Goal: Navigation & Orientation: Find specific page/section

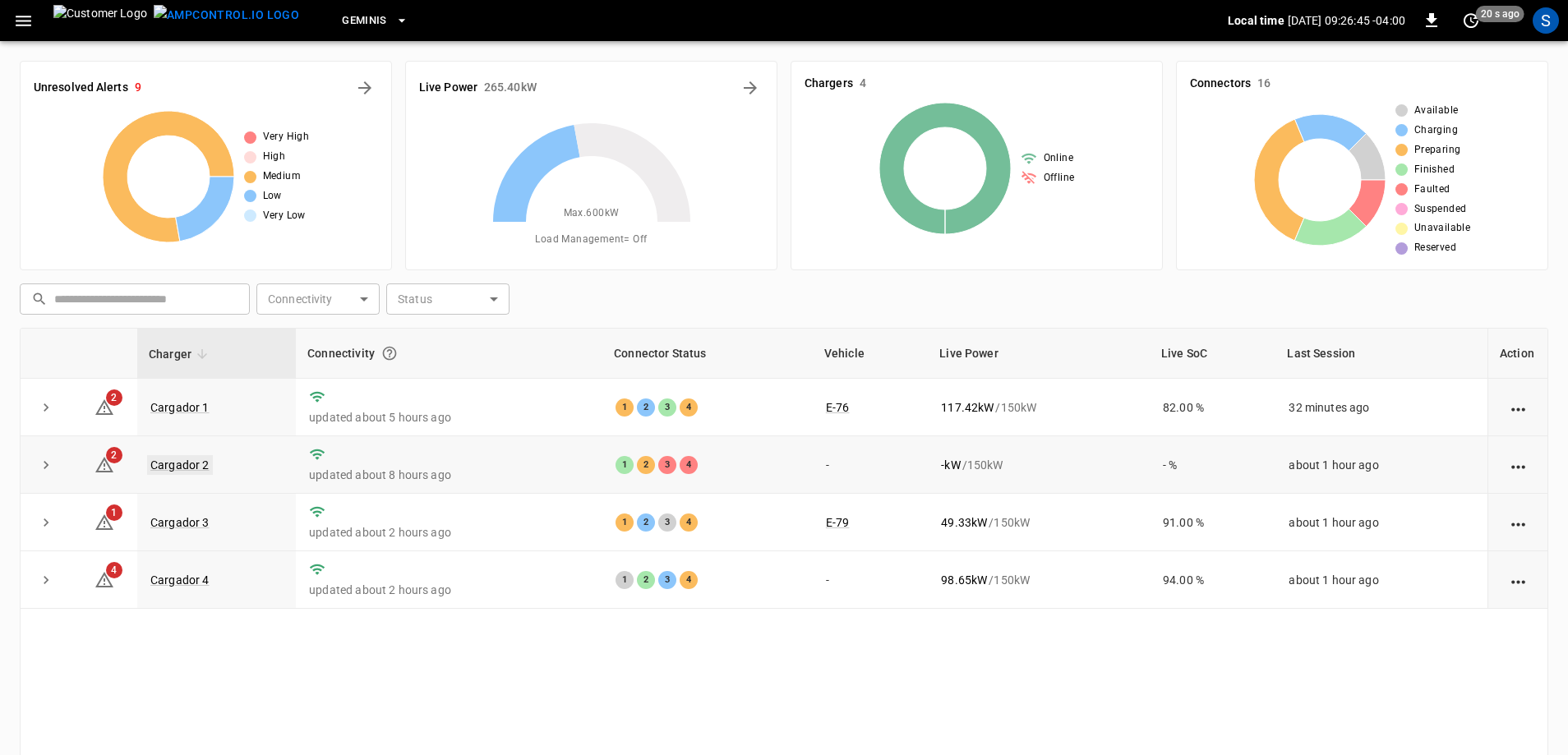
click at [177, 472] on link "Cargador 2" at bounding box center [180, 465] width 65 height 20
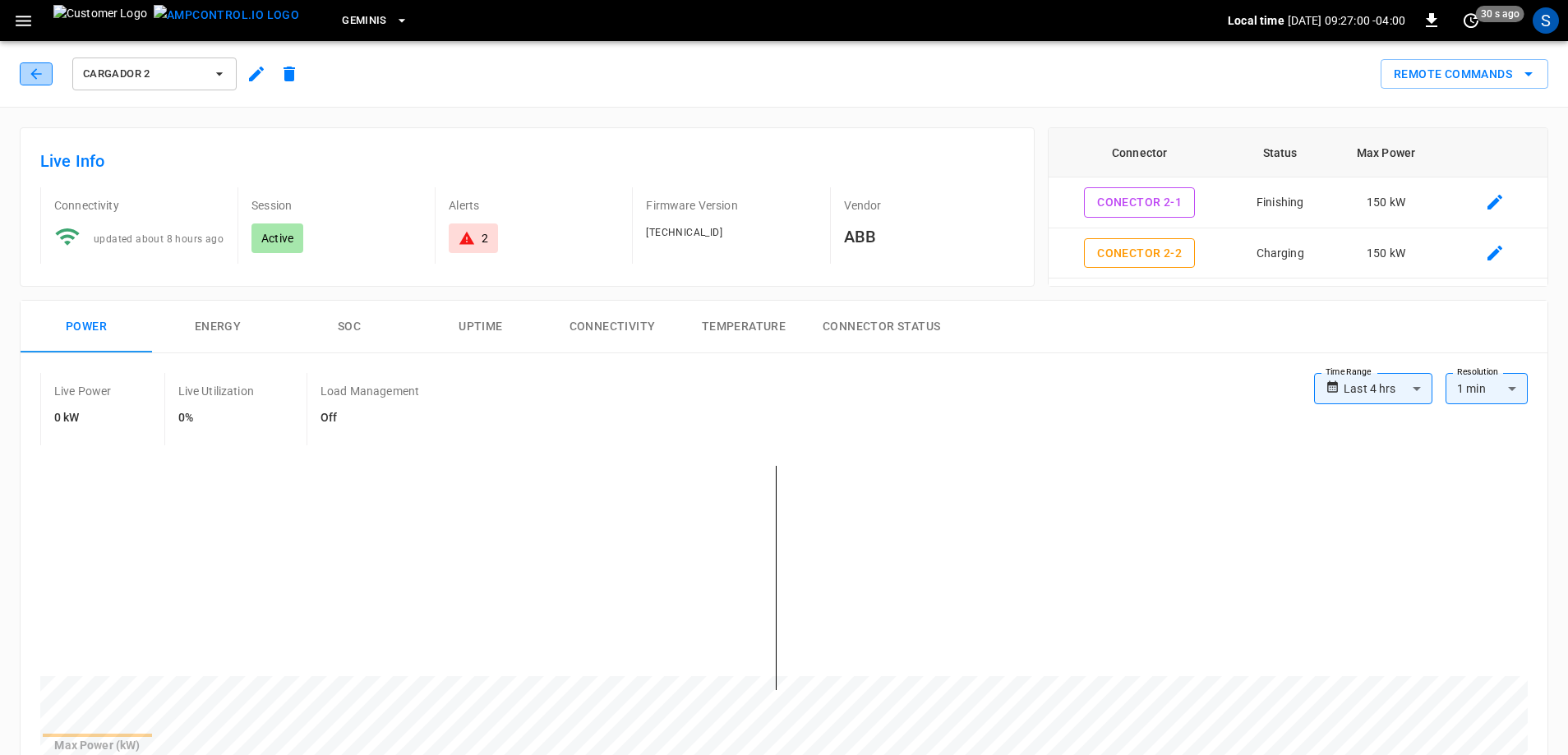
click at [45, 75] on button "button" at bounding box center [36, 74] width 33 height 23
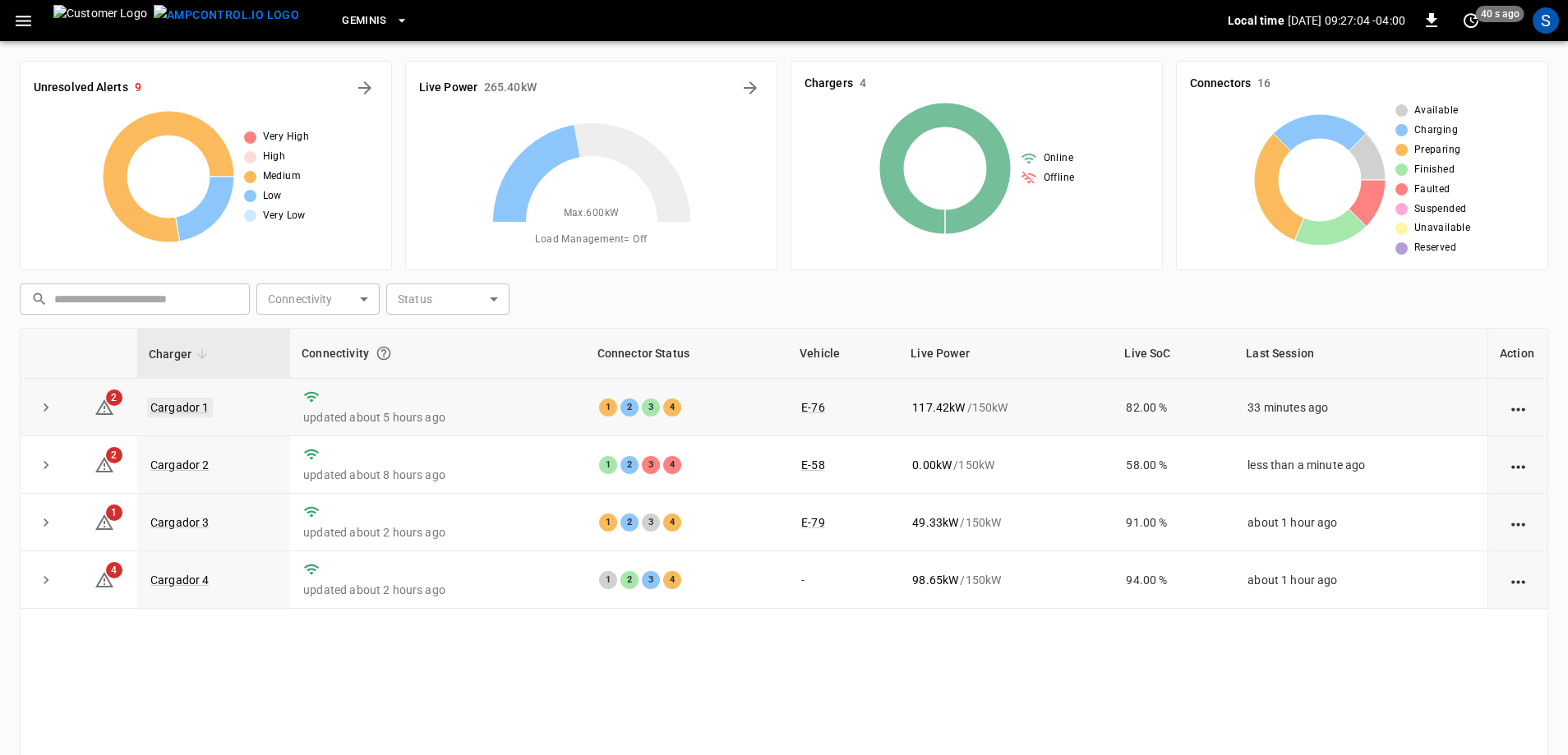
click at [158, 405] on link "Cargador 1" at bounding box center [180, 407] width 65 height 20
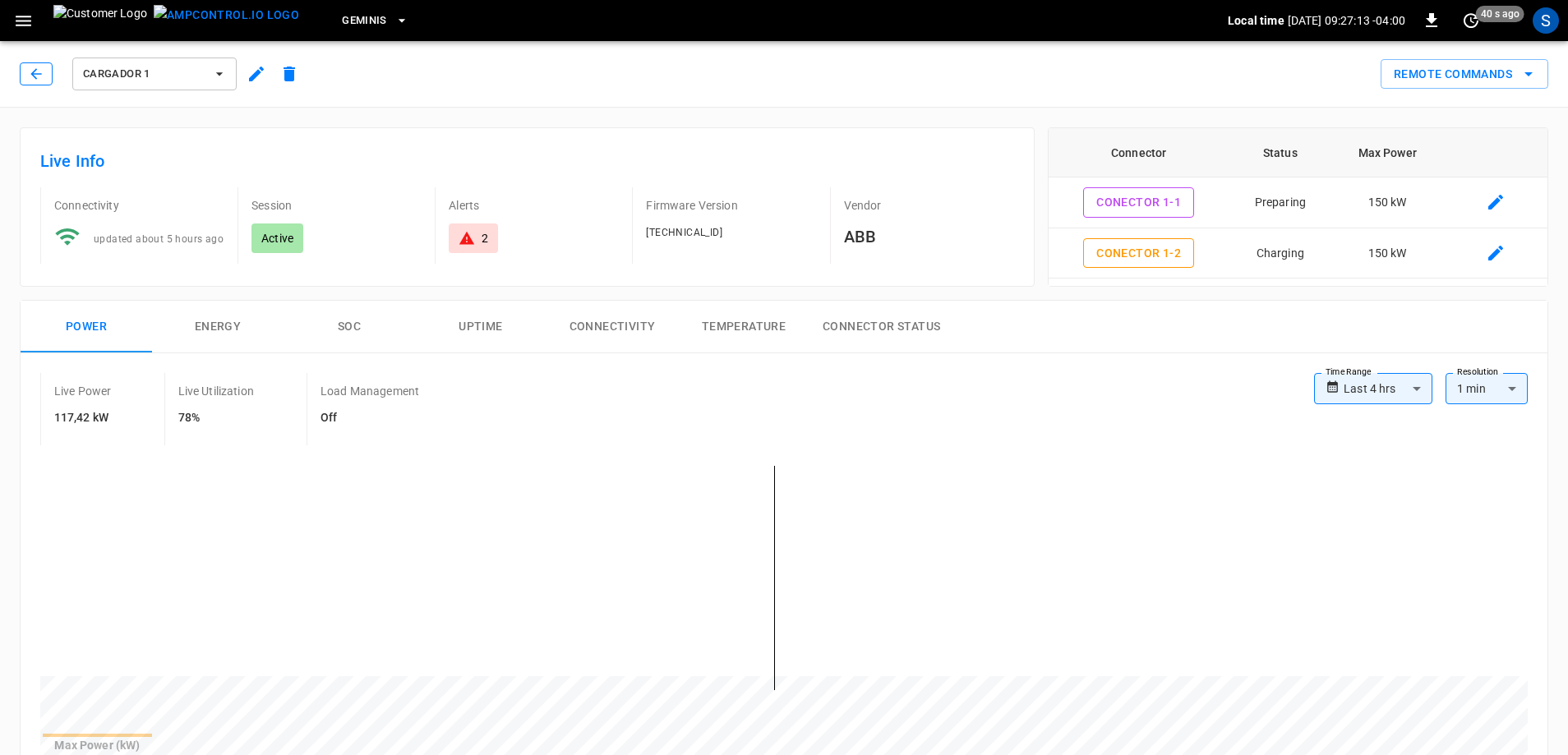
click at [38, 70] on icon "button" at bounding box center [35, 73] width 16 height 16
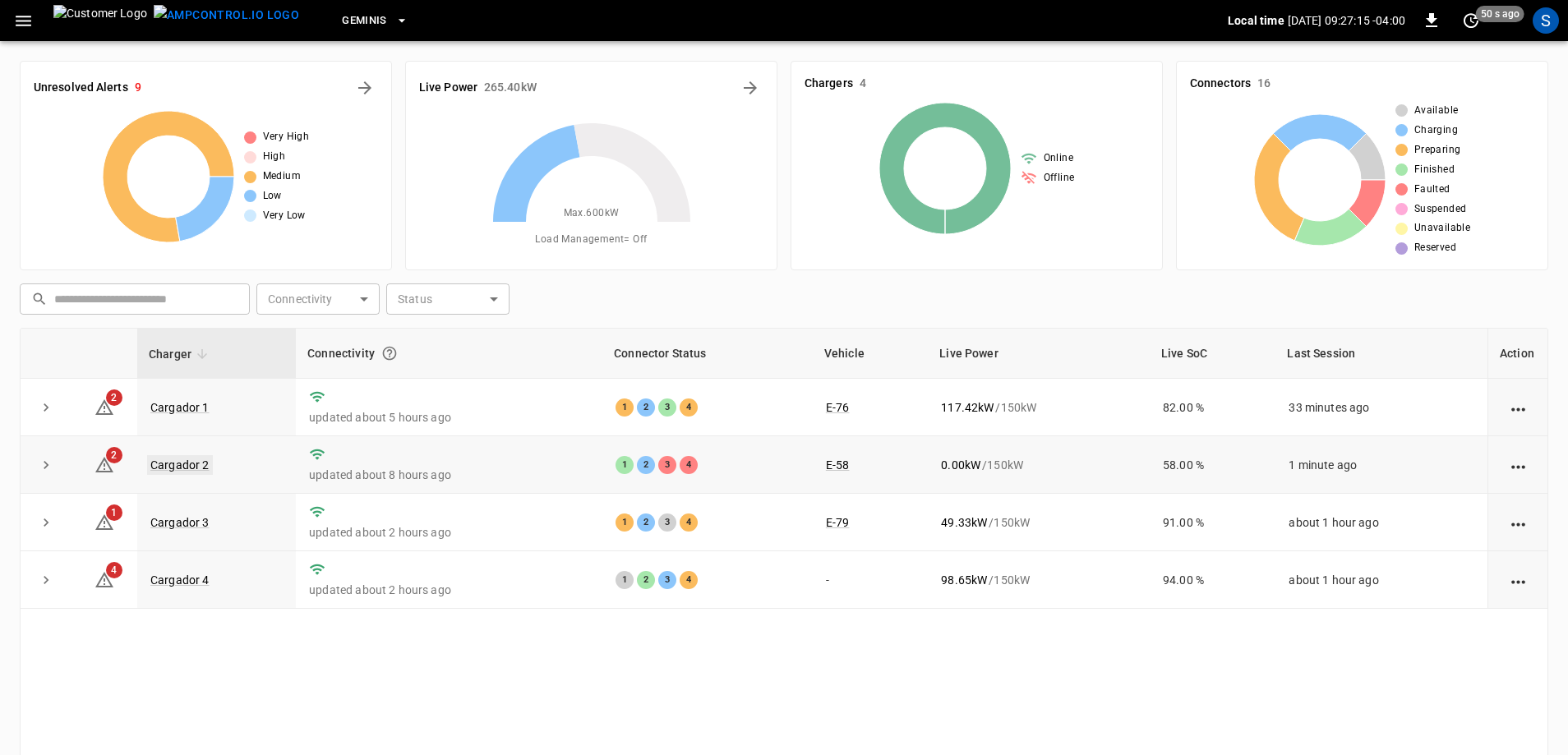
click at [197, 461] on link "Cargador 2" at bounding box center [180, 465] width 65 height 20
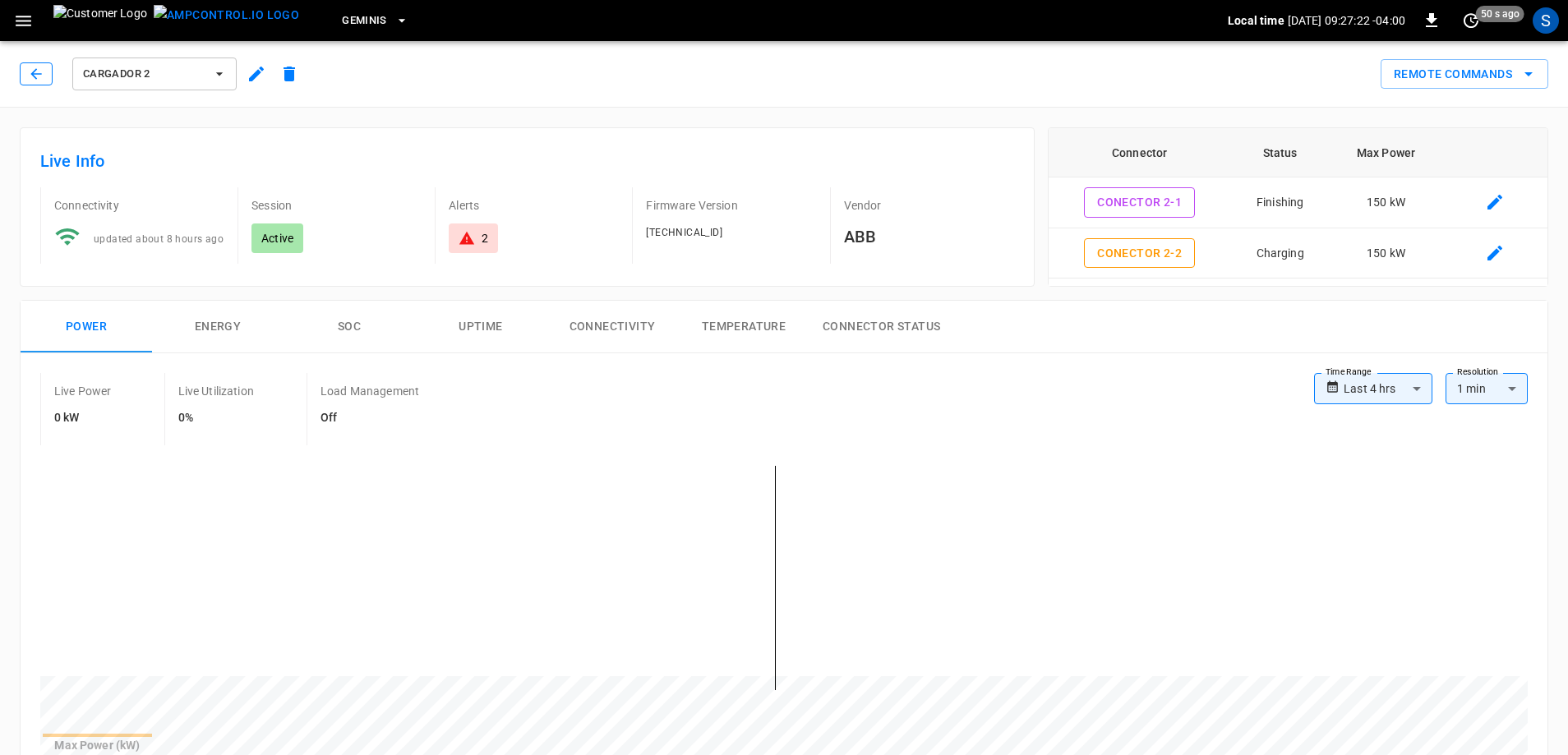
click at [40, 74] on icon "button" at bounding box center [35, 73] width 10 height 10
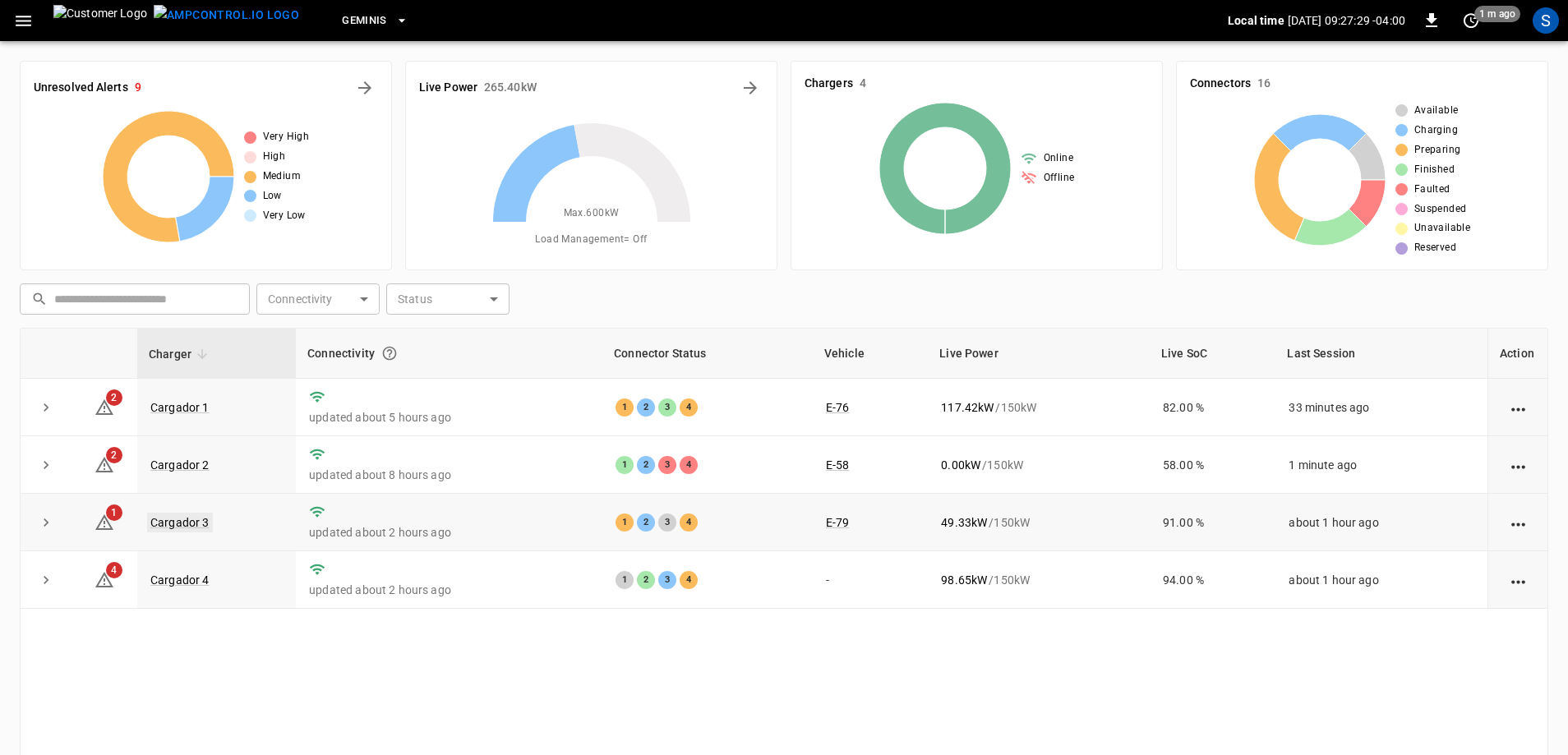
click at [178, 523] on link "Cargador 3" at bounding box center [180, 523] width 65 height 20
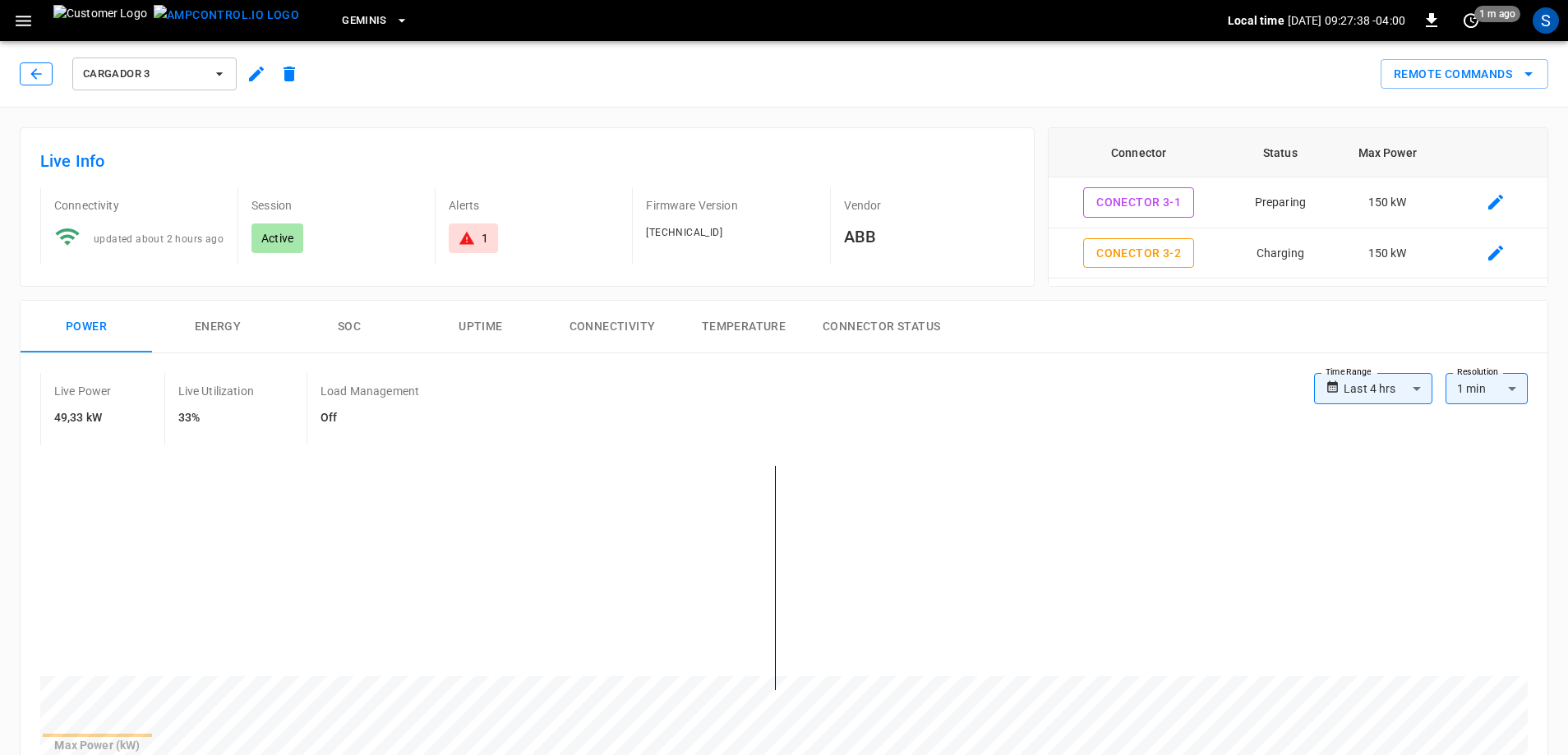
click at [40, 76] on icon "button" at bounding box center [35, 73] width 16 height 16
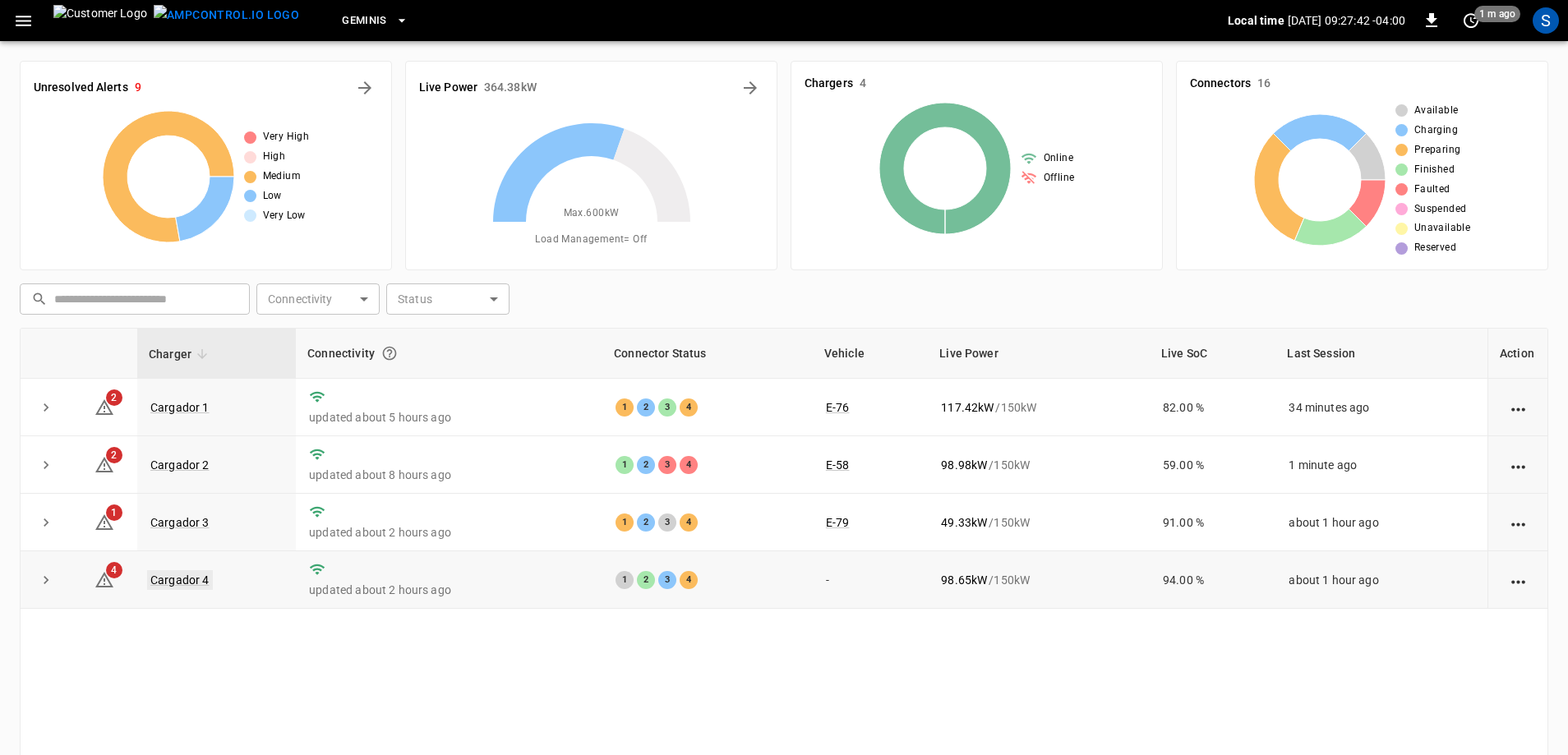
click at [208, 585] on link "Cargador 4" at bounding box center [180, 579] width 65 height 20
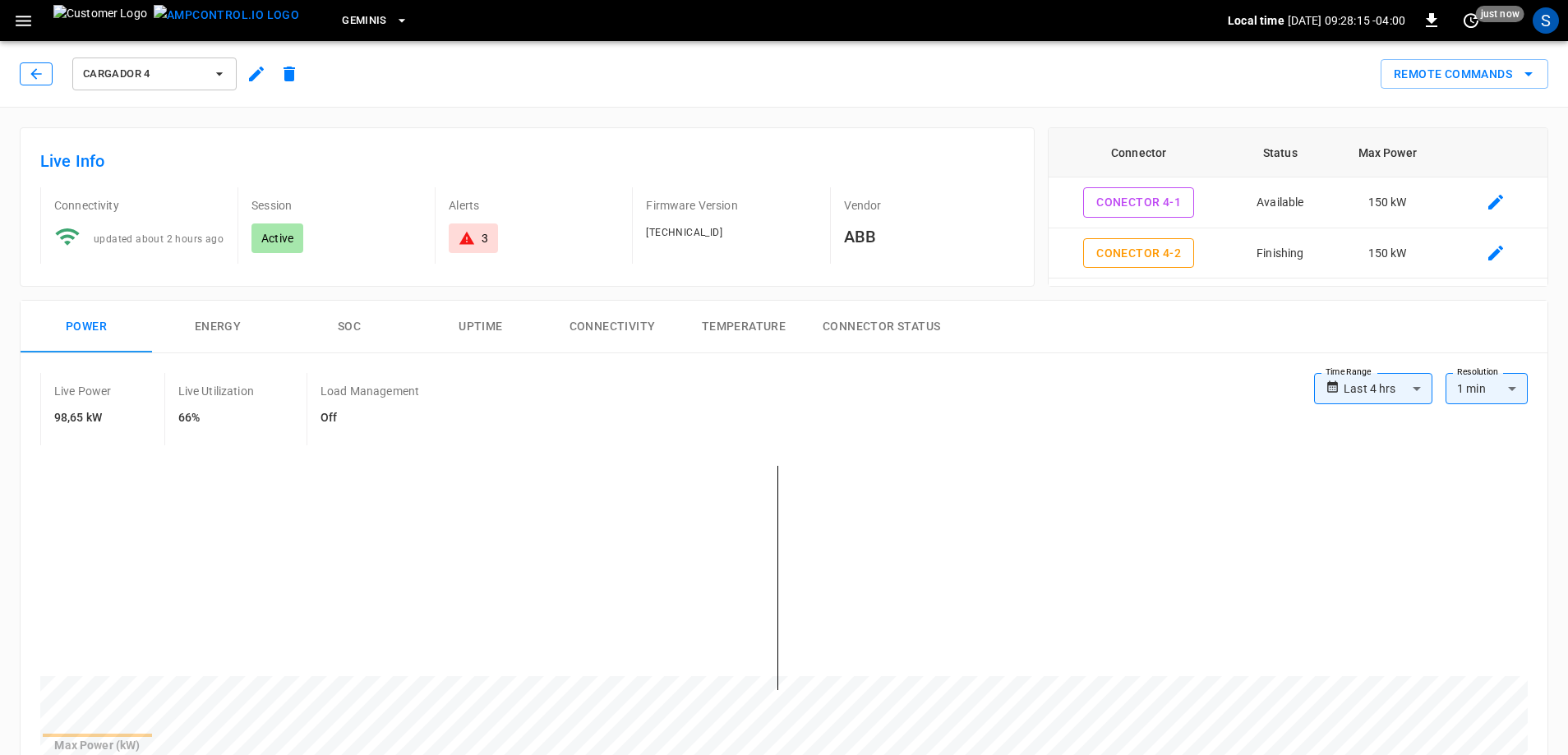
click at [33, 65] on icon "button" at bounding box center [35, 73] width 16 height 16
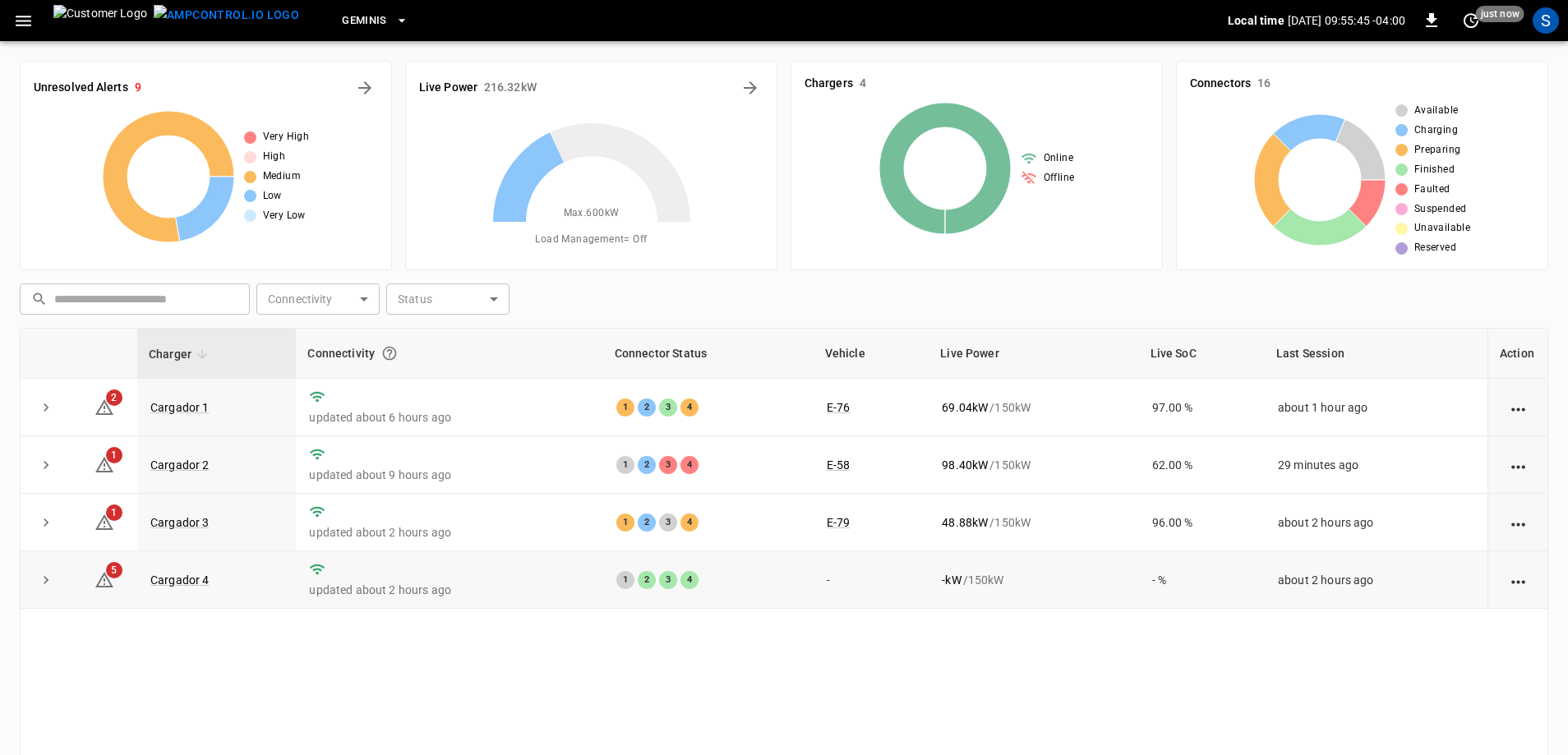
click at [180, 592] on td "Cargador 4" at bounding box center [216, 579] width 158 height 58
click at [182, 583] on link "Cargador 4" at bounding box center [180, 579] width 65 height 20
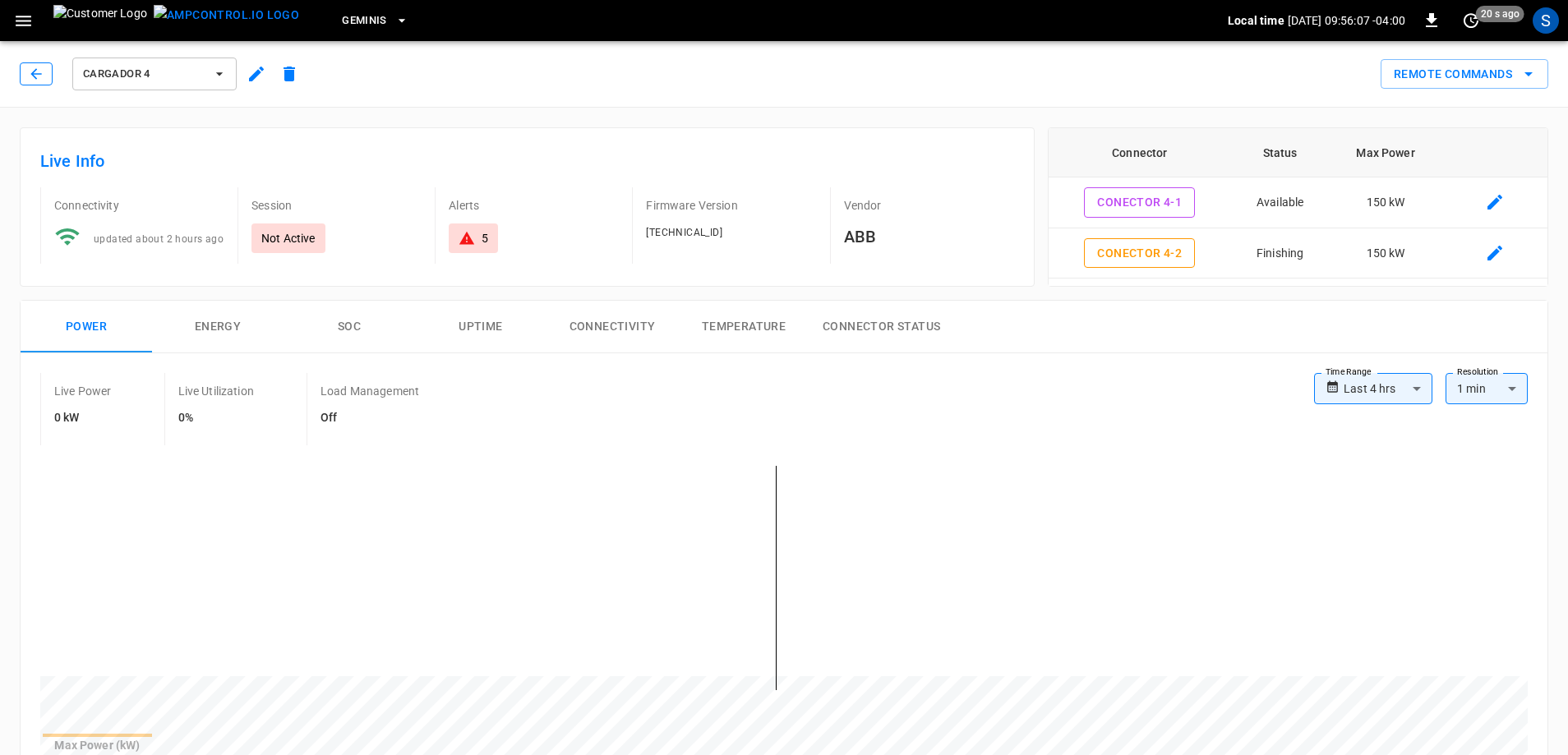
click at [39, 80] on icon "button" at bounding box center [35, 73] width 16 height 16
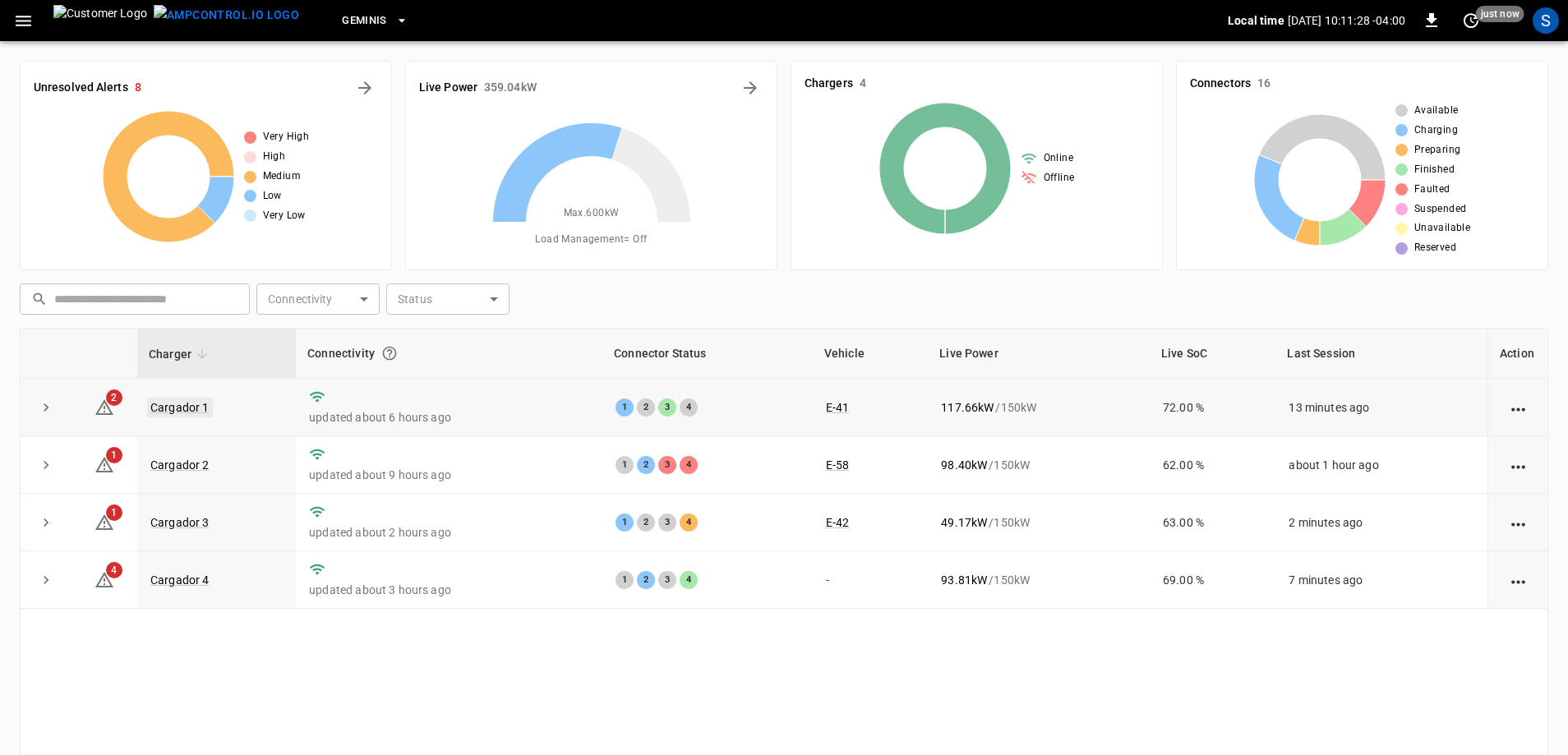
click at [185, 407] on link "Cargador 1" at bounding box center [180, 407] width 65 height 20
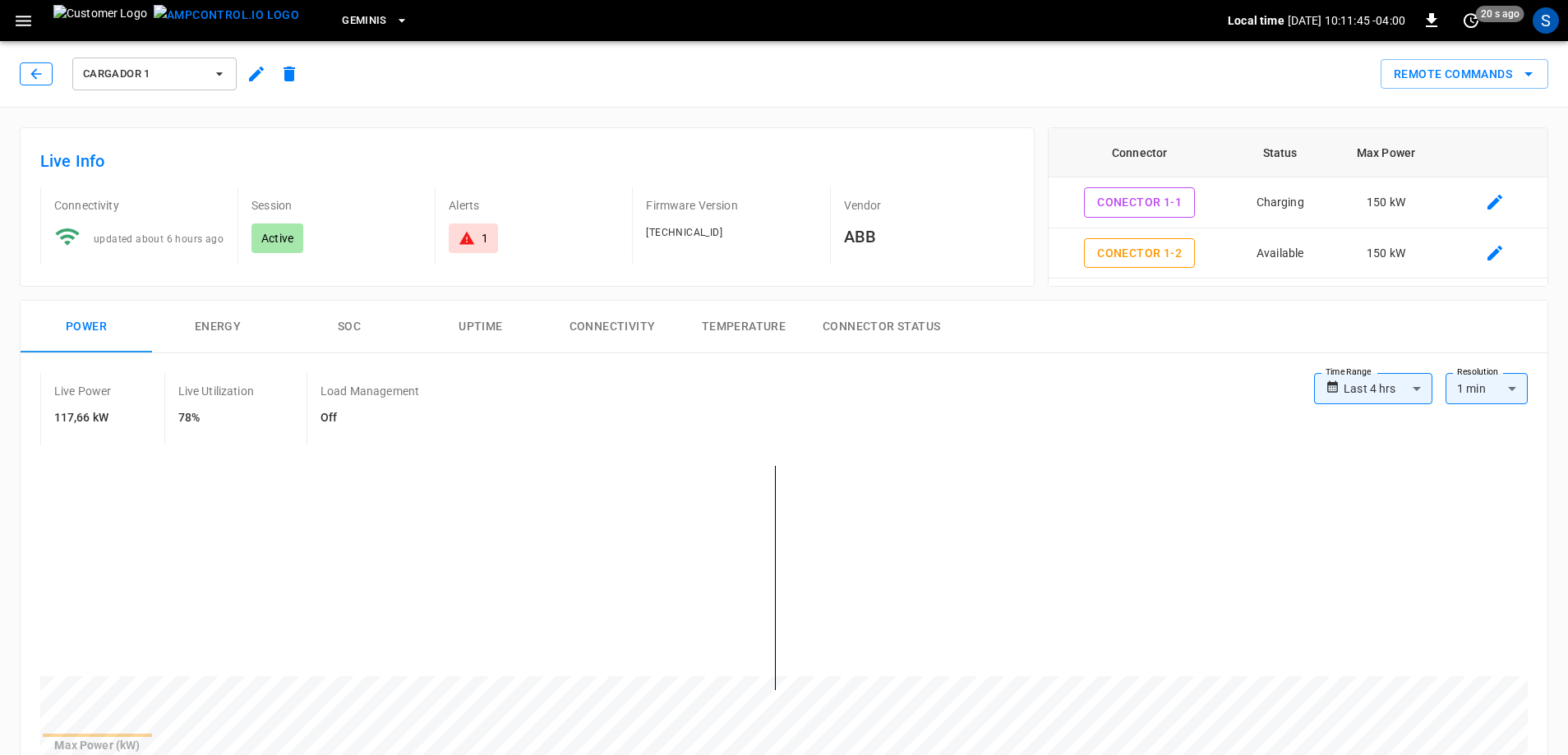
click at [40, 73] on icon "button" at bounding box center [35, 73] width 16 height 16
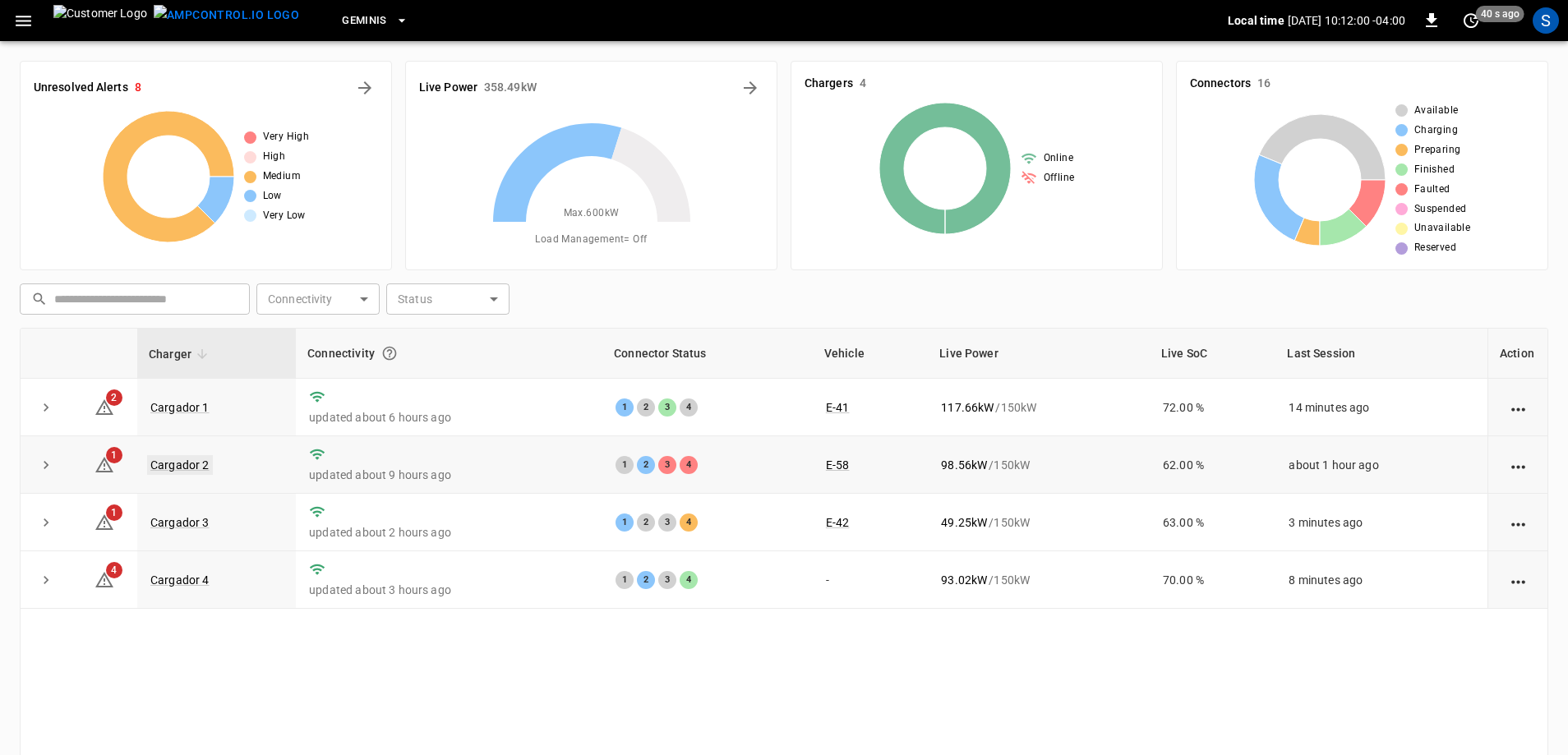
click at [189, 472] on link "Cargador 2" at bounding box center [180, 465] width 65 height 20
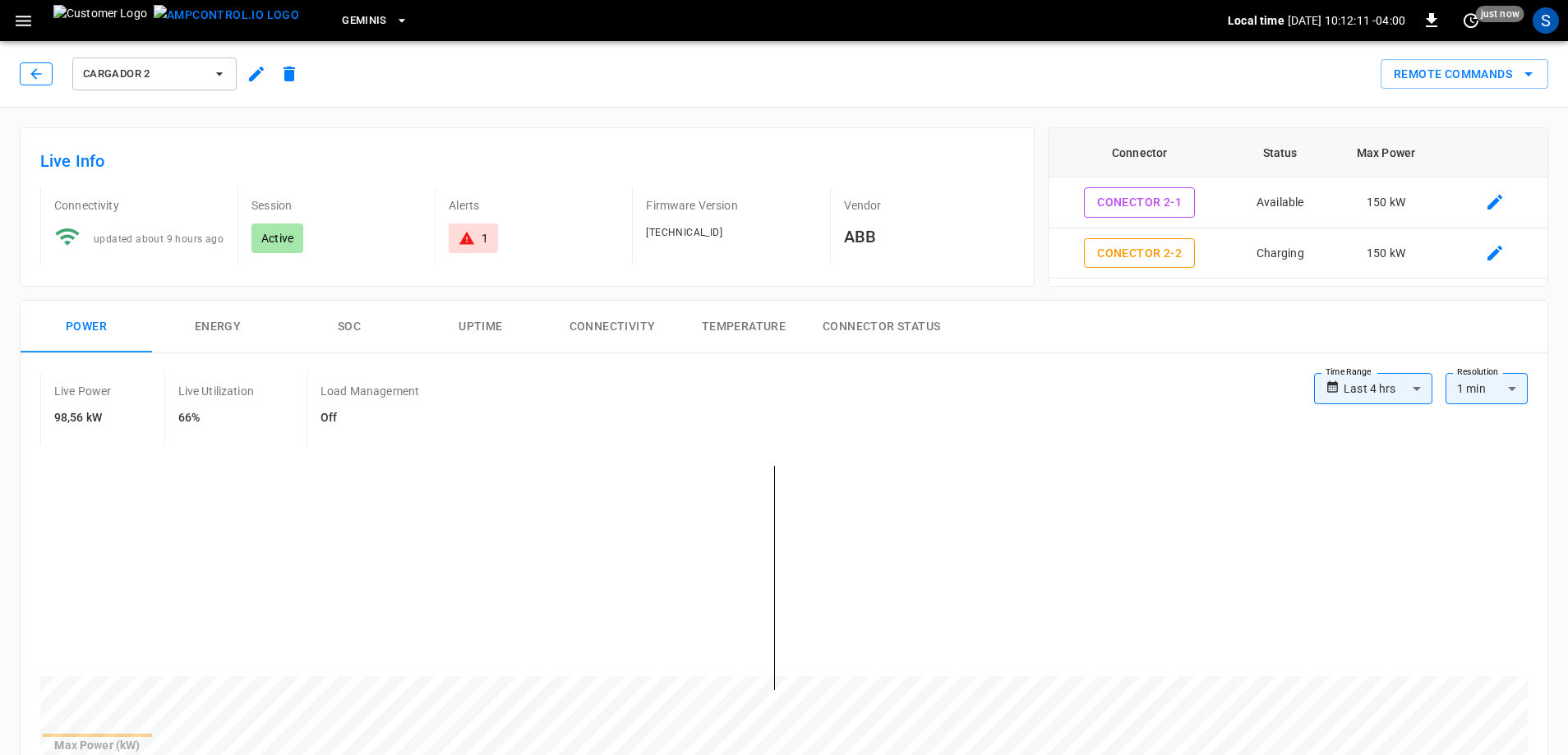
click at [31, 68] on icon "button" at bounding box center [35, 73] width 16 height 16
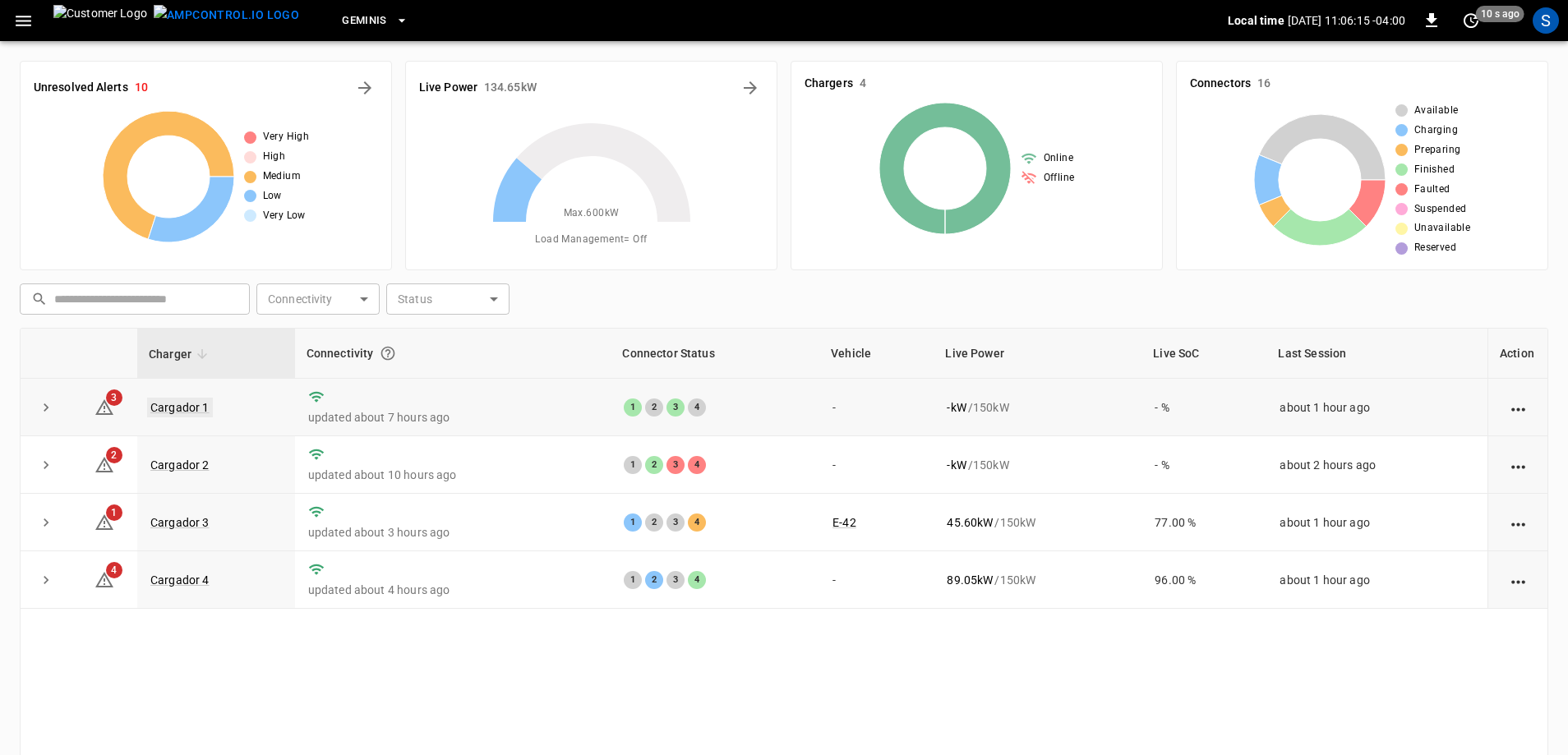
click at [179, 407] on link "Cargador 1" at bounding box center [180, 407] width 65 height 20
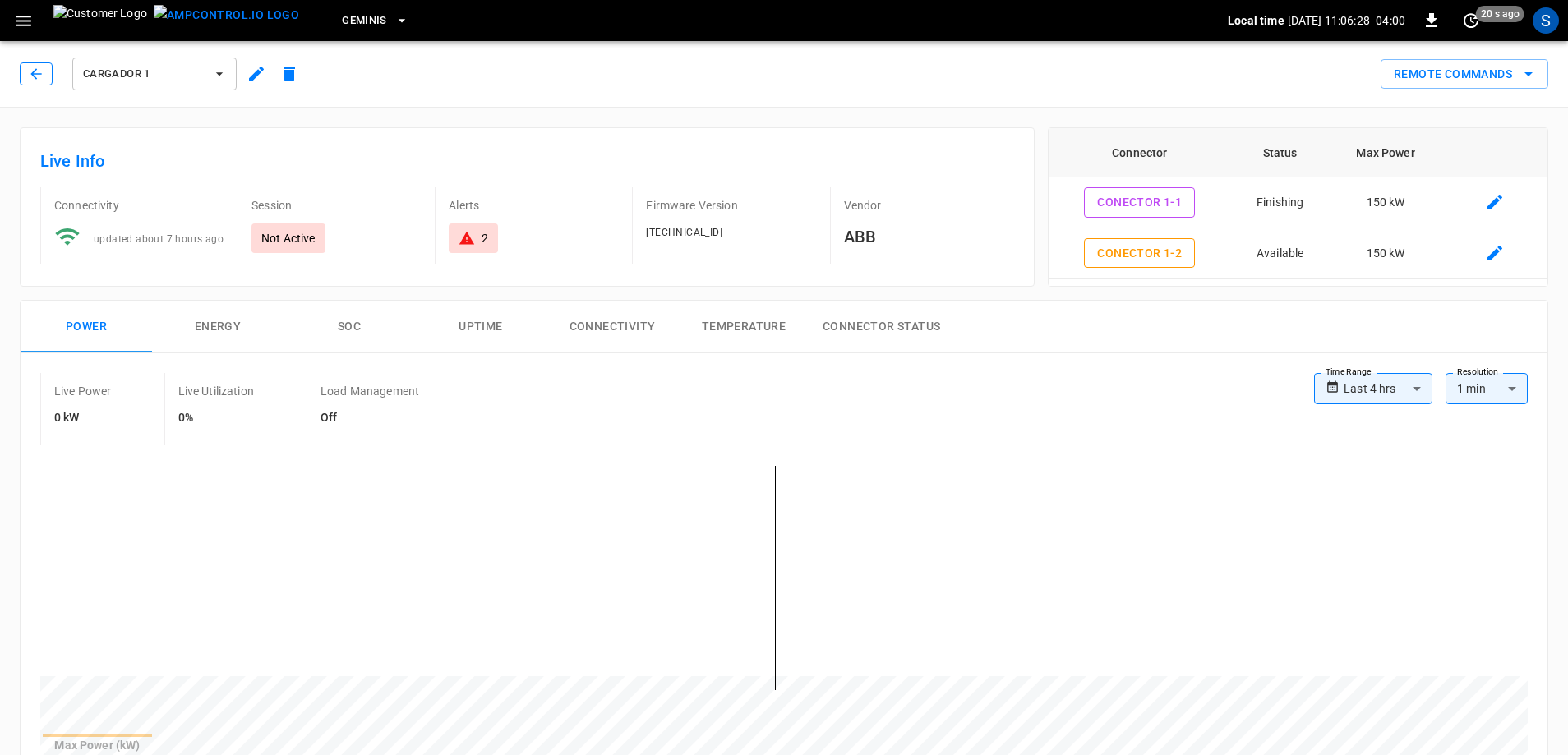
click at [43, 78] on icon "button" at bounding box center [35, 73] width 16 height 16
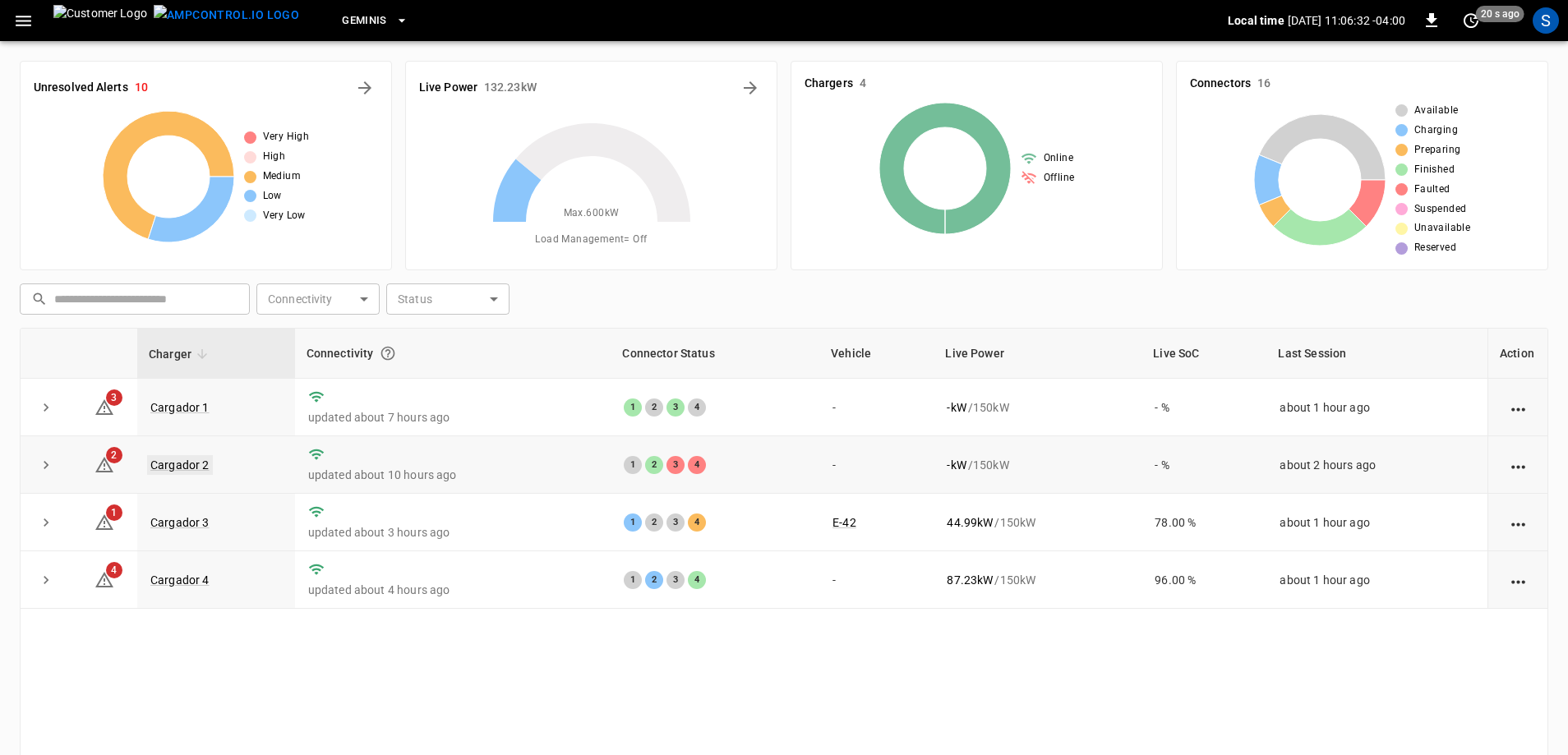
click at [184, 467] on link "Cargador 2" at bounding box center [180, 465] width 65 height 20
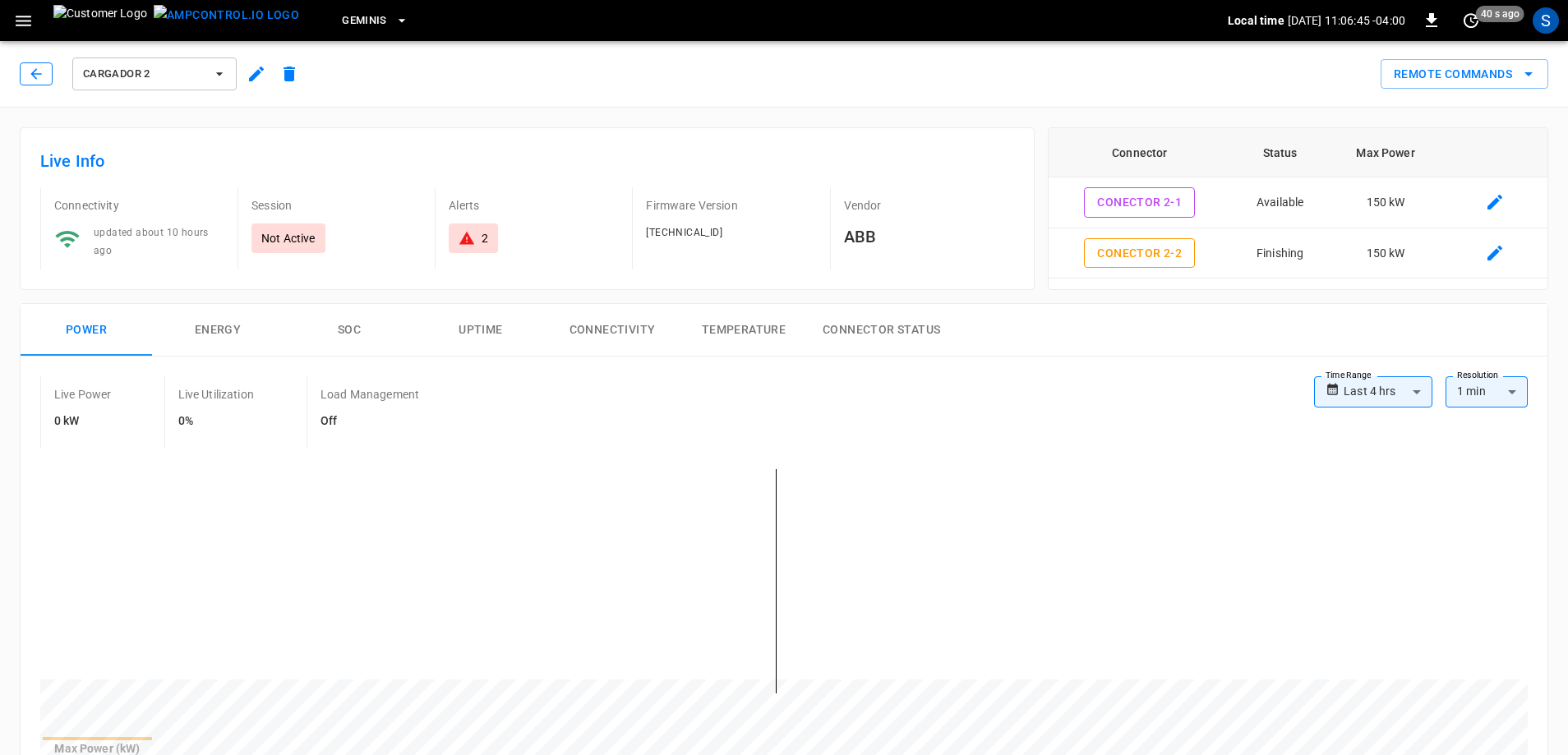
click at [46, 77] on button "button" at bounding box center [36, 74] width 33 height 23
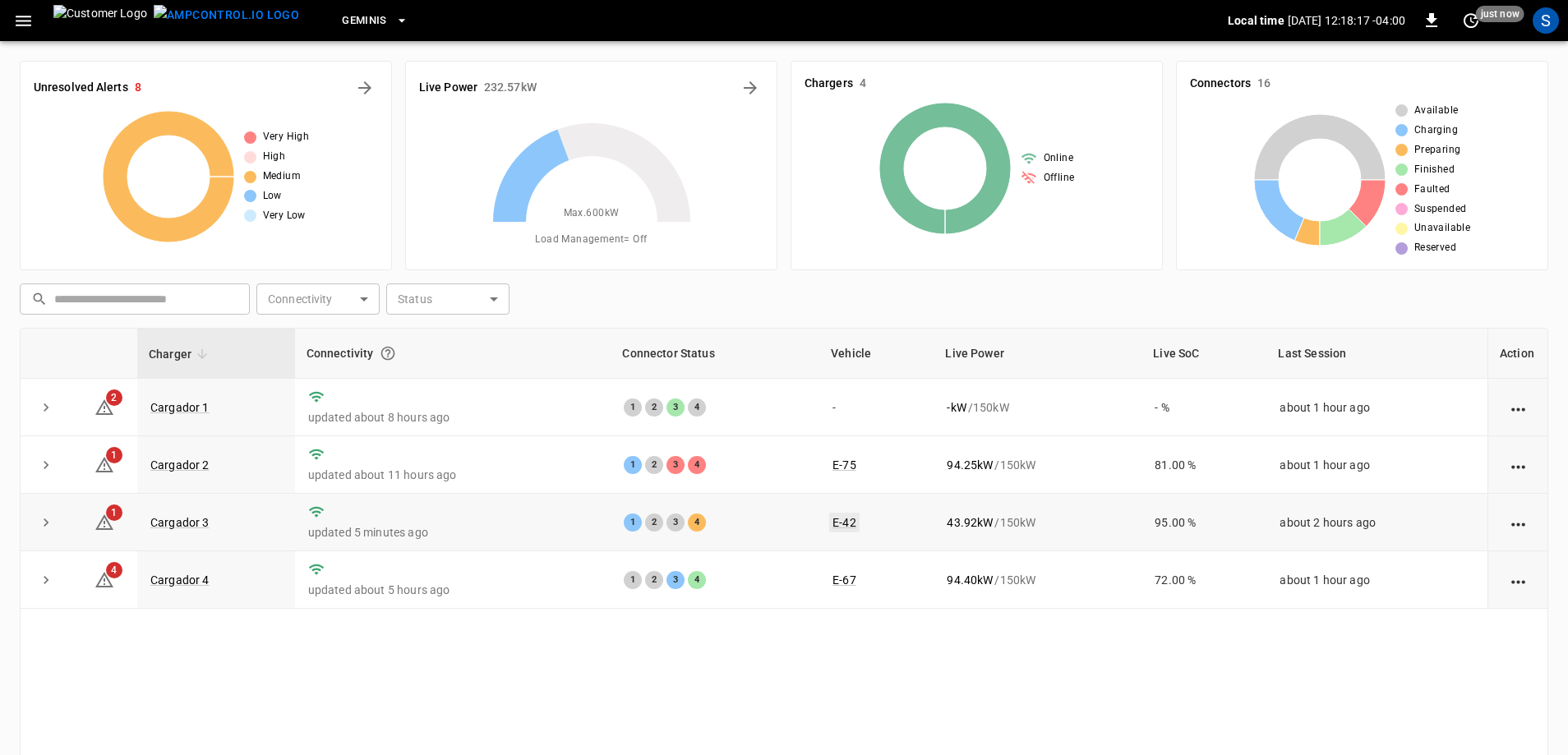
click at [841, 533] on link "E-42" at bounding box center [844, 523] width 30 height 20
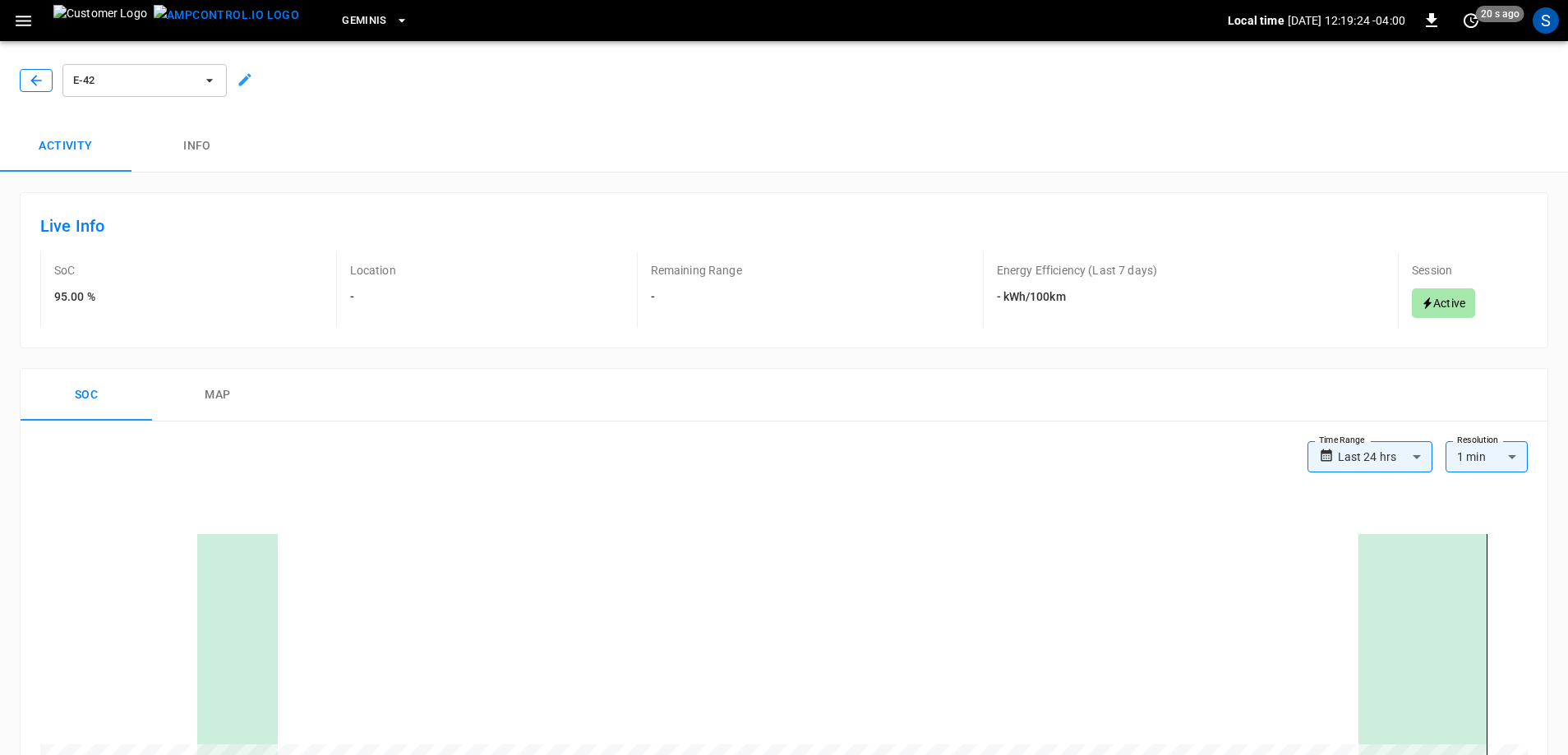
click at [45, 81] on button "button" at bounding box center [36, 80] width 33 height 23
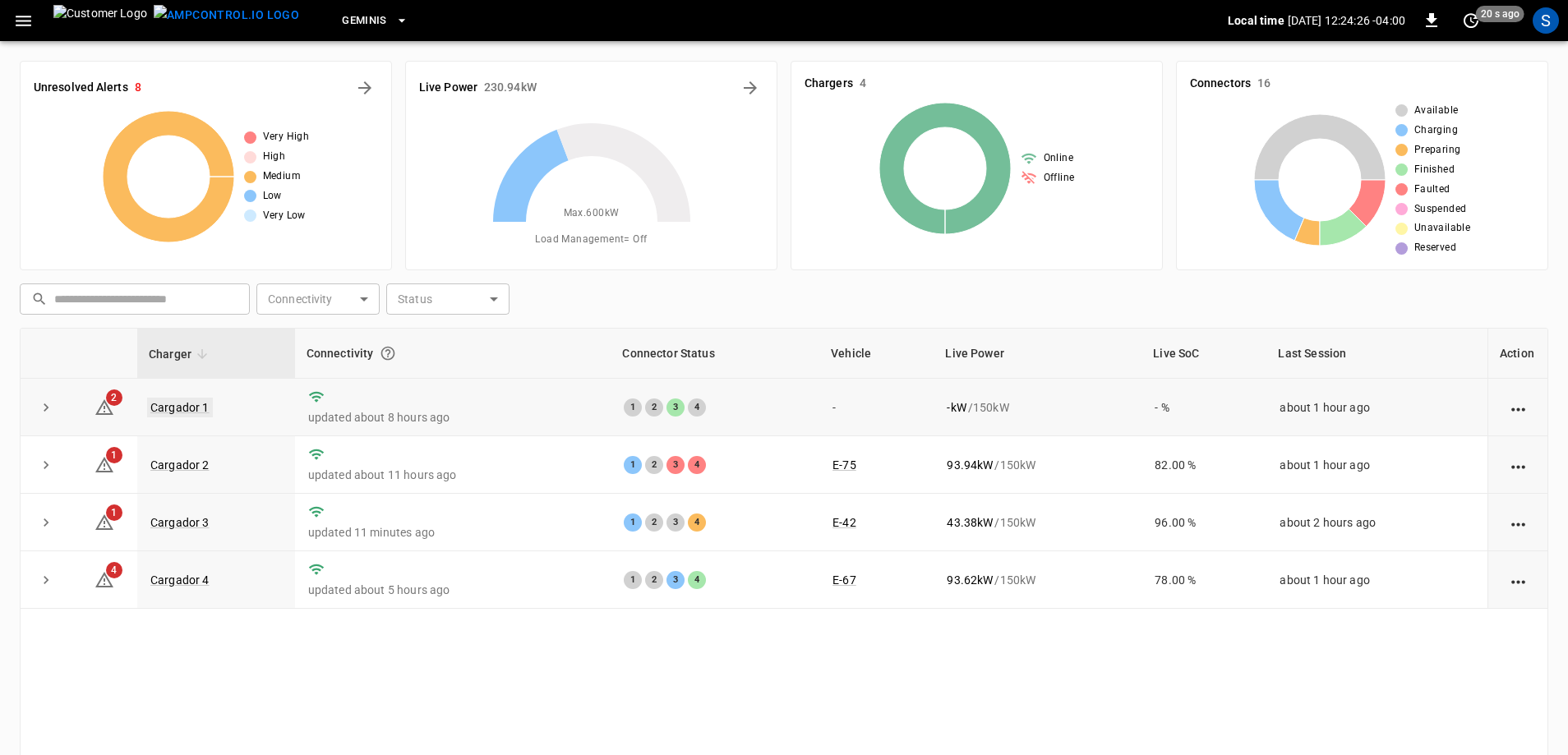
click at [191, 405] on link "Cargador 1" at bounding box center [180, 407] width 65 height 20
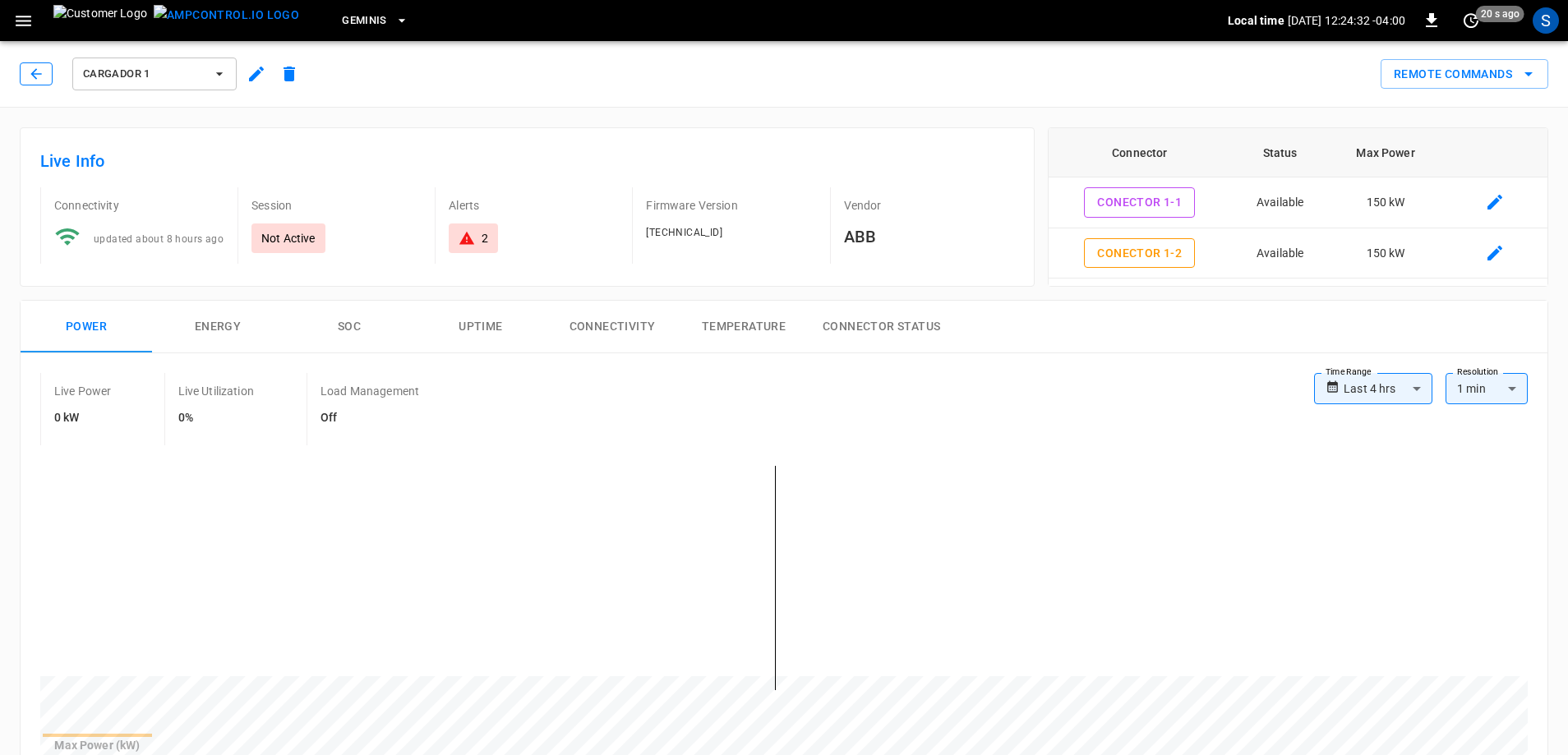
click at [27, 71] on button "button" at bounding box center [36, 74] width 33 height 23
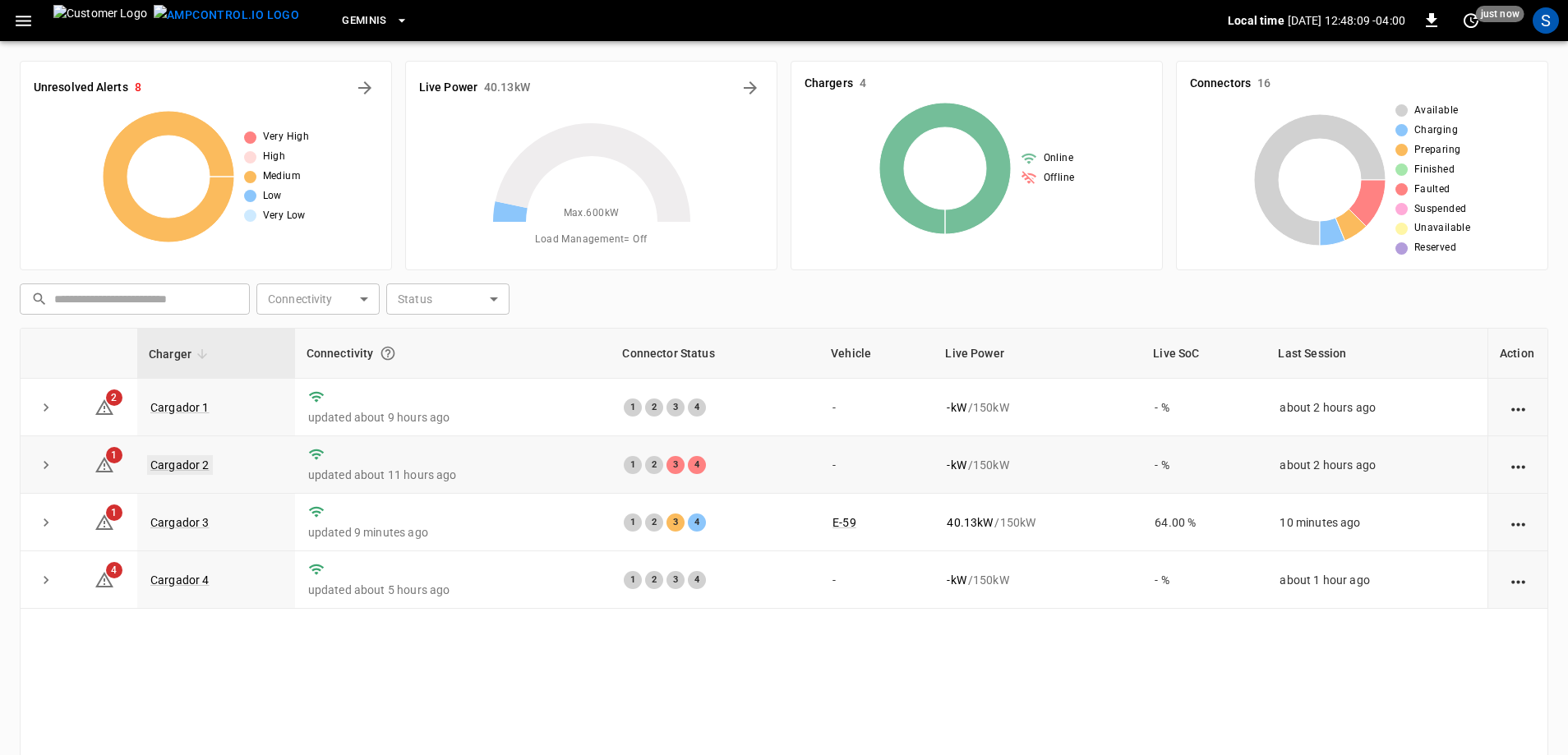
click at [183, 463] on link "Cargador 2" at bounding box center [180, 465] width 65 height 20
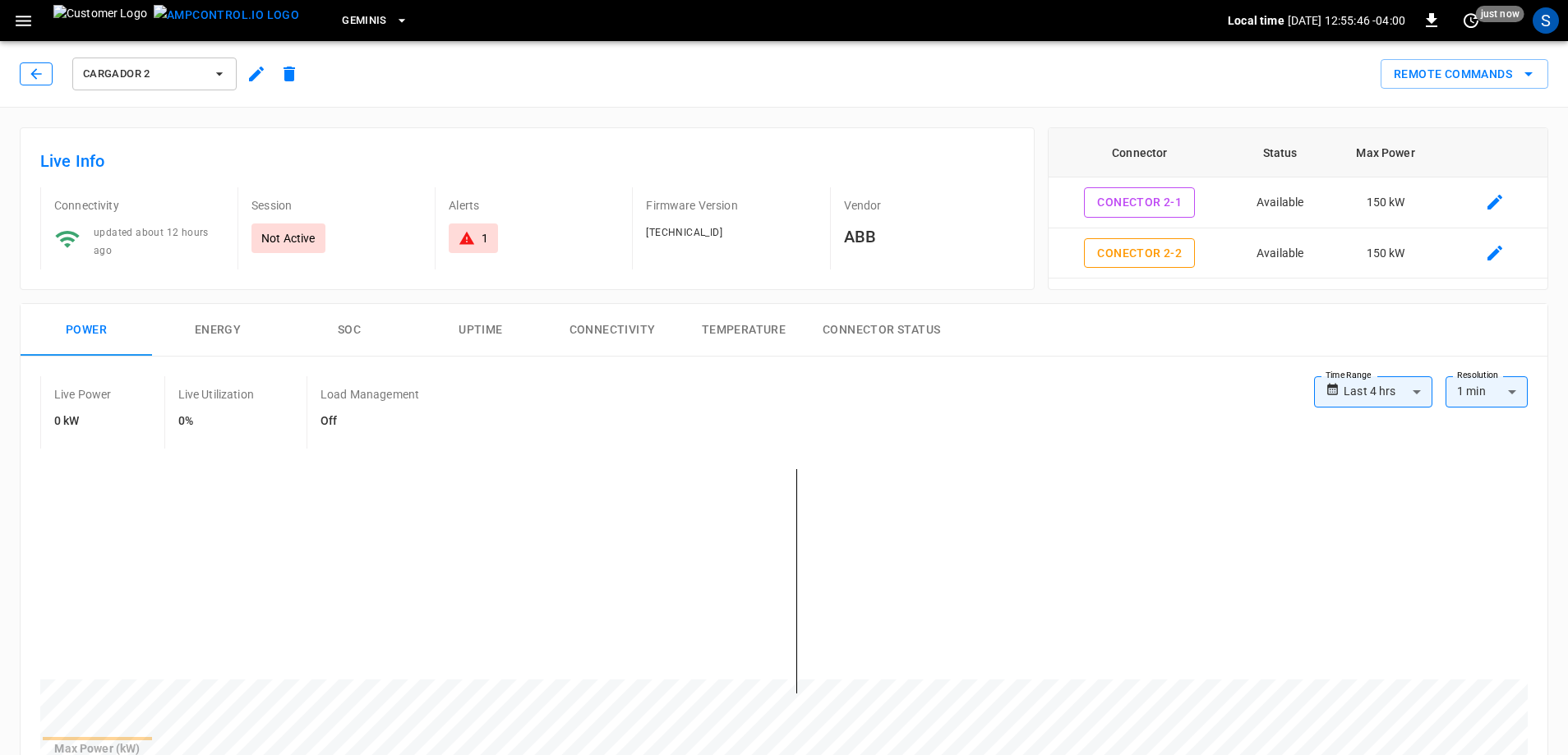
click at [37, 68] on icon "button" at bounding box center [35, 73] width 16 height 16
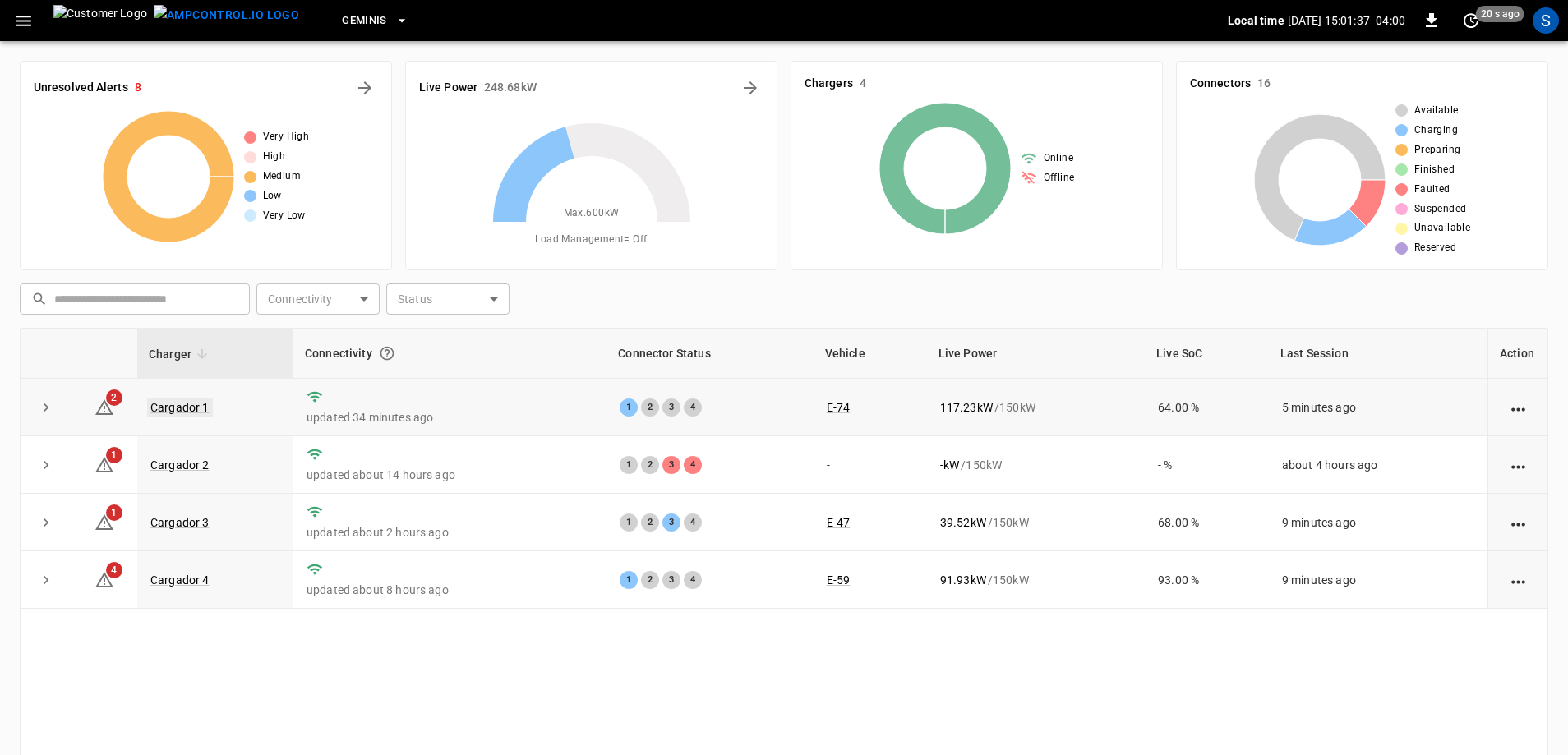
click at [180, 406] on link "Cargador 1" at bounding box center [180, 407] width 65 height 20
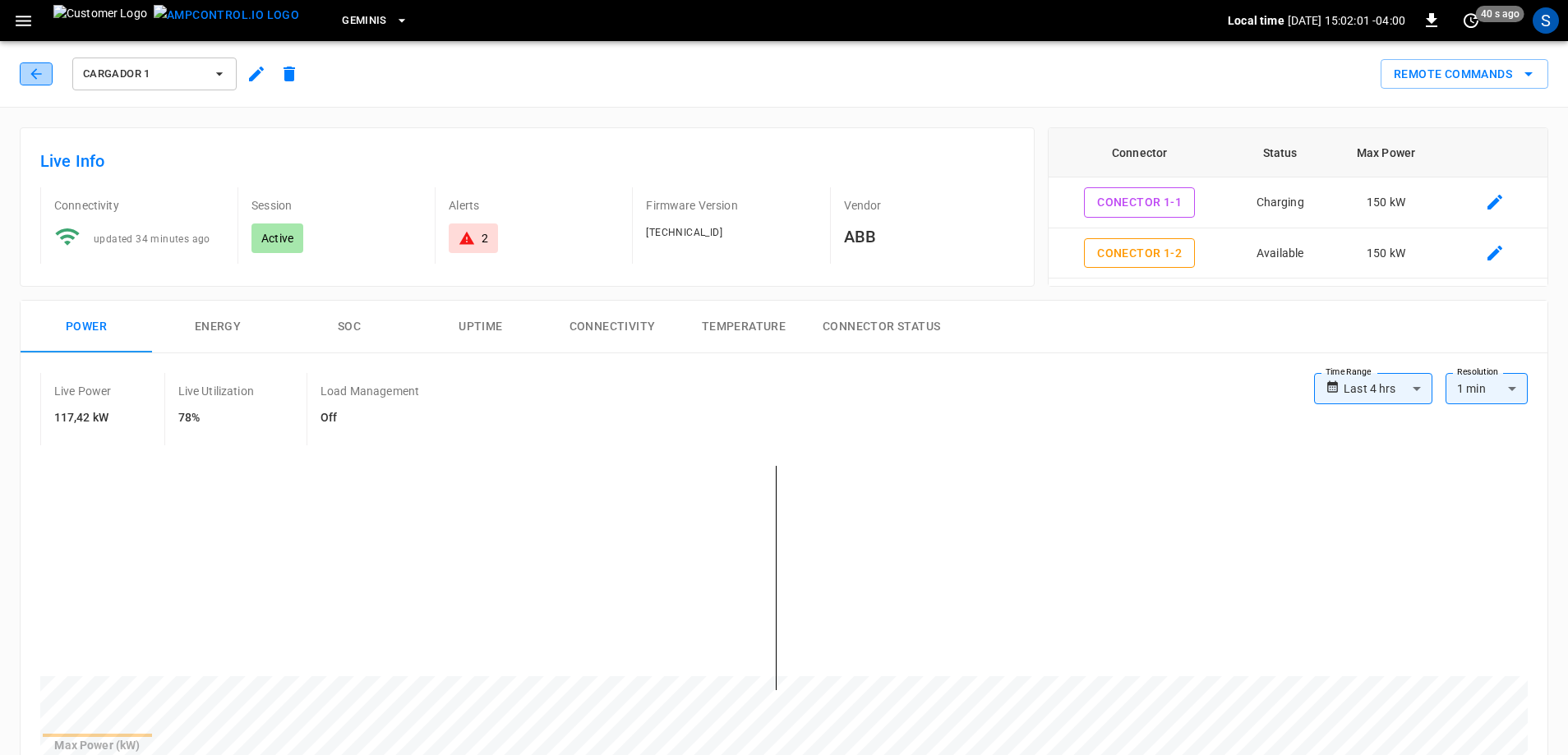
click at [39, 77] on icon "button" at bounding box center [35, 73] width 16 height 16
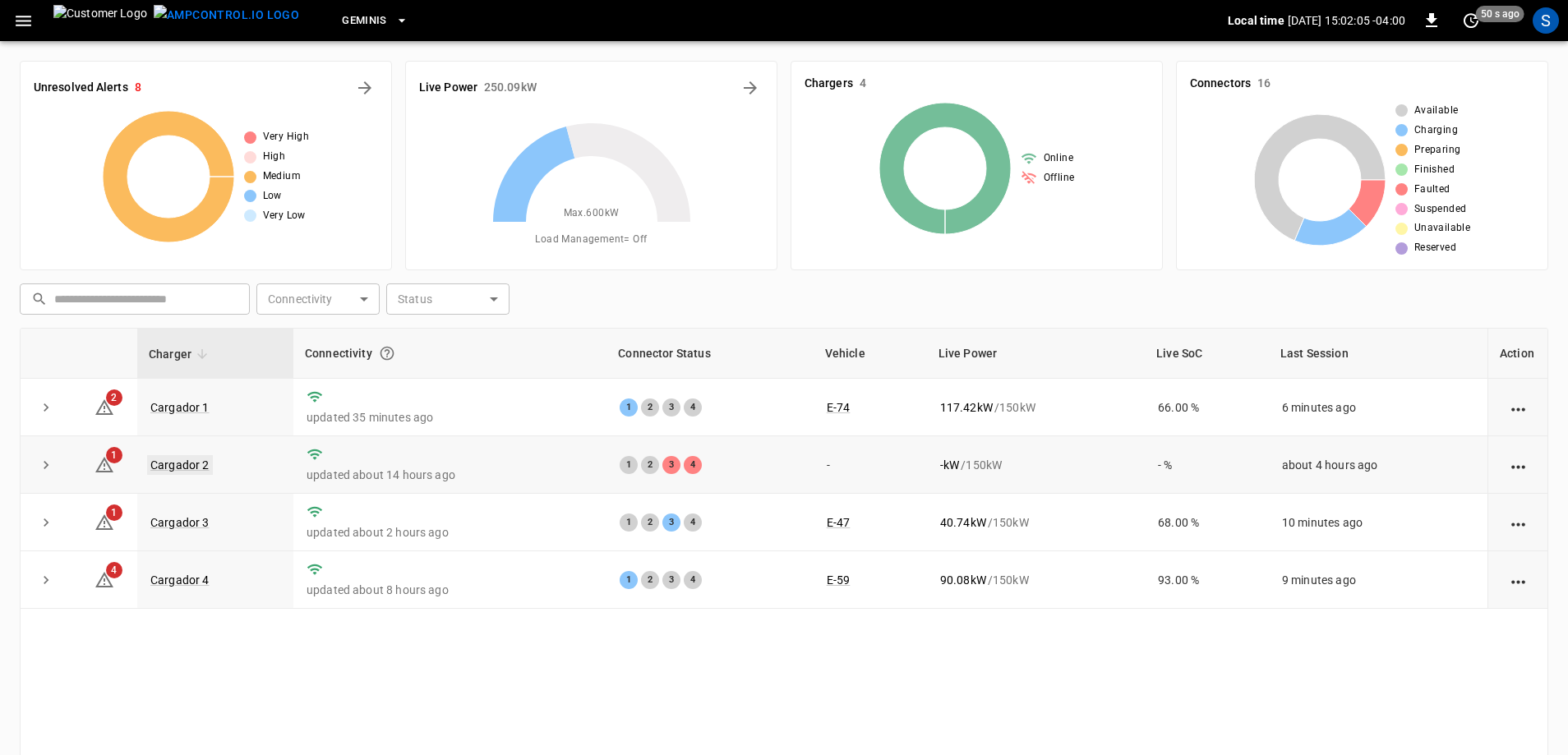
click at [193, 464] on link "Cargador 2" at bounding box center [180, 465] width 65 height 20
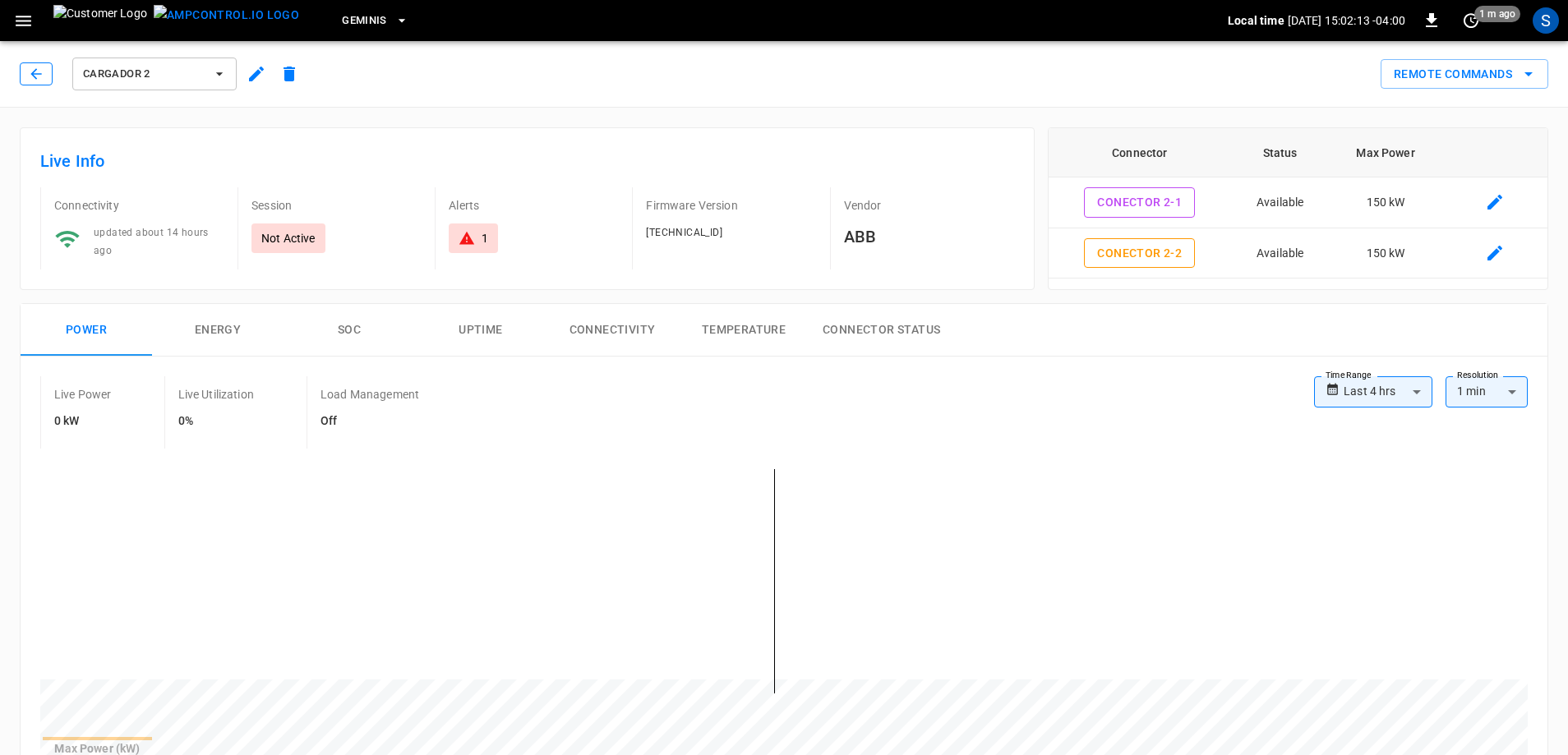
click at [37, 66] on icon "button" at bounding box center [35, 73] width 16 height 16
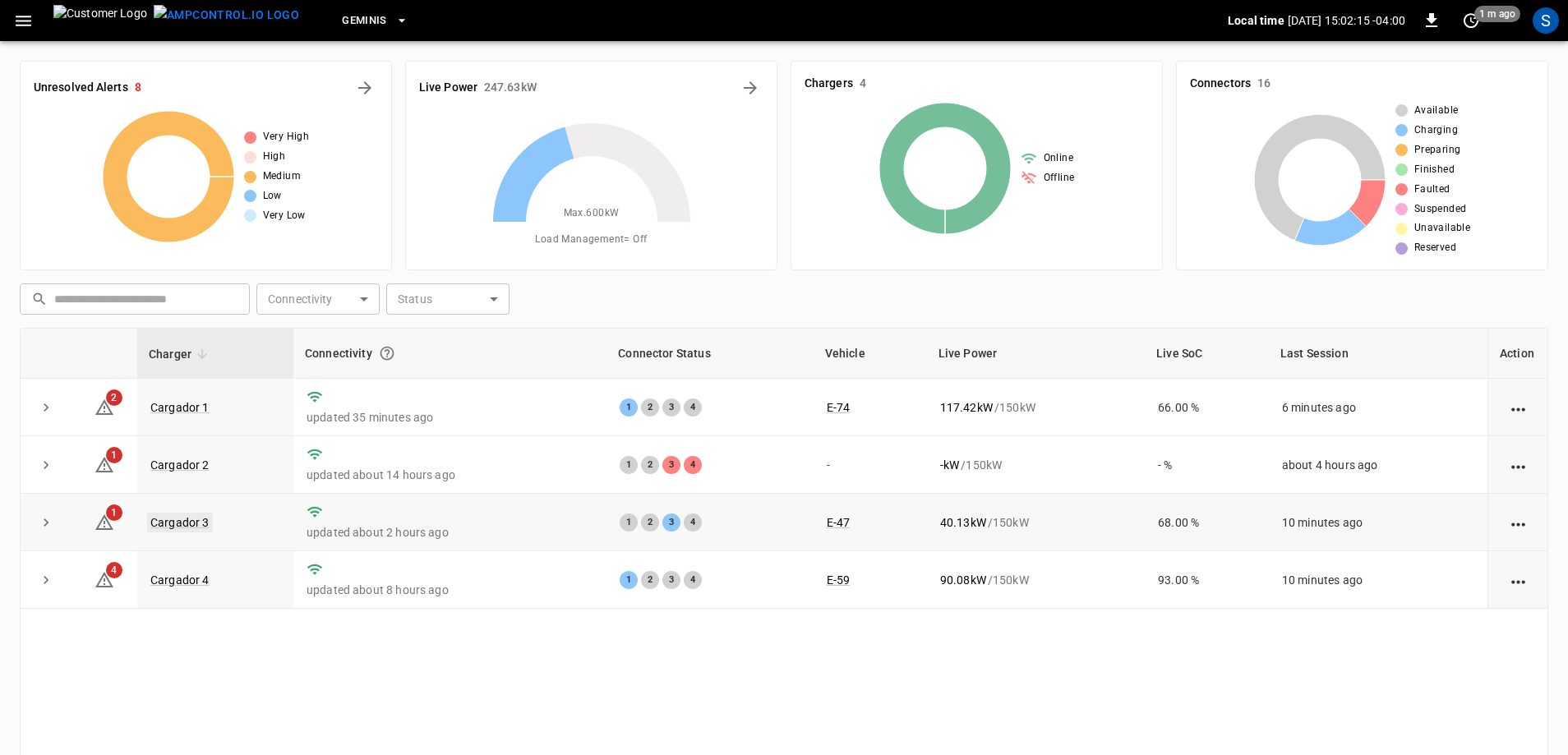
click at [189, 526] on link "Cargador 3" at bounding box center [180, 523] width 65 height 20
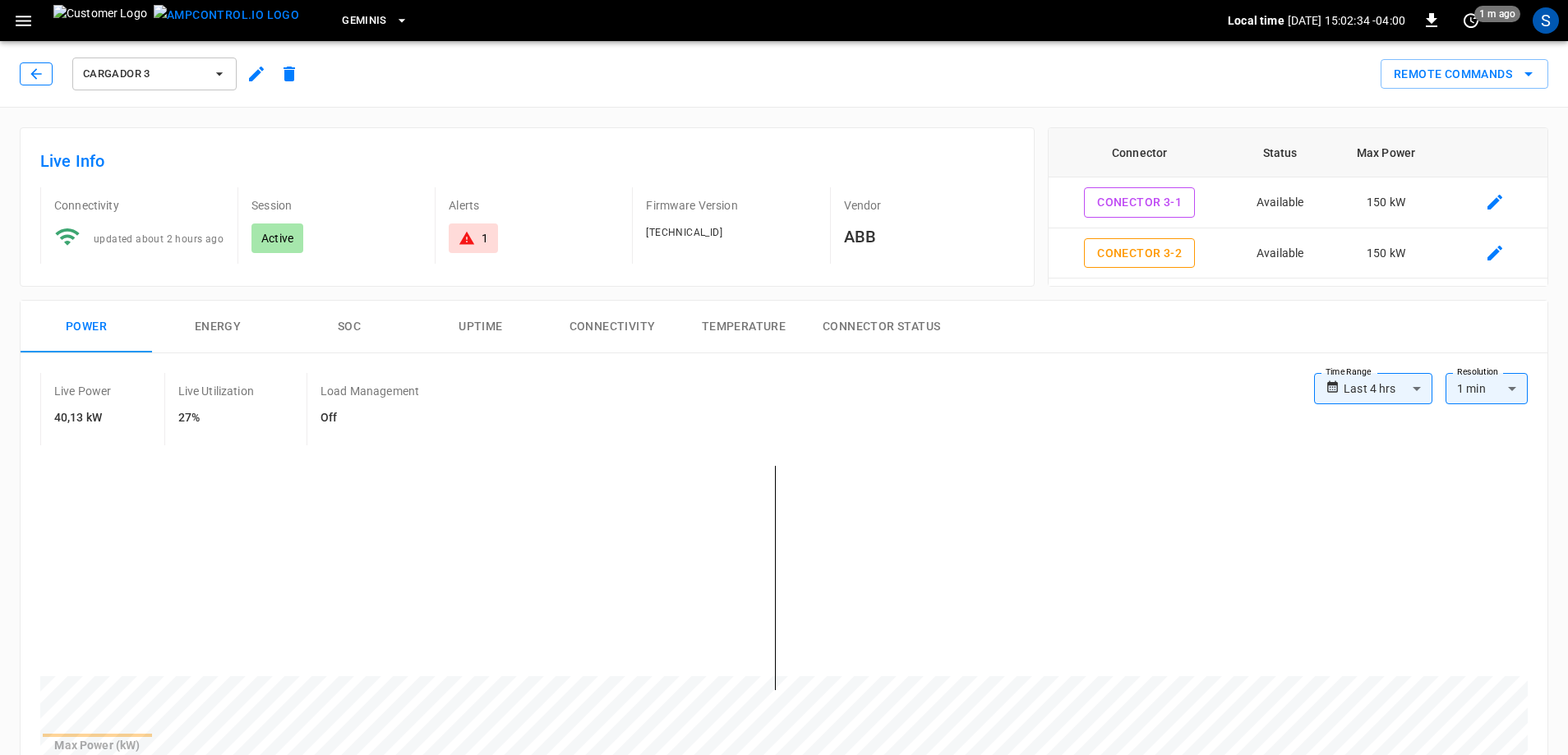
click at [25, 77] on button "button" at bounding box center [36, 74] width 33 height 23
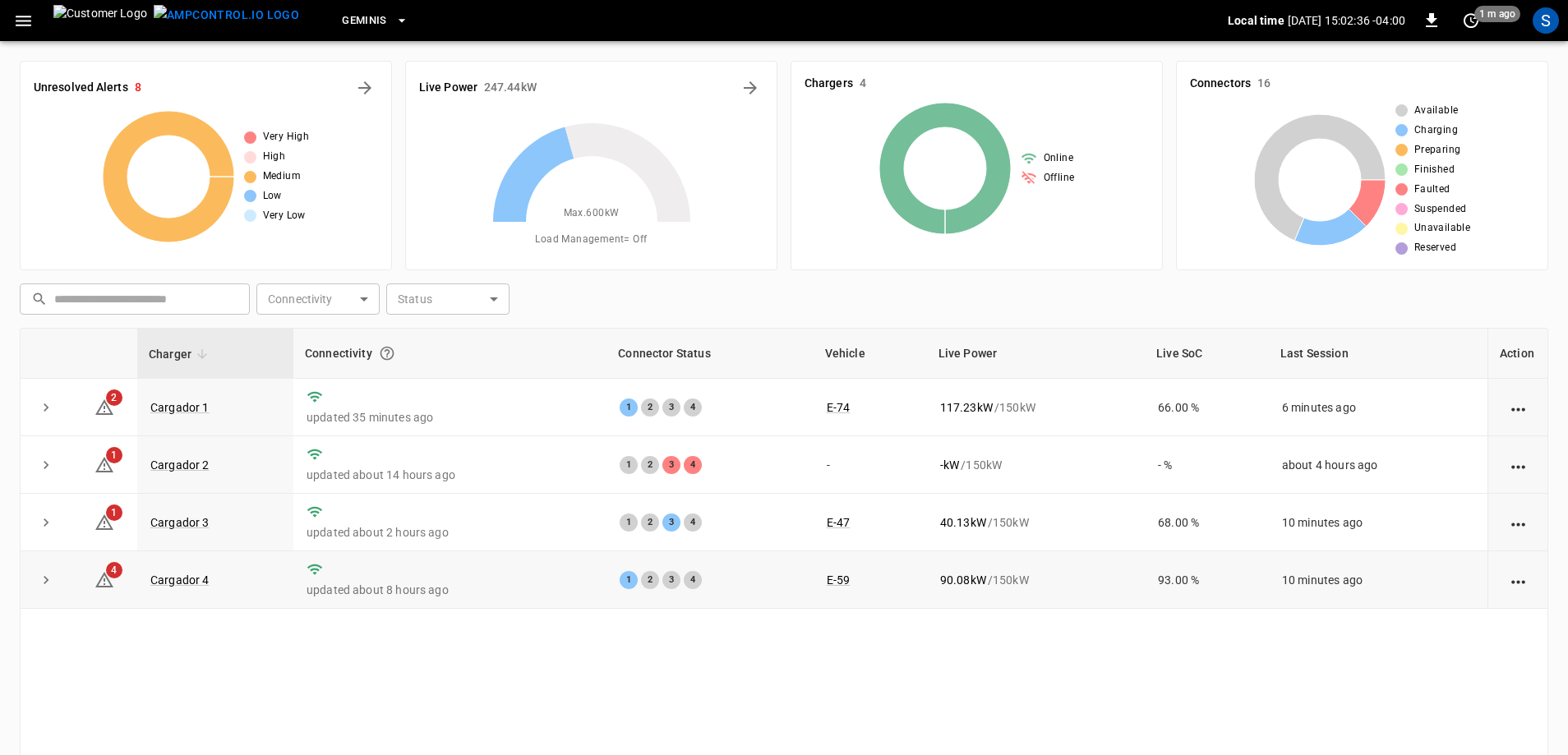
click at [202, 591] on td "Cargador 4" at bounding box center [214, 579] width 156 height 58
click at [202, 581] on link "Cargador 4" at bounding box center [180, 579] width 65 height 20
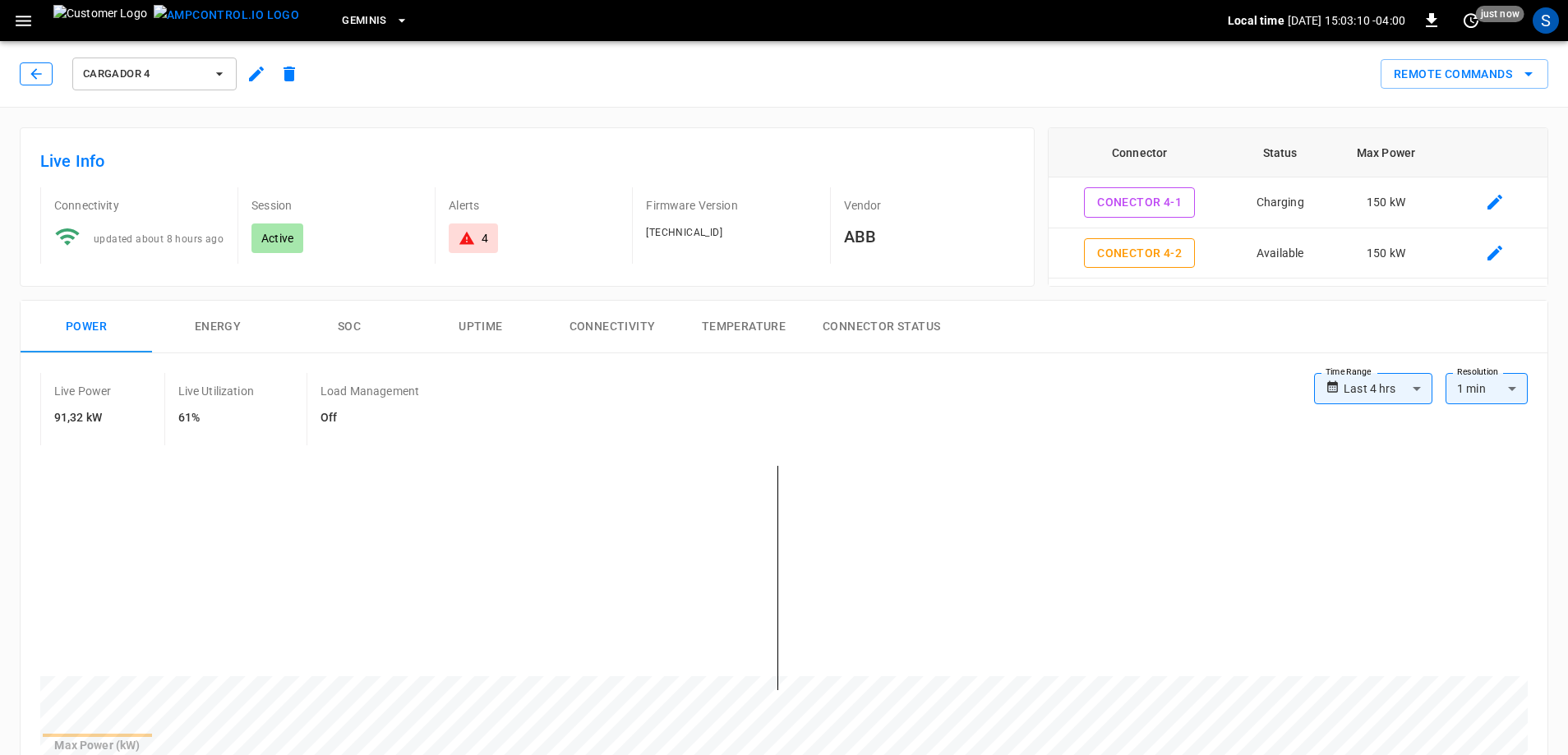
click at [47, 75] on button "button" at bounding box center [36, 74] width 33 height 23
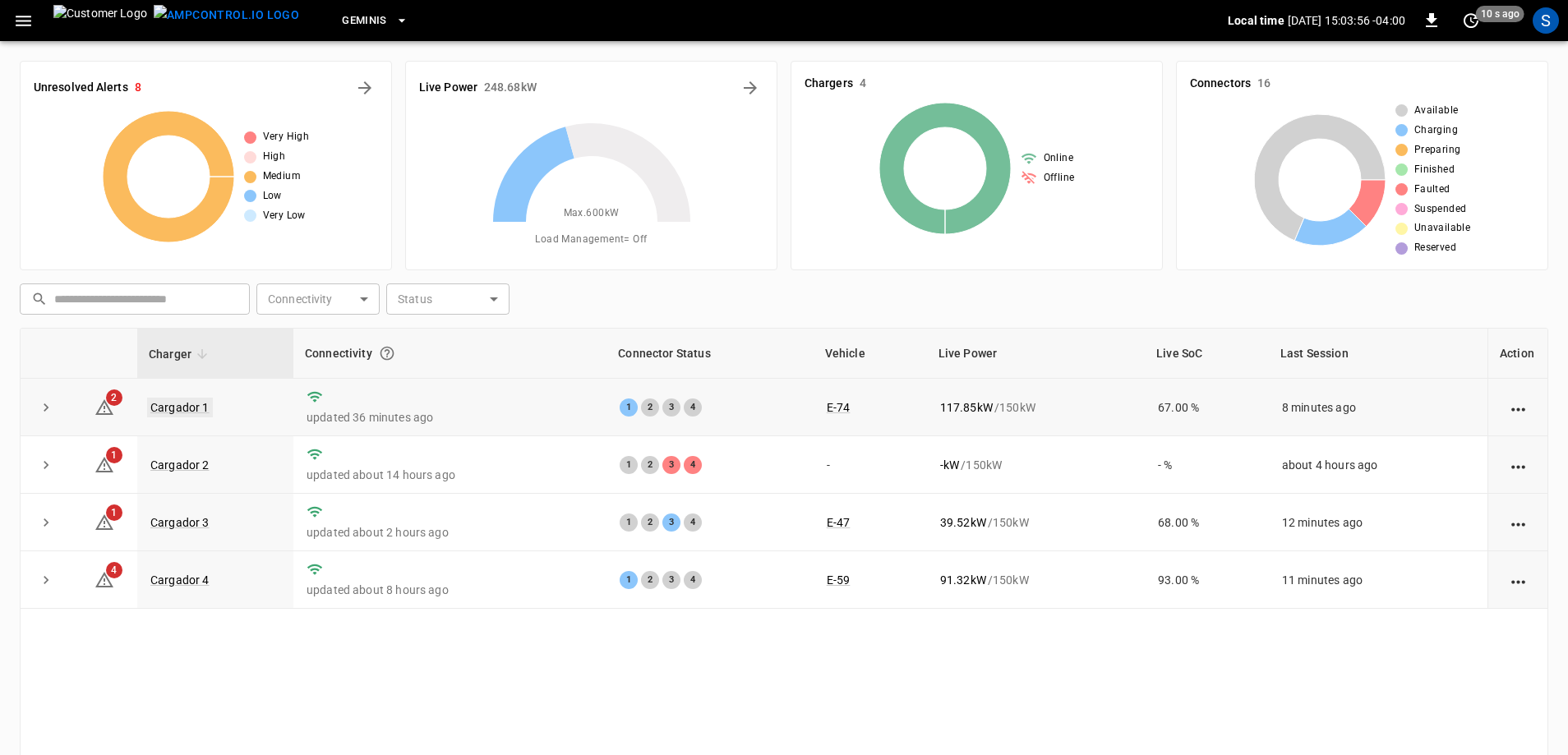
click at [199, 399] on link "Cargador 1" at bounding box center [180, 407] width 65 height 20
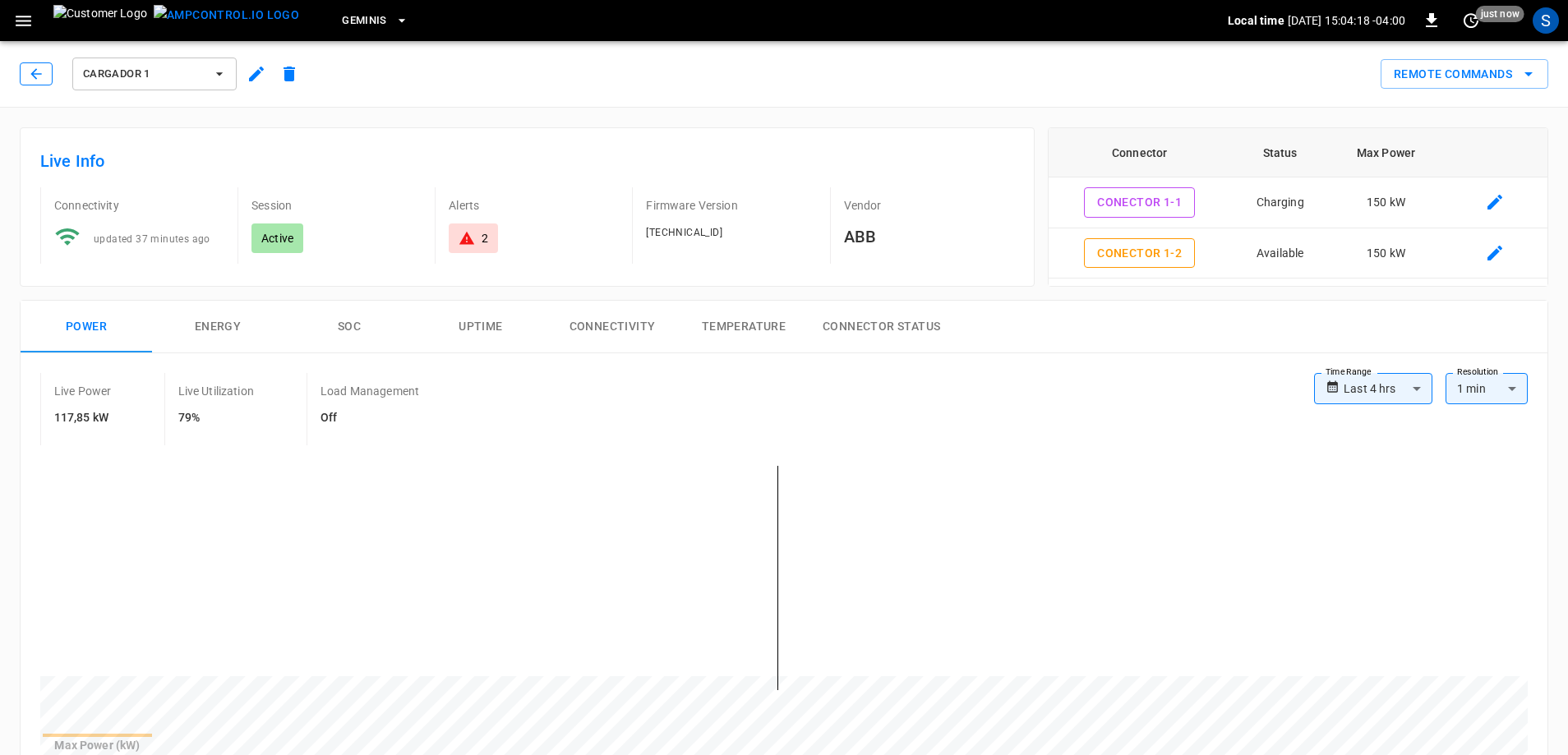
click at [36, 81] on icon "button" at bounding box center [35, 73] width 16 height 16
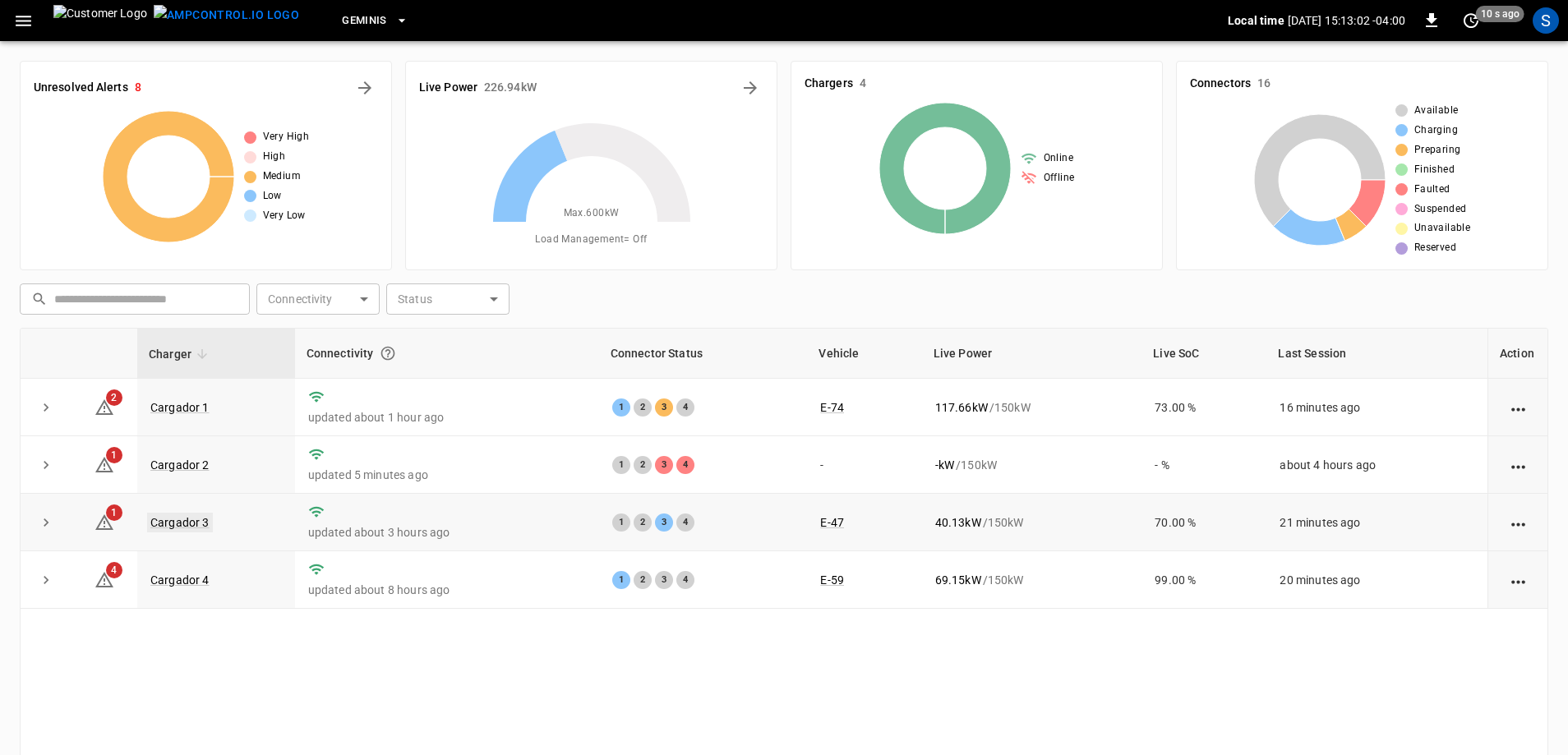
click at [174, 517] on link "Cargador 3" at bounding box center [180, 523] width 65 height 20
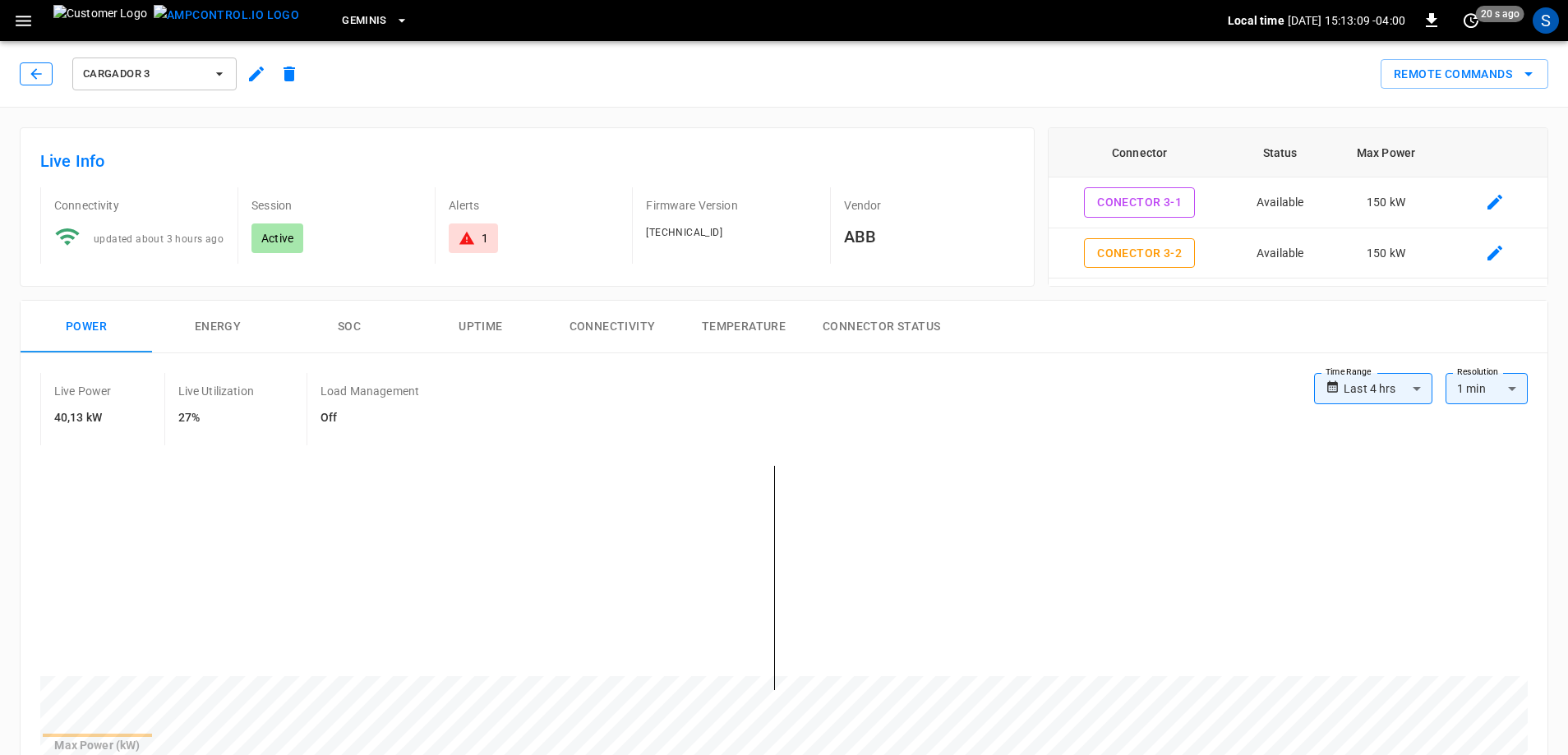
click at [44, 72] on icon "button" at bounding box center [35, 73] width 16 height 16
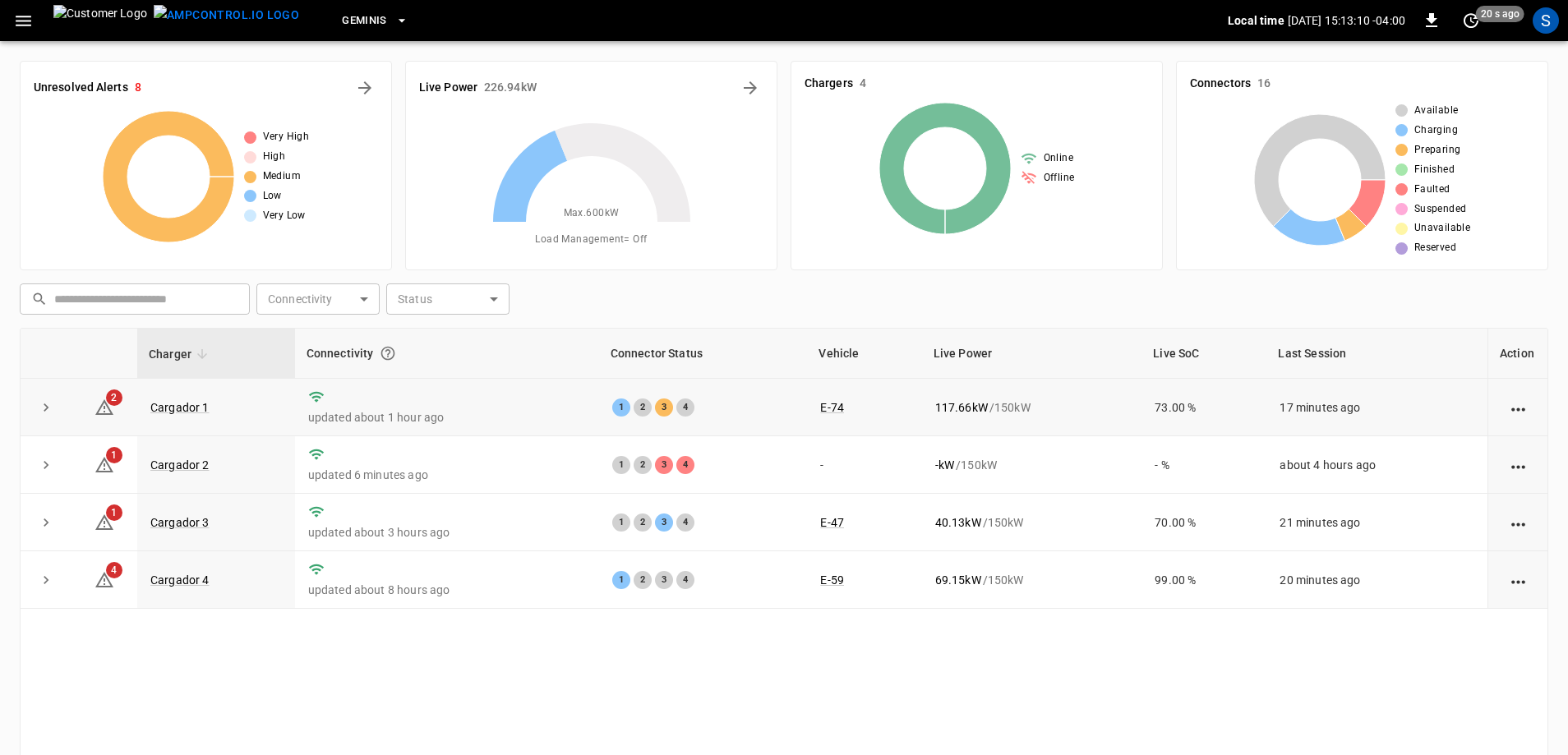
scroll to position [82, 0]
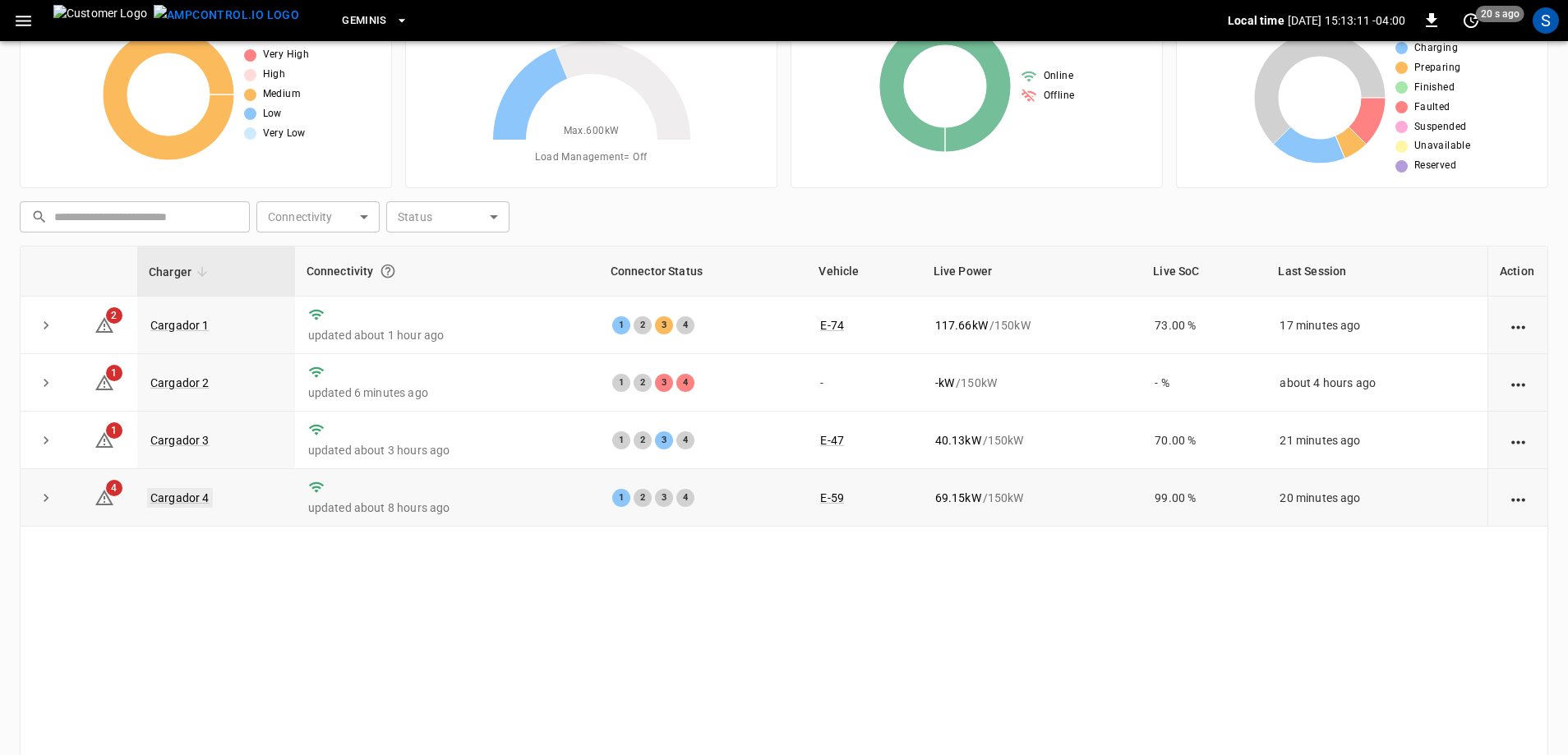
click at [181, 506] on link "Cargador 4" at bounding box center [180, 498] width 65 height 20
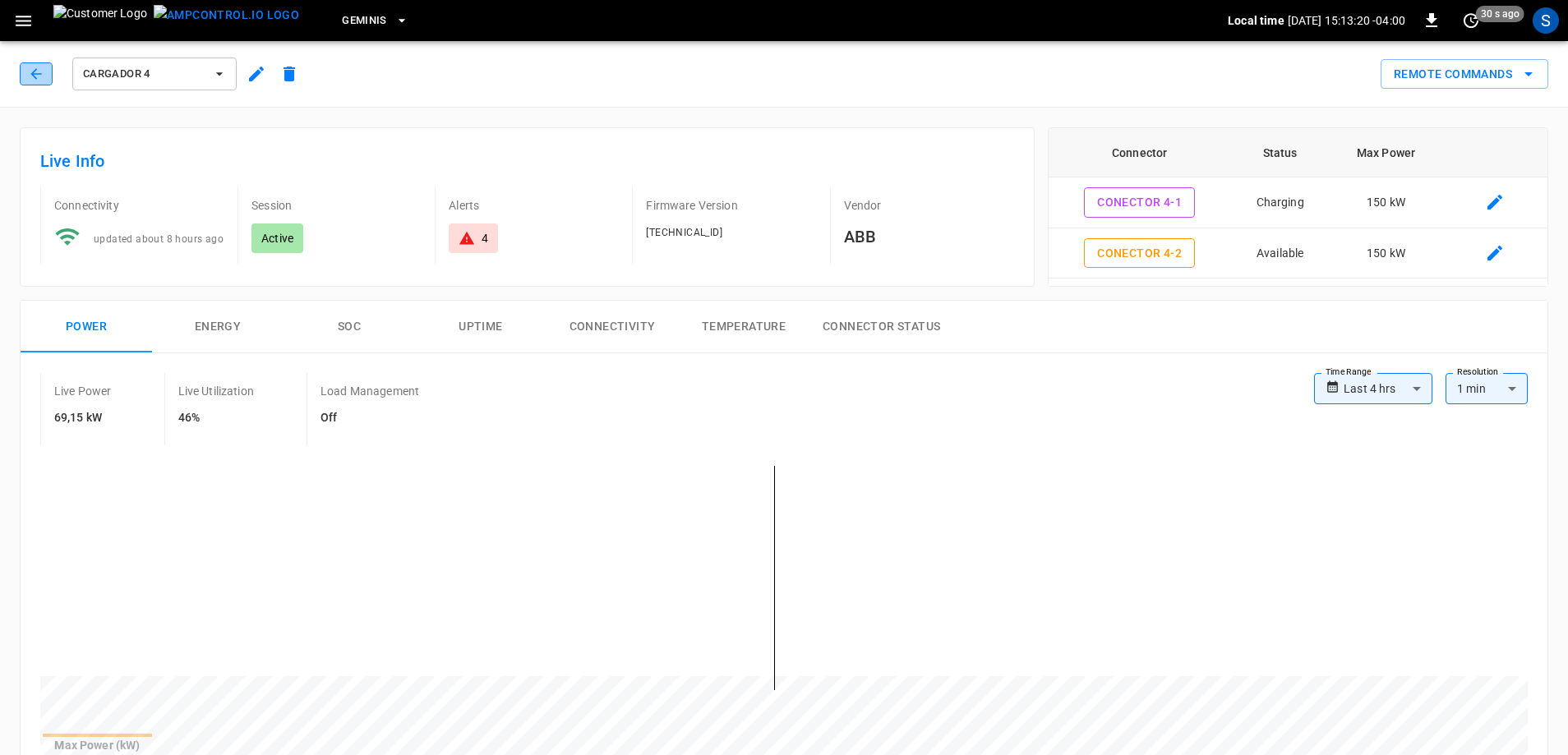
click at [43, 80] on icon "button" at bounding box center [35, 73] width 16 height 16
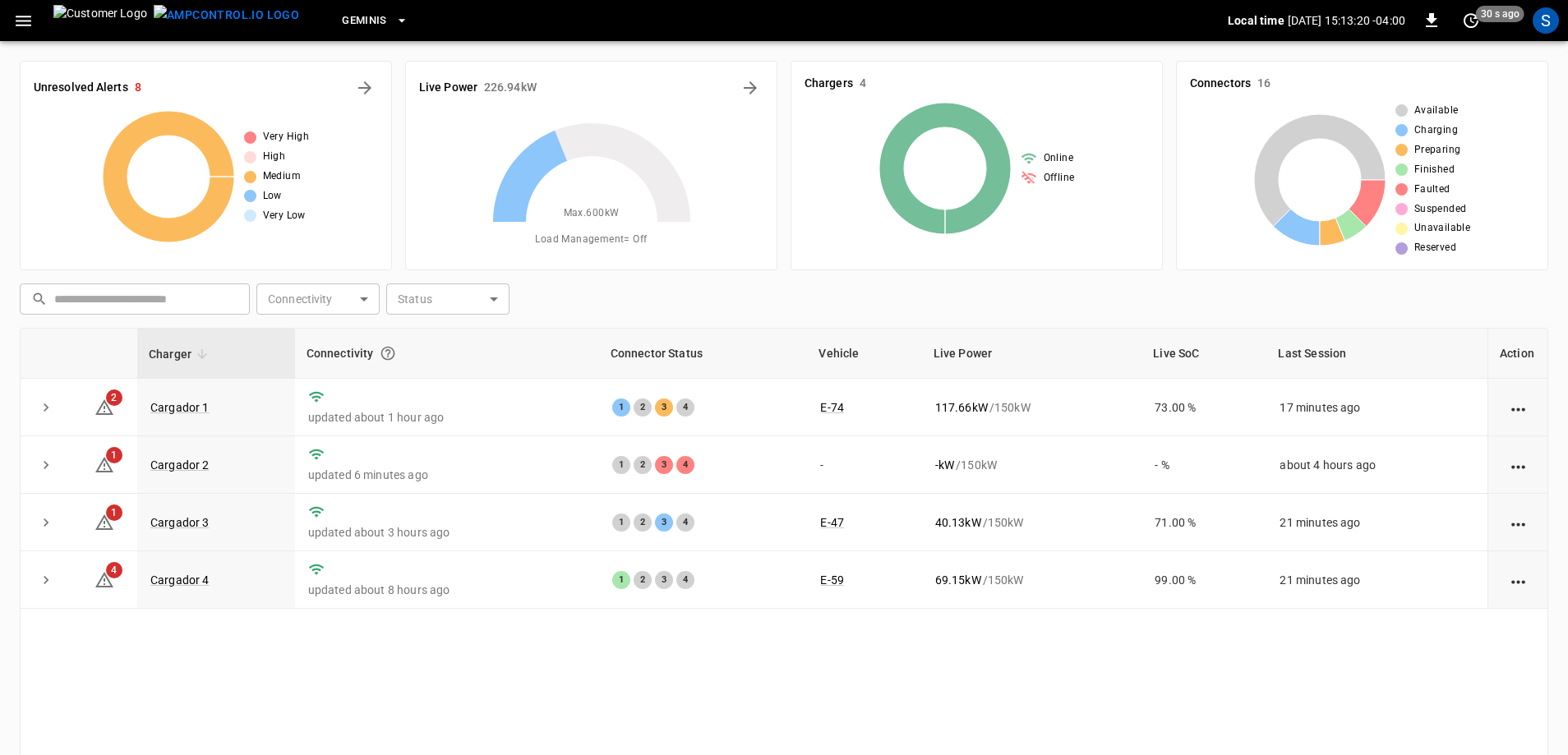
scroll to position [82, 0]
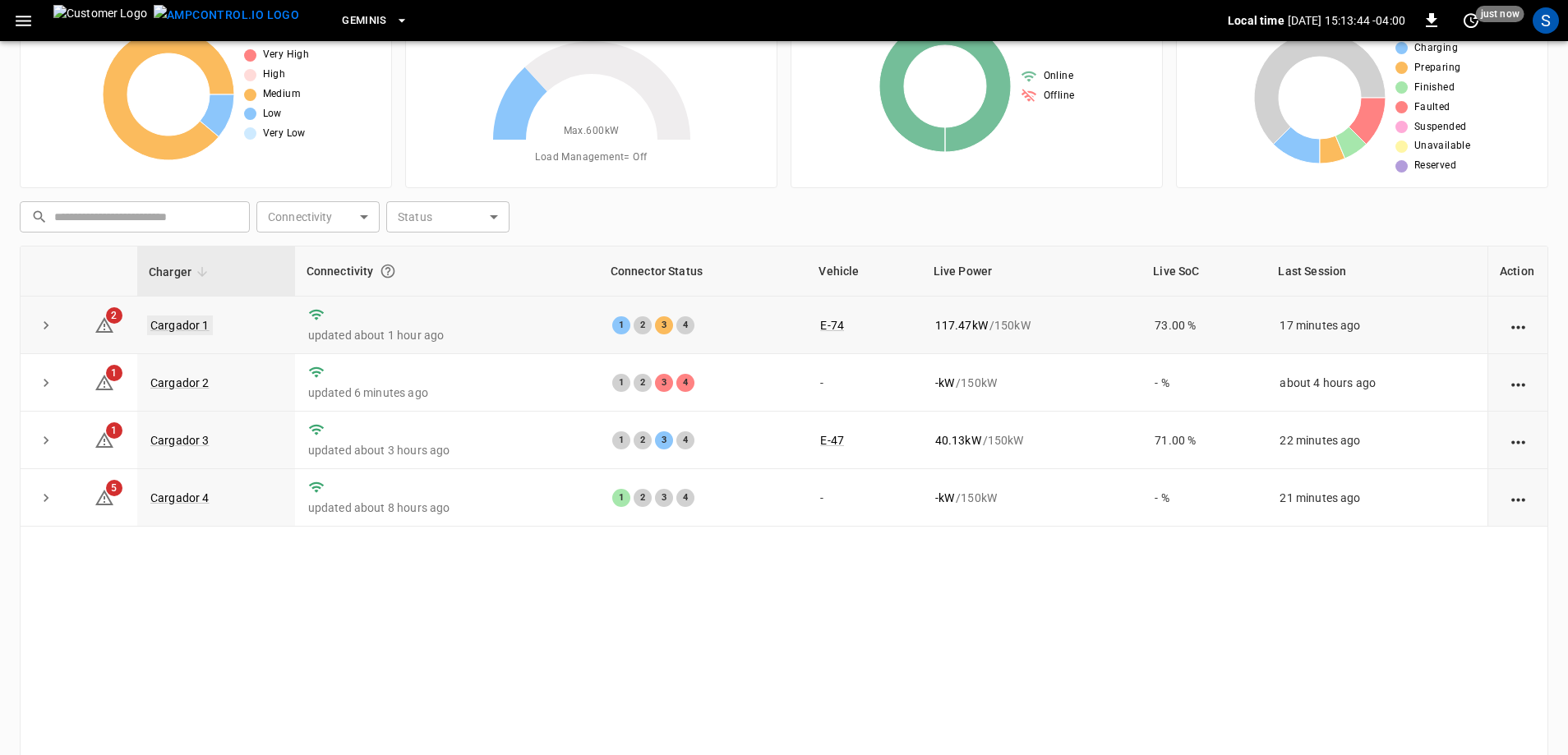
click at [191, 325] on link "Cargador 1" at bounding box center [180, 325] width 65 height 20
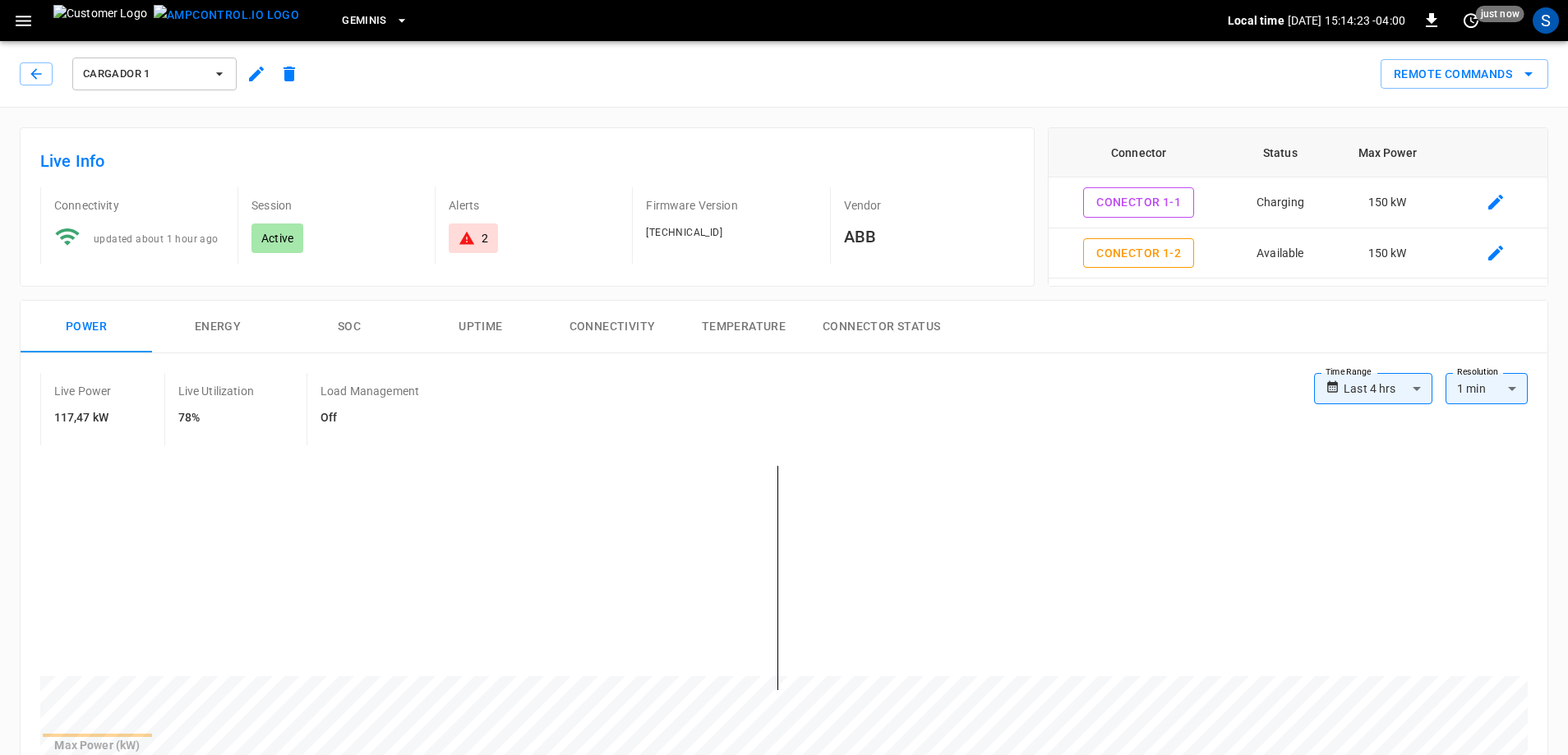
click at [53, 75] on div "Cargador 1" at bounding box center [163, 74] width 286 height 40
click at [30, 63] on button "button" at bounding box center [36, 74] width 33 height 23
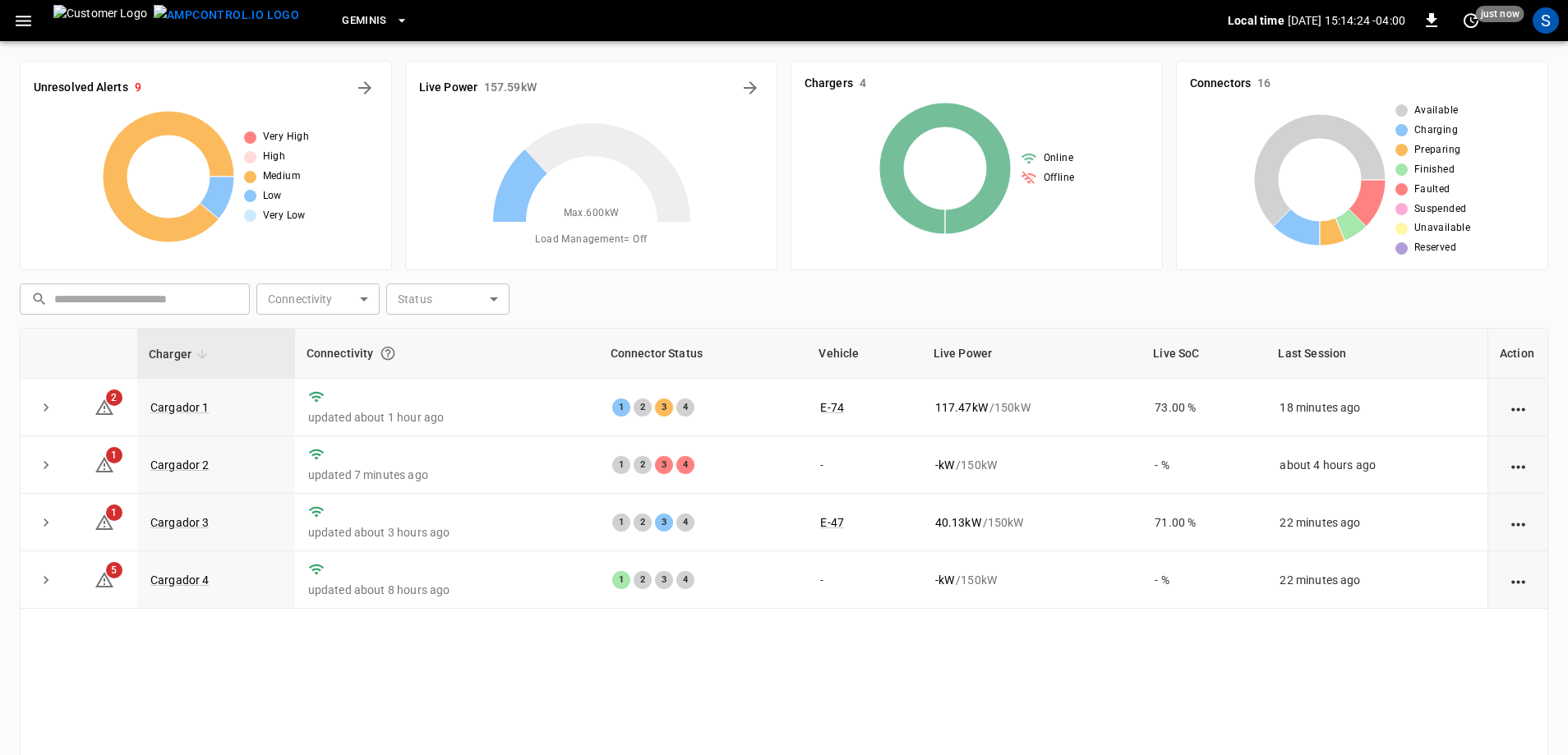
scroll to position [82, 0]
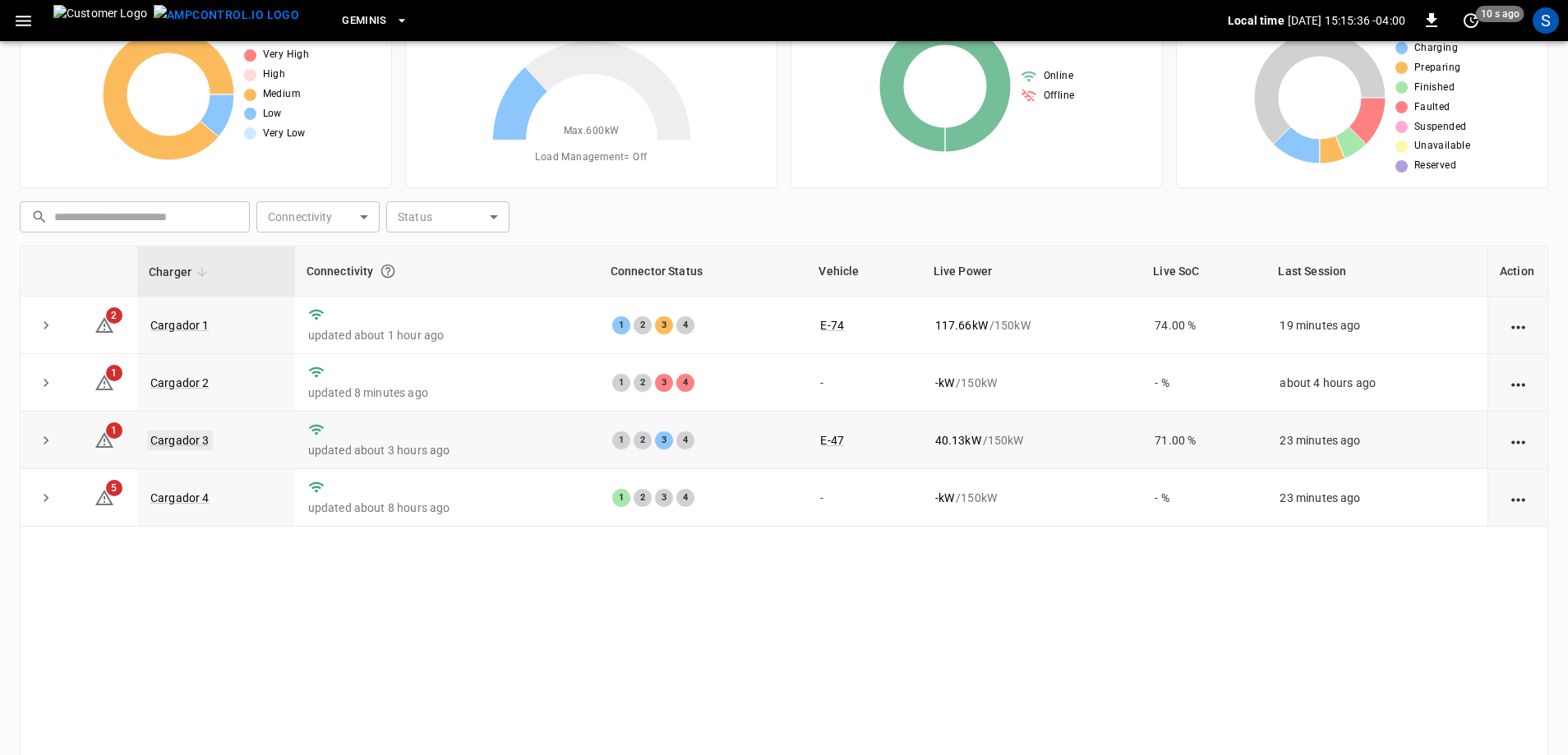
click at [174, 442] on link "Cargador 3" at bounding box center [180, 440] width 65 height 20
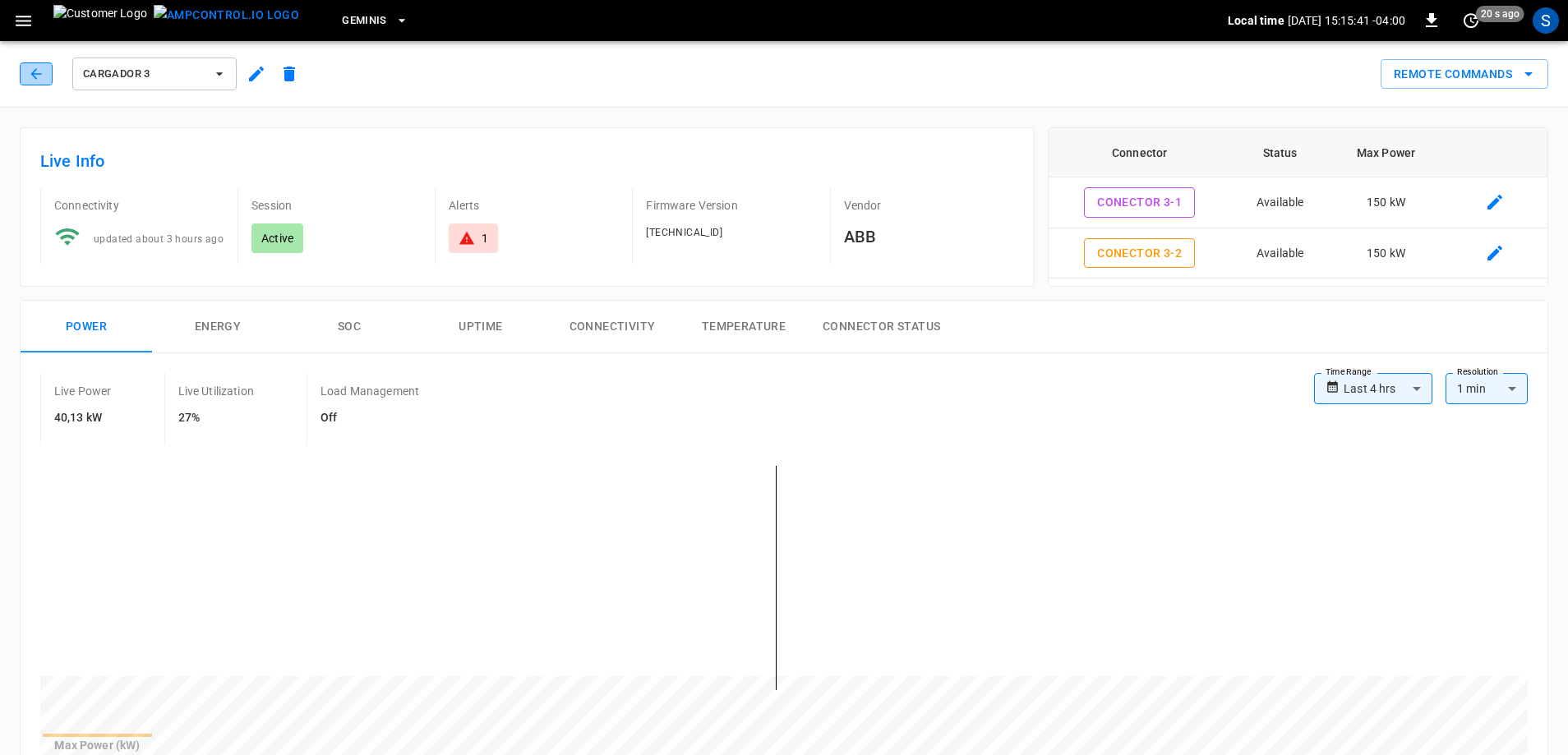
click at [28, 71] on icon "button" at bounding box center [35, 73] width 16 height 16
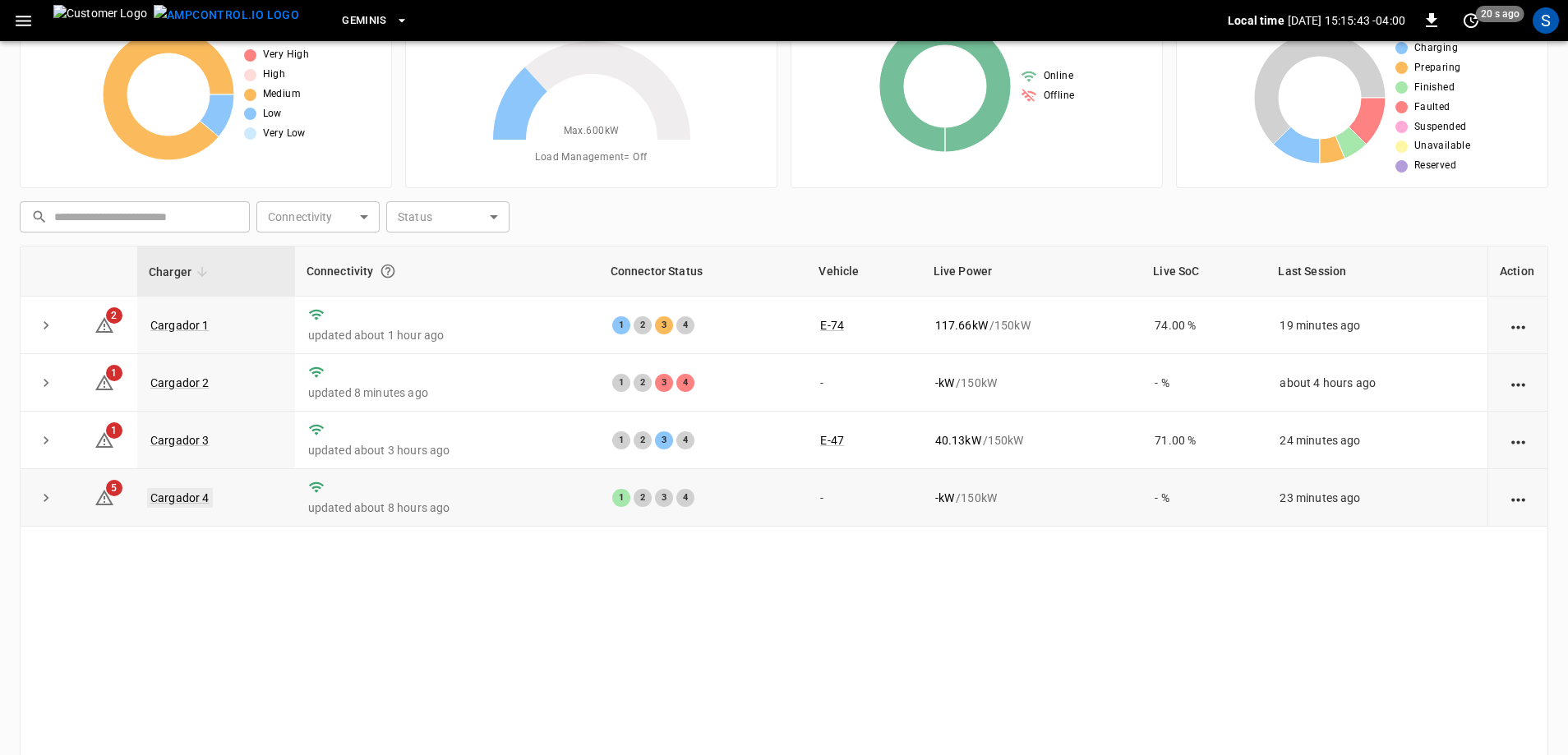
click at [188, 498] on link "Cargador 4" at bounding box center [180, 498] width 65 height 20
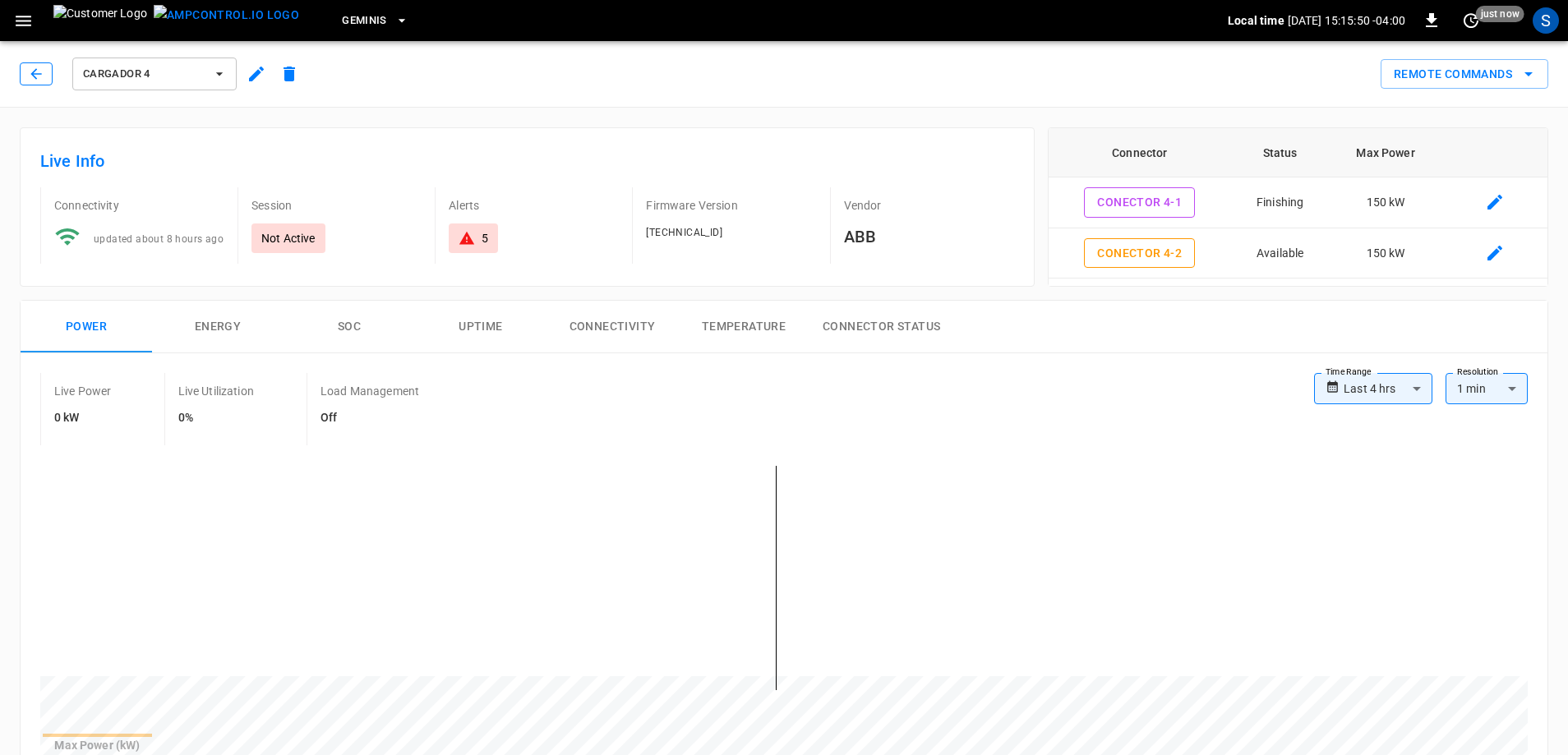
click at [27, 65] on button "button" at bounding box center [36, 74] width 33 height 23
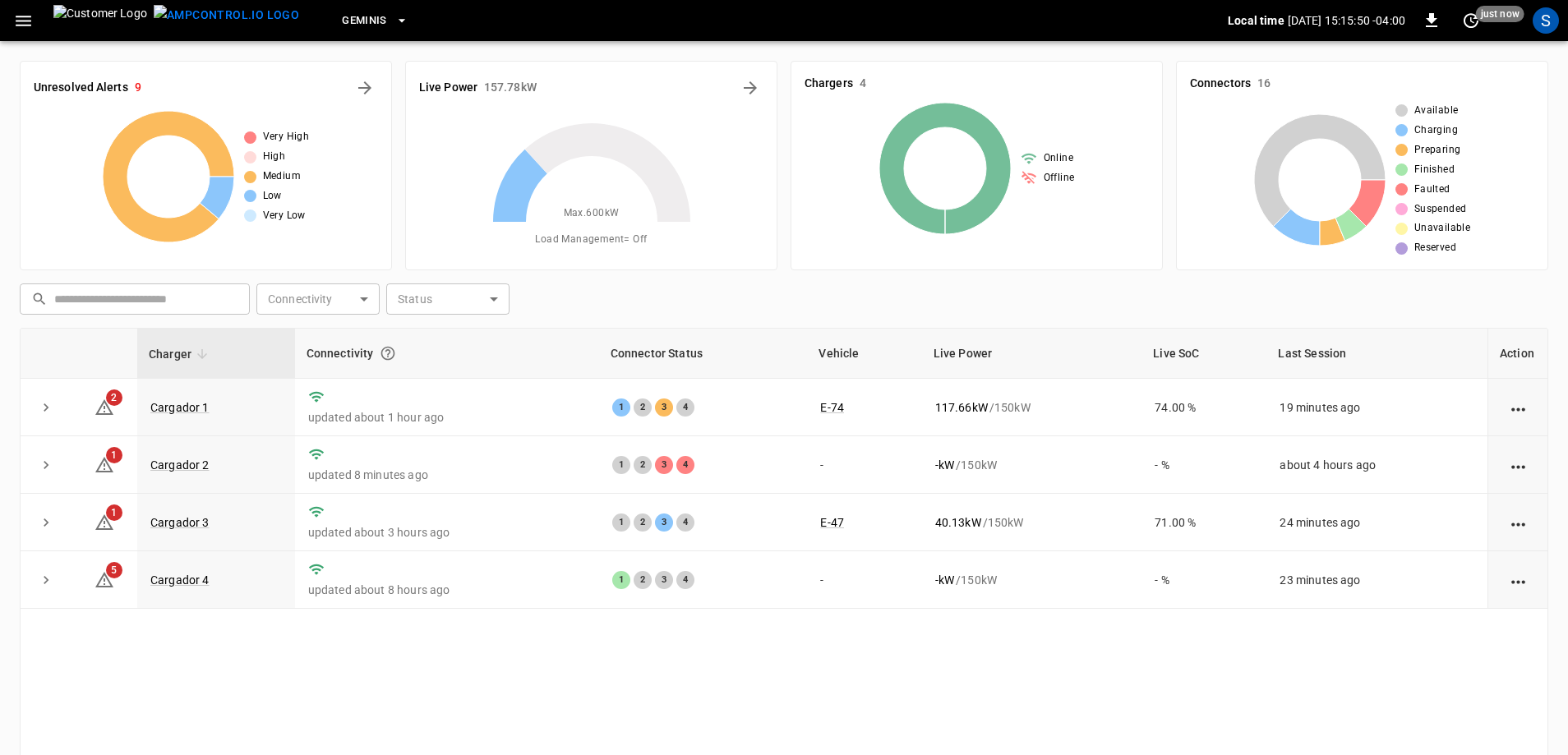
scroll to position [82, 0]
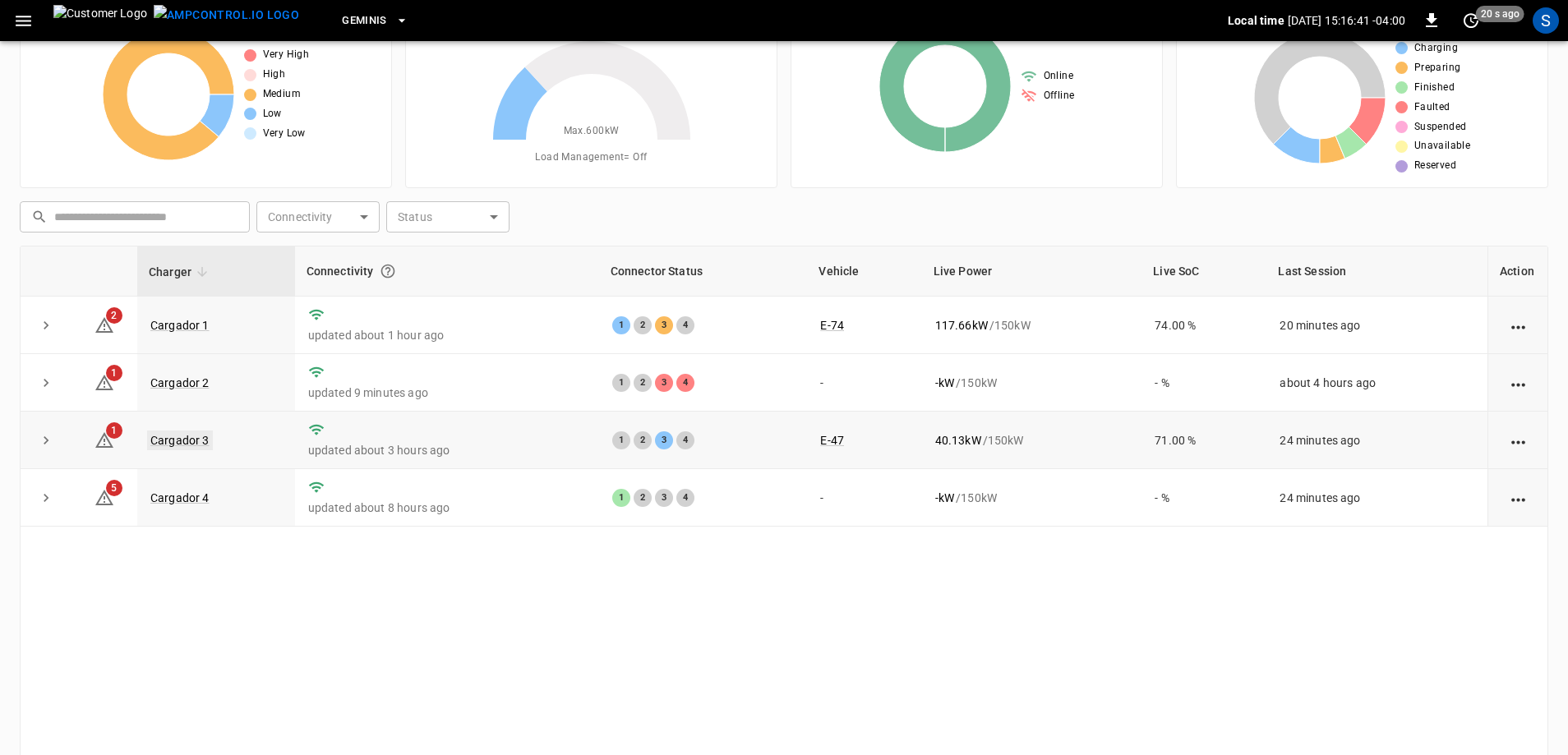
click at [189, 443] on link "Cargador 3" at bounding box center [180, 440] width 65 height 20
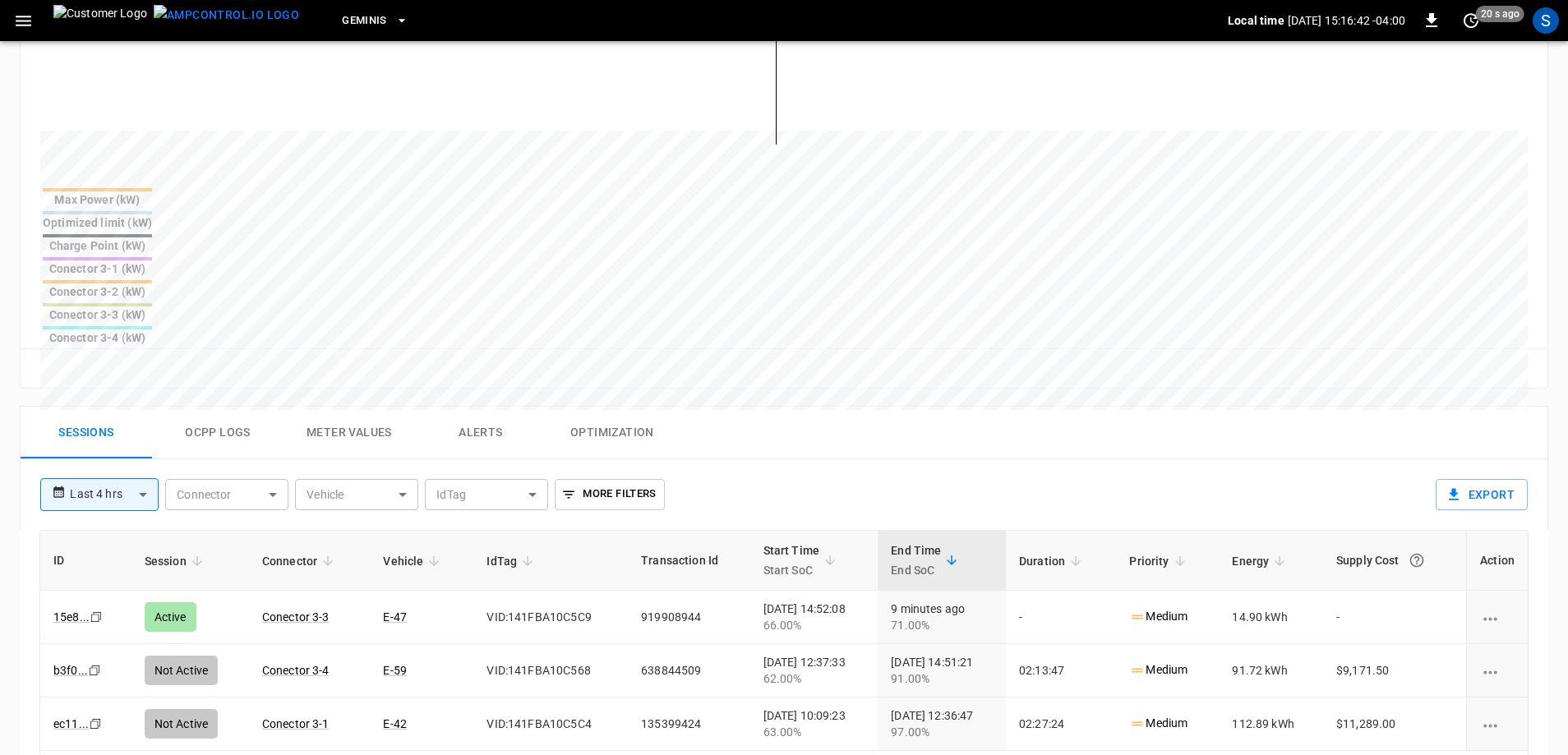
scroll to position [575, 0]
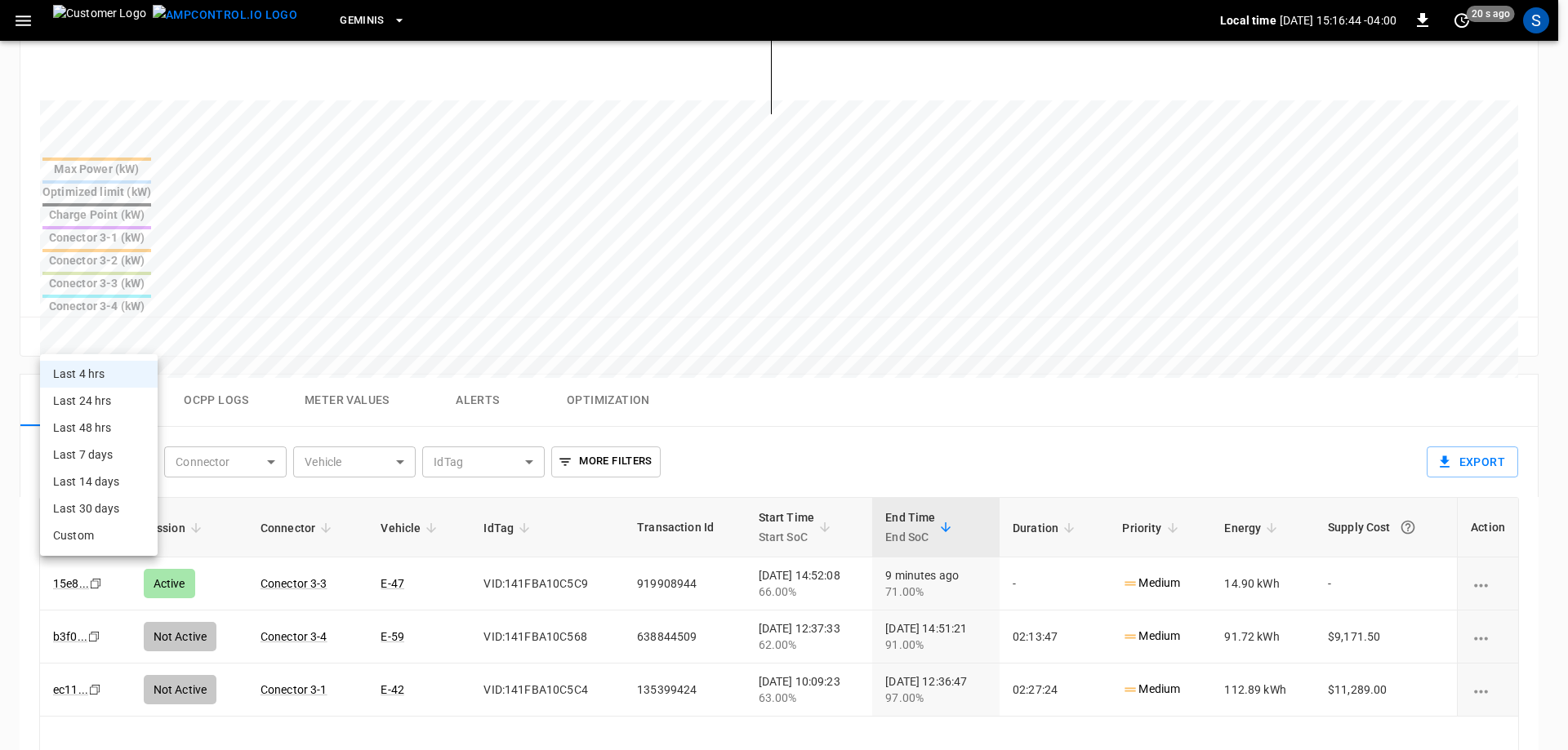
click at [139, 342] on body "**********" at bounding box center [784, 257] width 1568 height 1657
click at [114, 405] on li "Last 24 hrs" at bounding box center [98, 400] width 117 height 27
type input "**********"
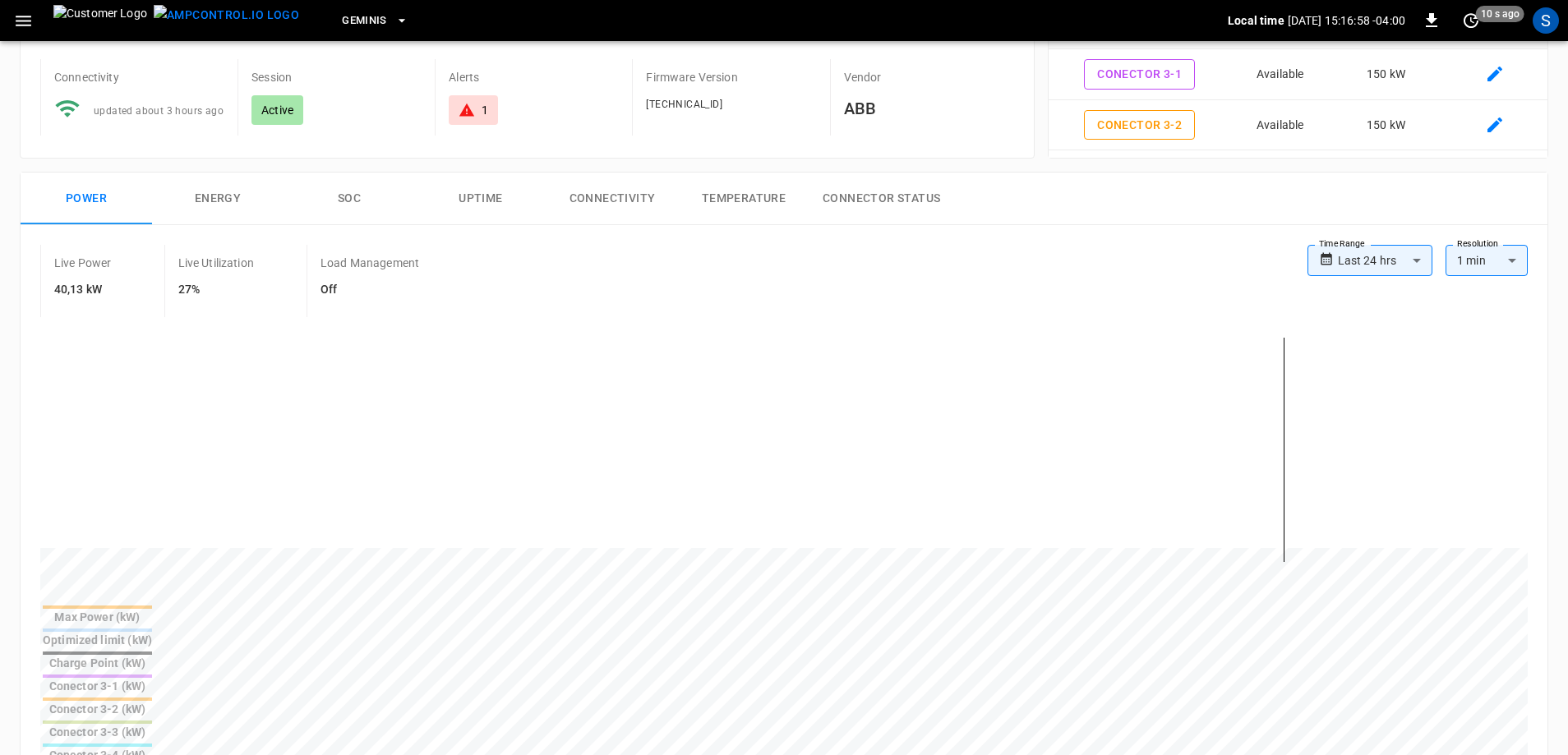
scroll to position [0, 0]
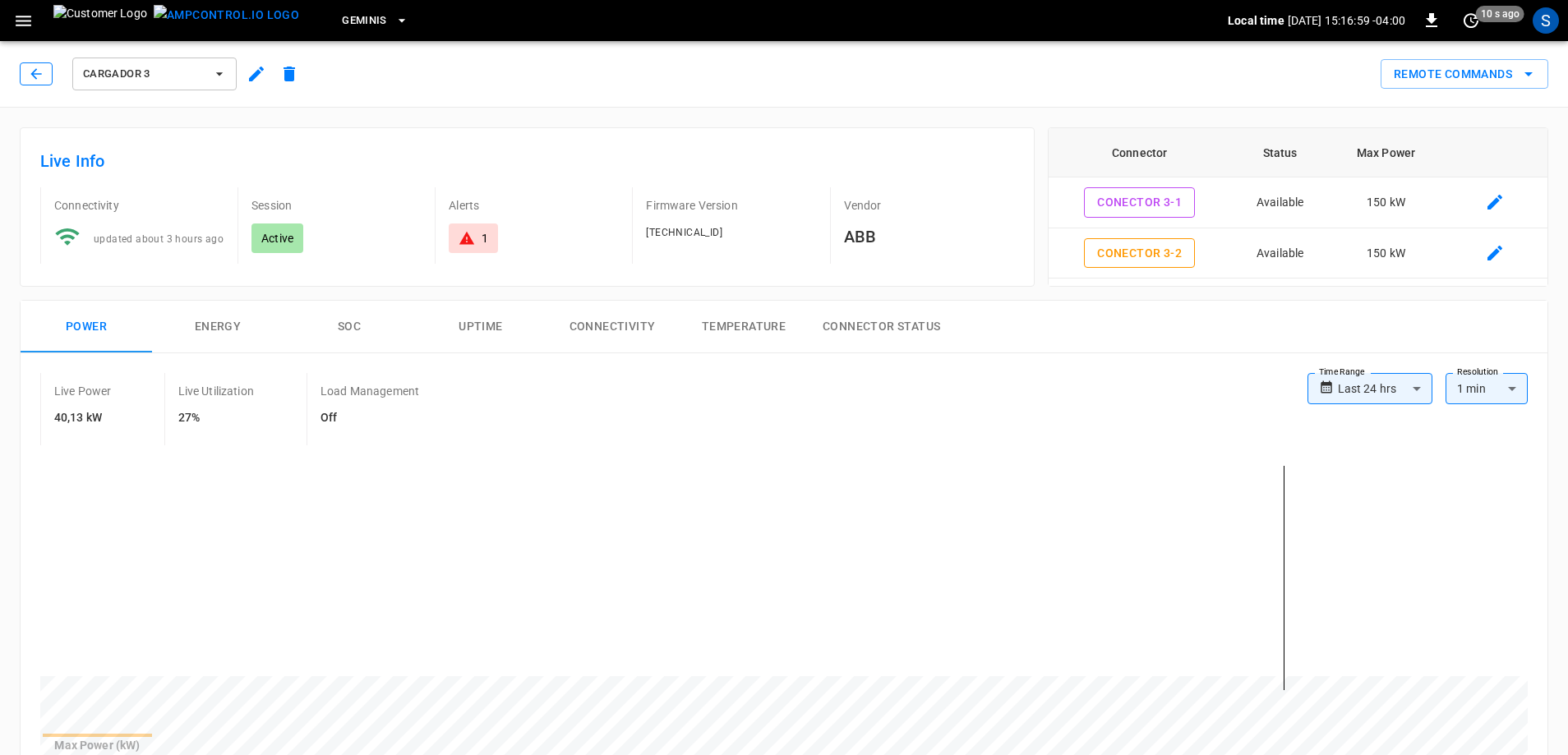
click at [37, 66] on icon "button" at bounding box center [35, 73] width 16 height 16
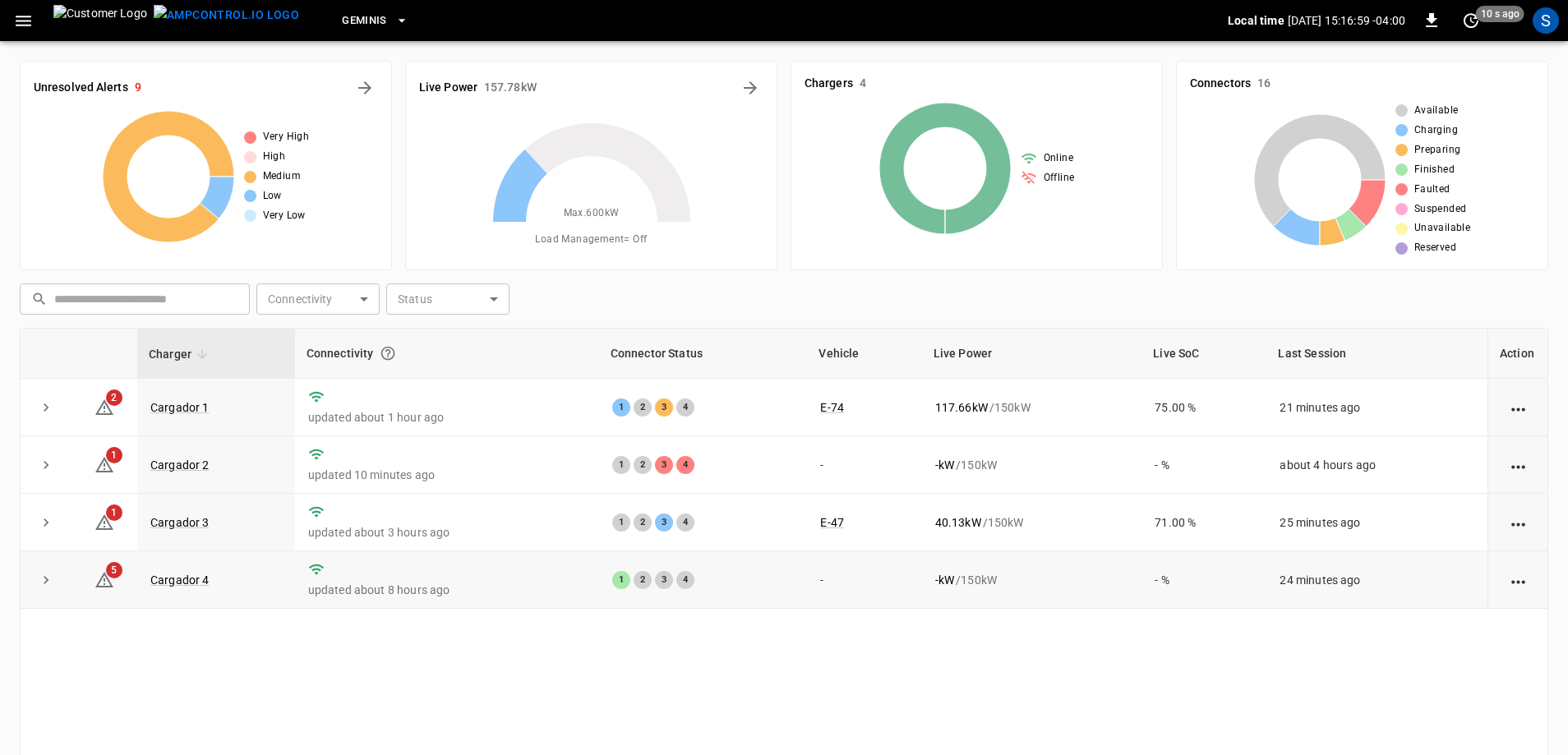
scroll to position [82, 0]
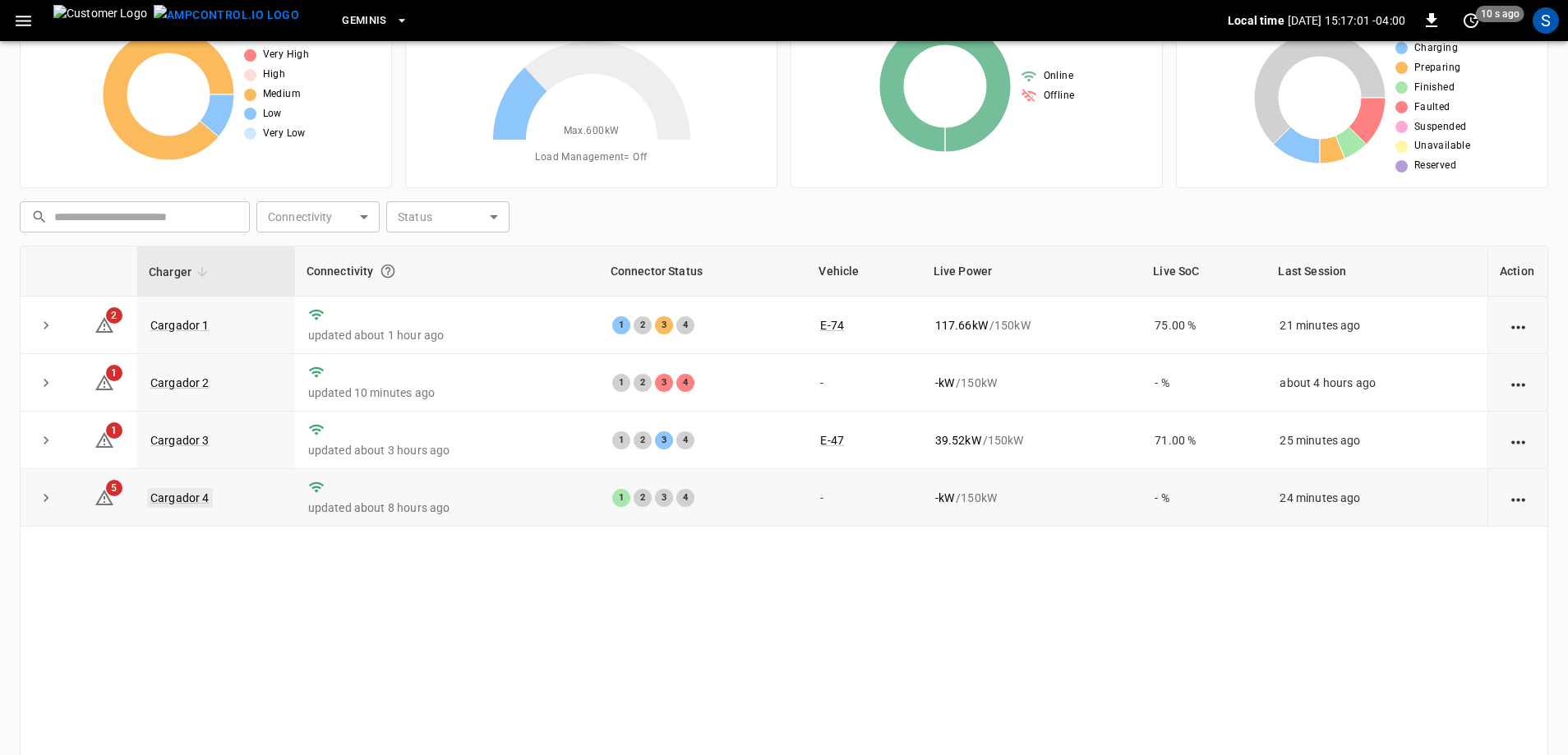
click at [208, 500] on link "Cargador 4" at bounding box center [180, 498] width 65 height 20
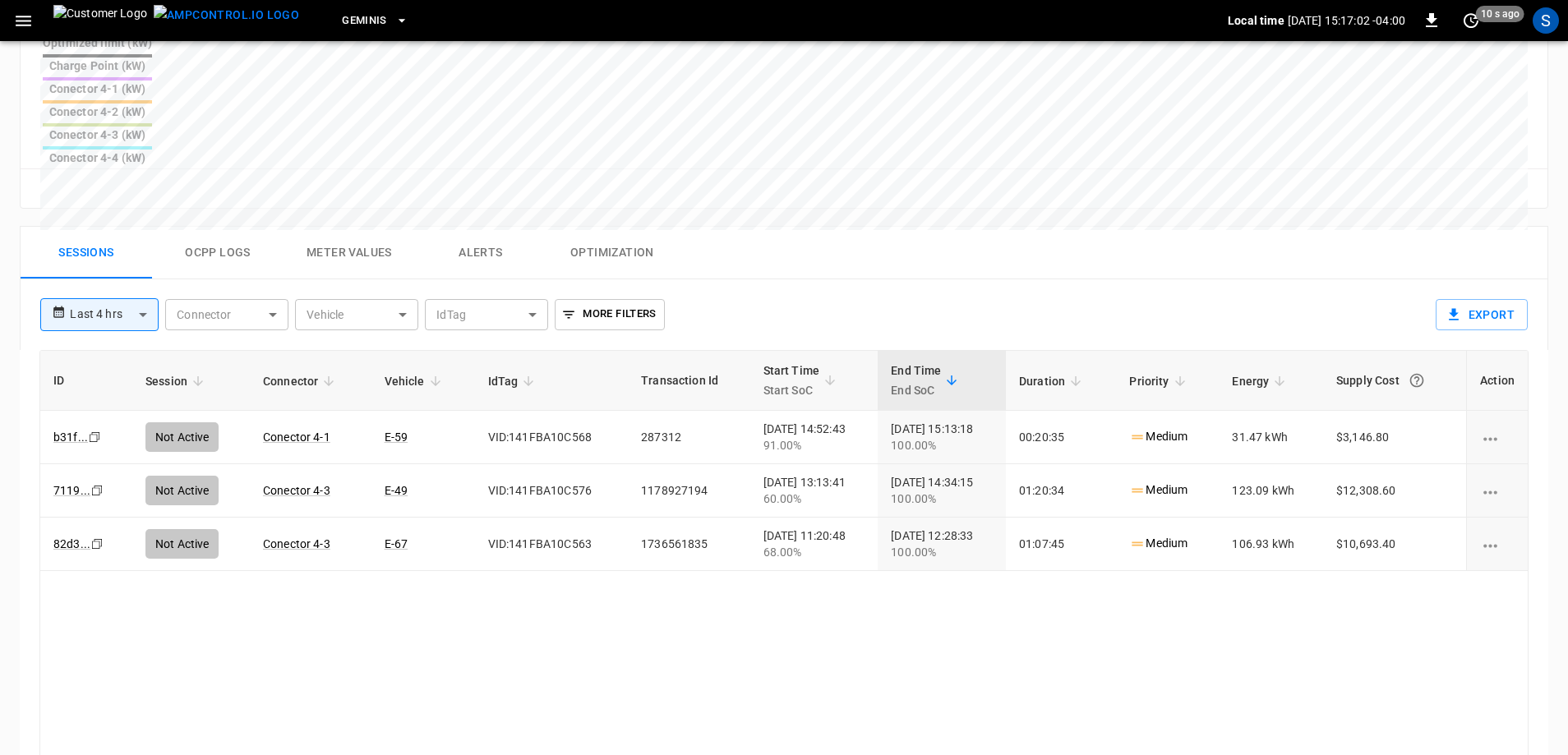
scroll to position [788, 0]
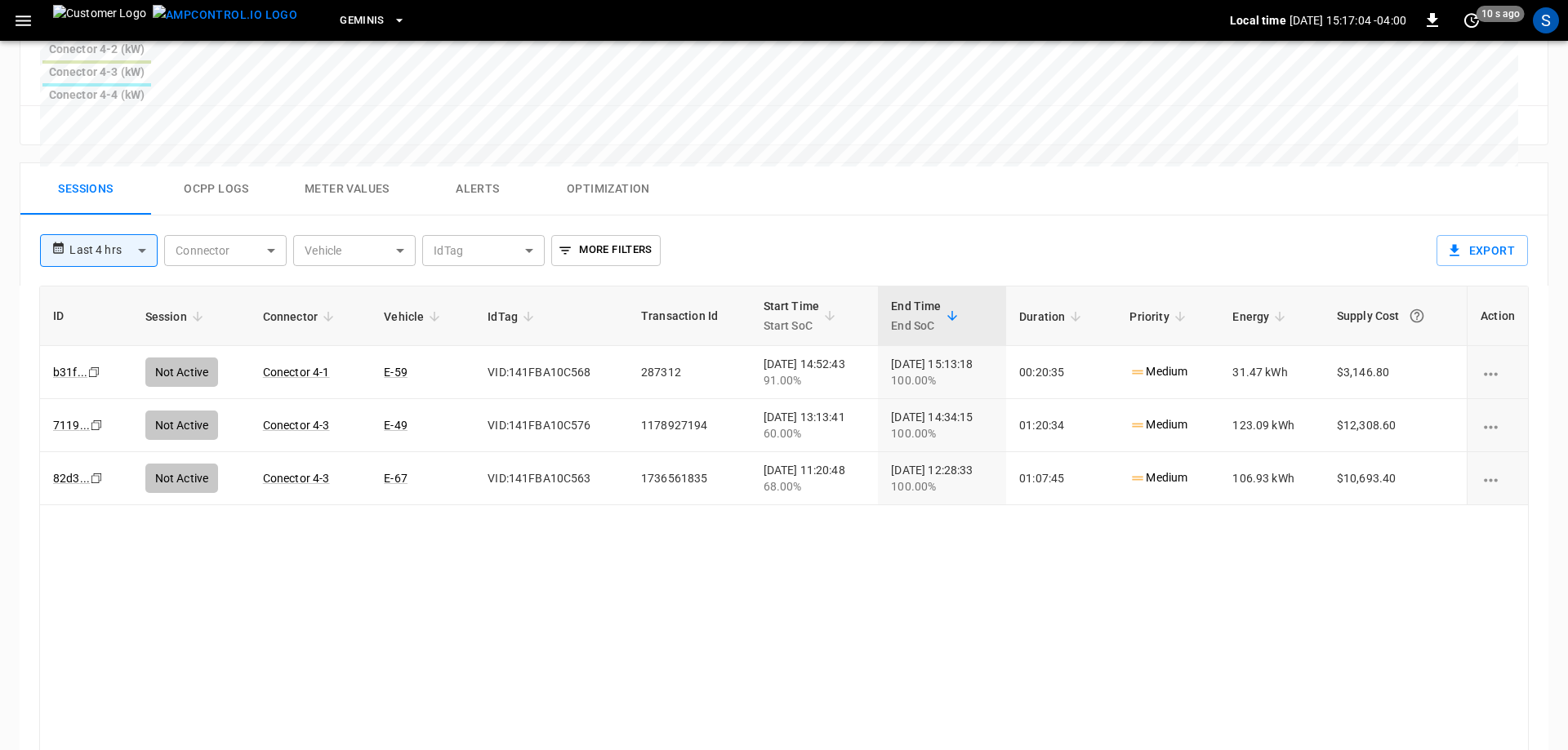
click at [122, 135] on body "**********" at bounding box center [784, 46] width 1568 height 1657
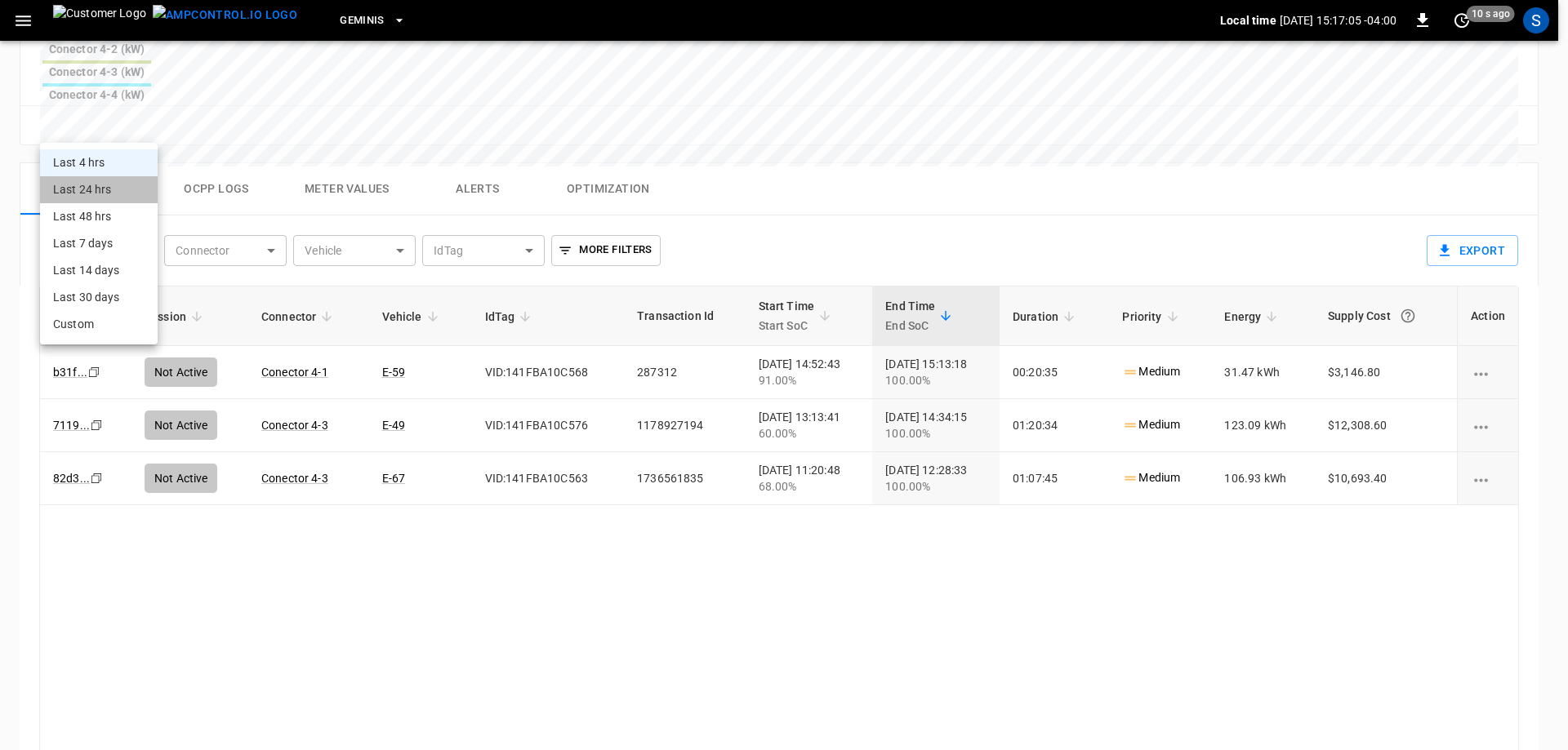
click at [115, 200] on li "Last 24 hrs" at bounding box center [98, 189] width 117 height 27
type input "**********"
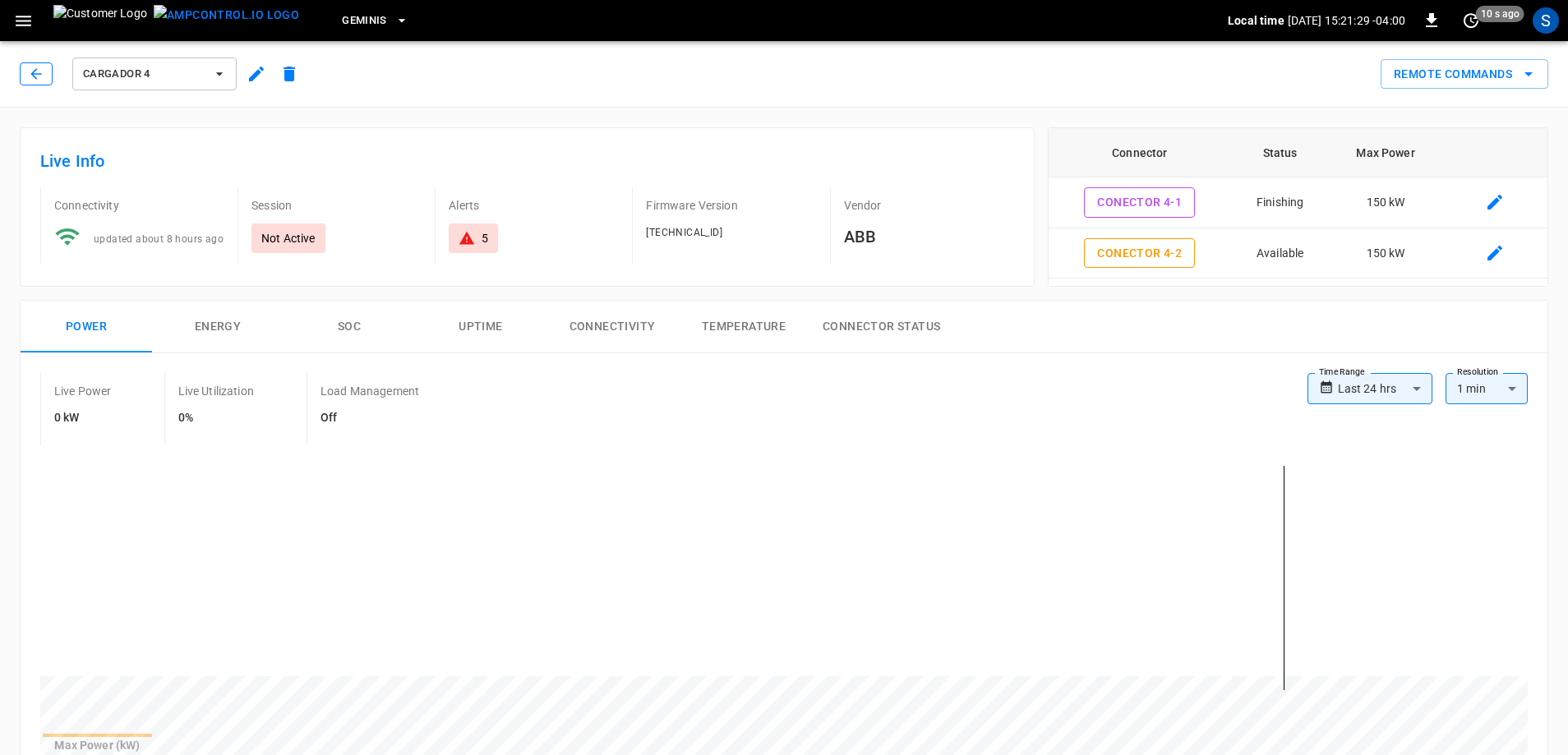
click at [41, 84] on button "button" at bounding box center [36, 74] width 33 height 23
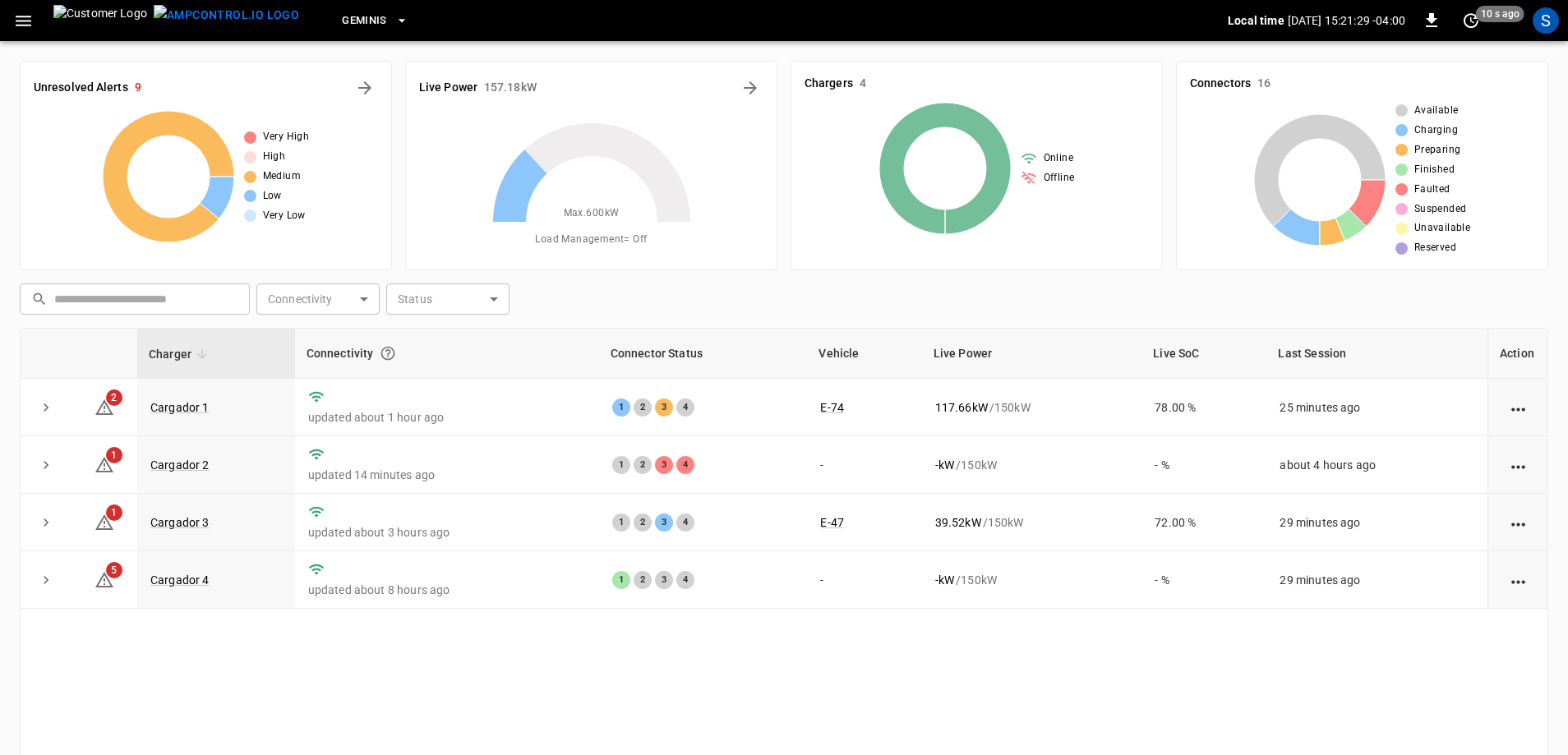
scroll to position [82, 0]
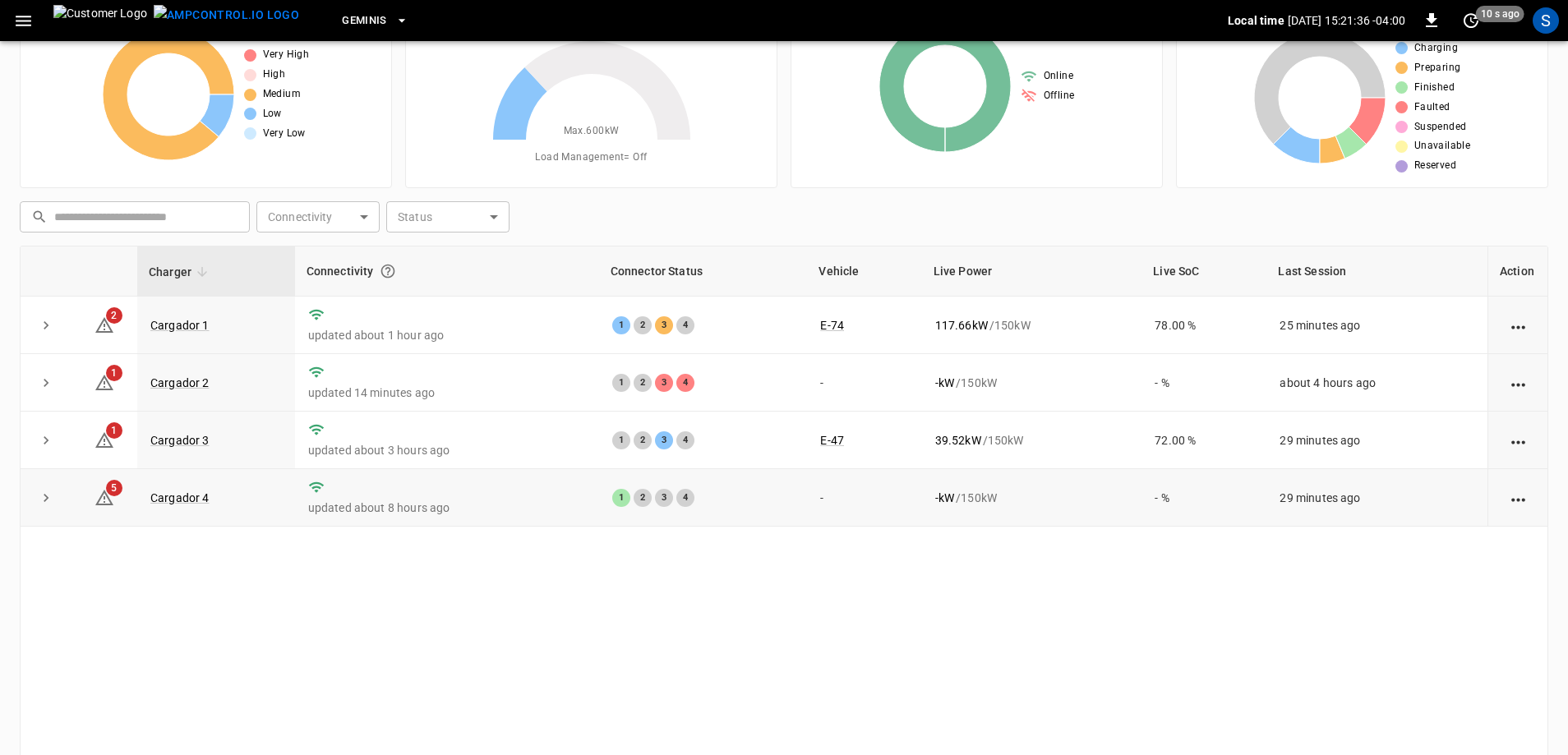
click at [208, 497] on td "Cargador 4" at bounding box center [215, 498] width 158 height 58
click at [188, 497] on link "Cargador 4" at bounding box center [180, 498] width 65 height 20
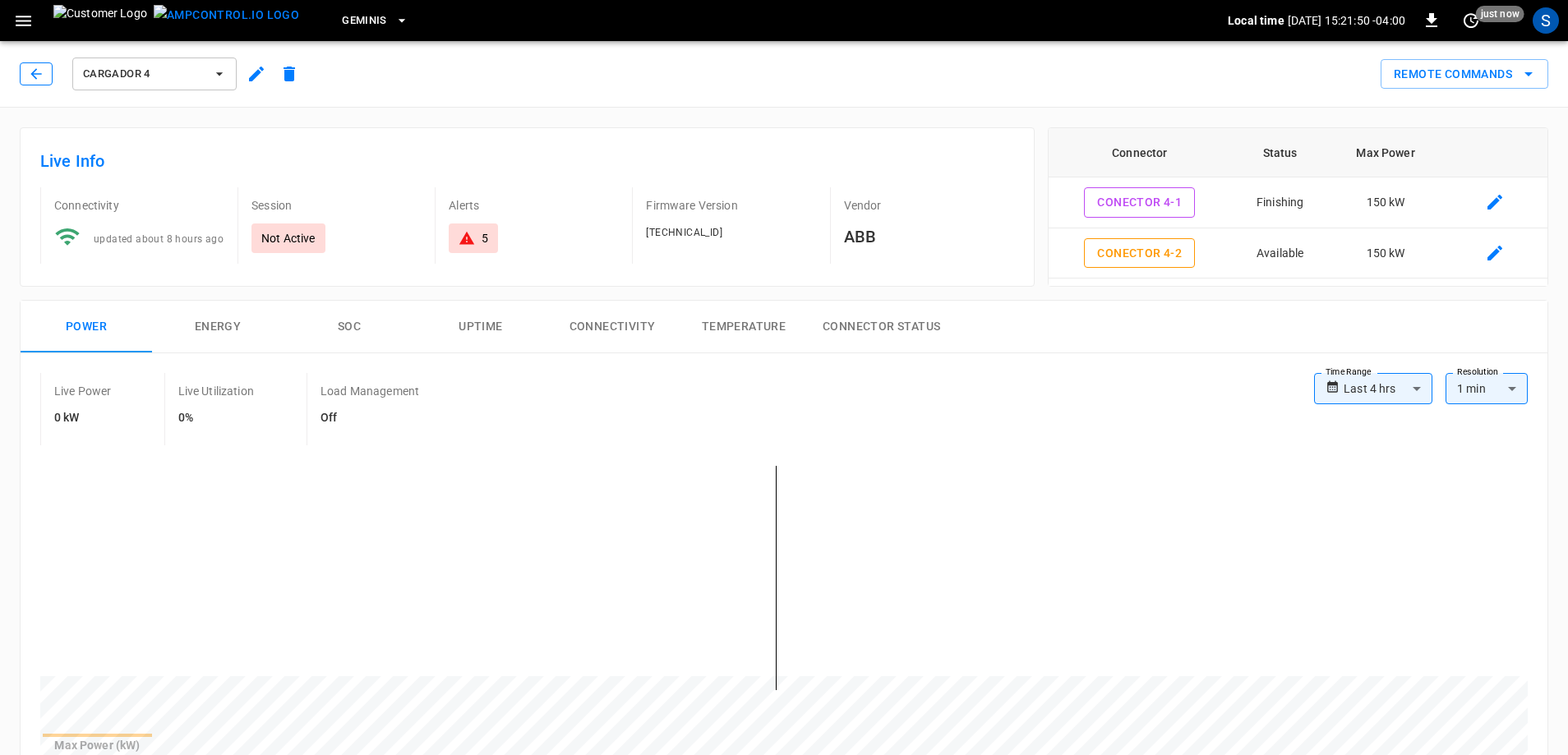
click at [33, 66] on icon "button" at bounding box center [35, 73] width 16 height 16
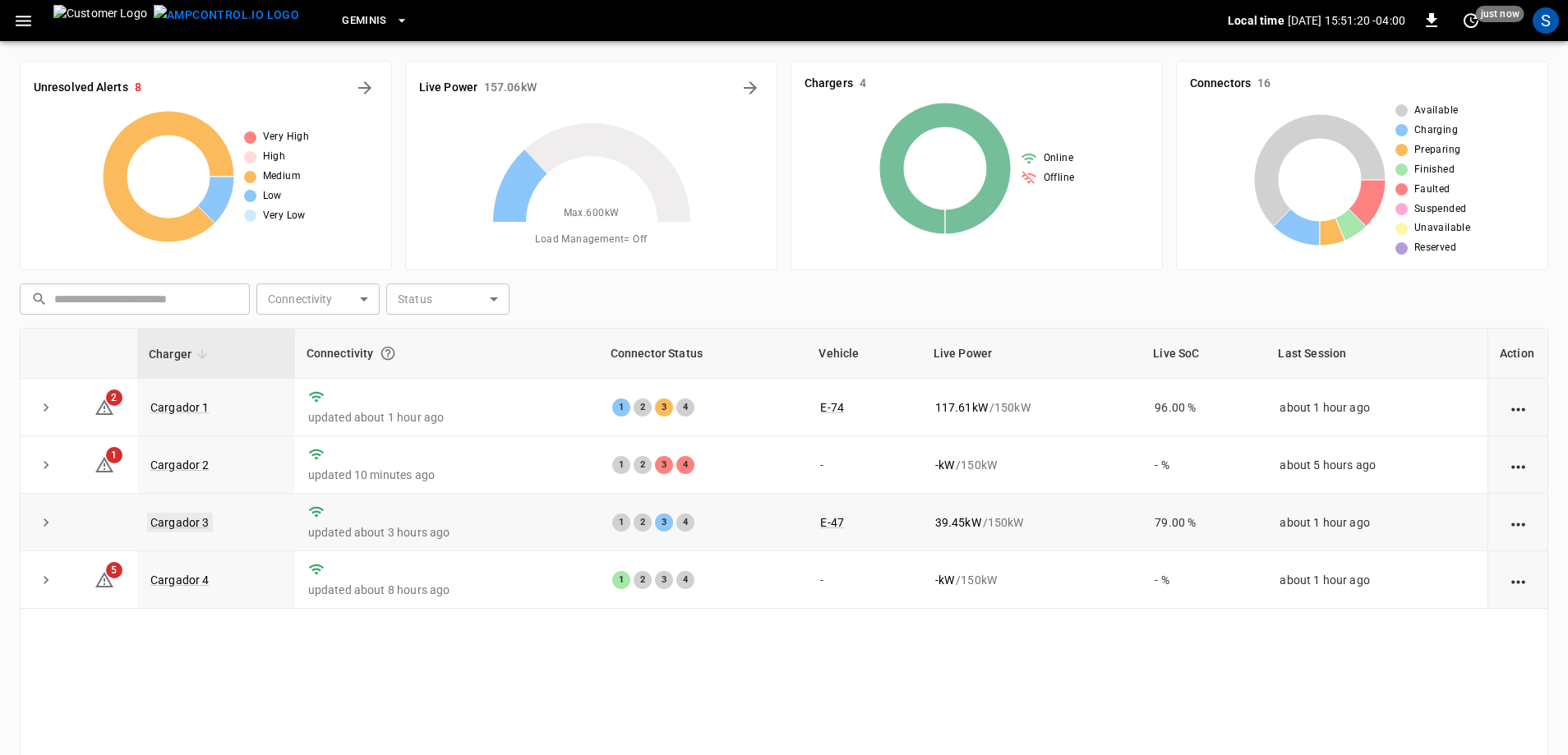
click at [170, 529] on link "Cargador 3" at bounding box center [180, 523] width 65 height 20
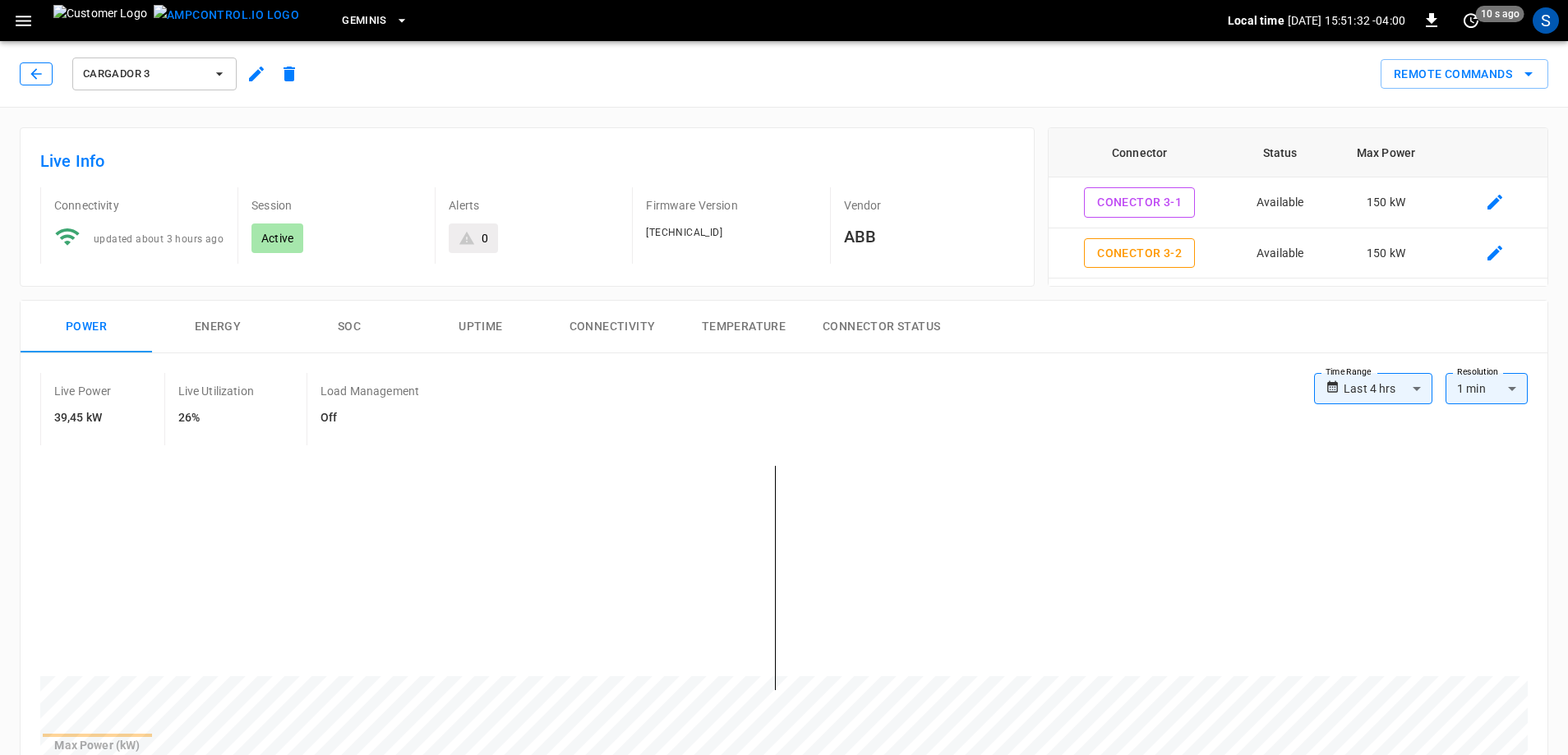
click at [40, 79] on icon "button" at bounding box center [35, 73] width 16 height 16
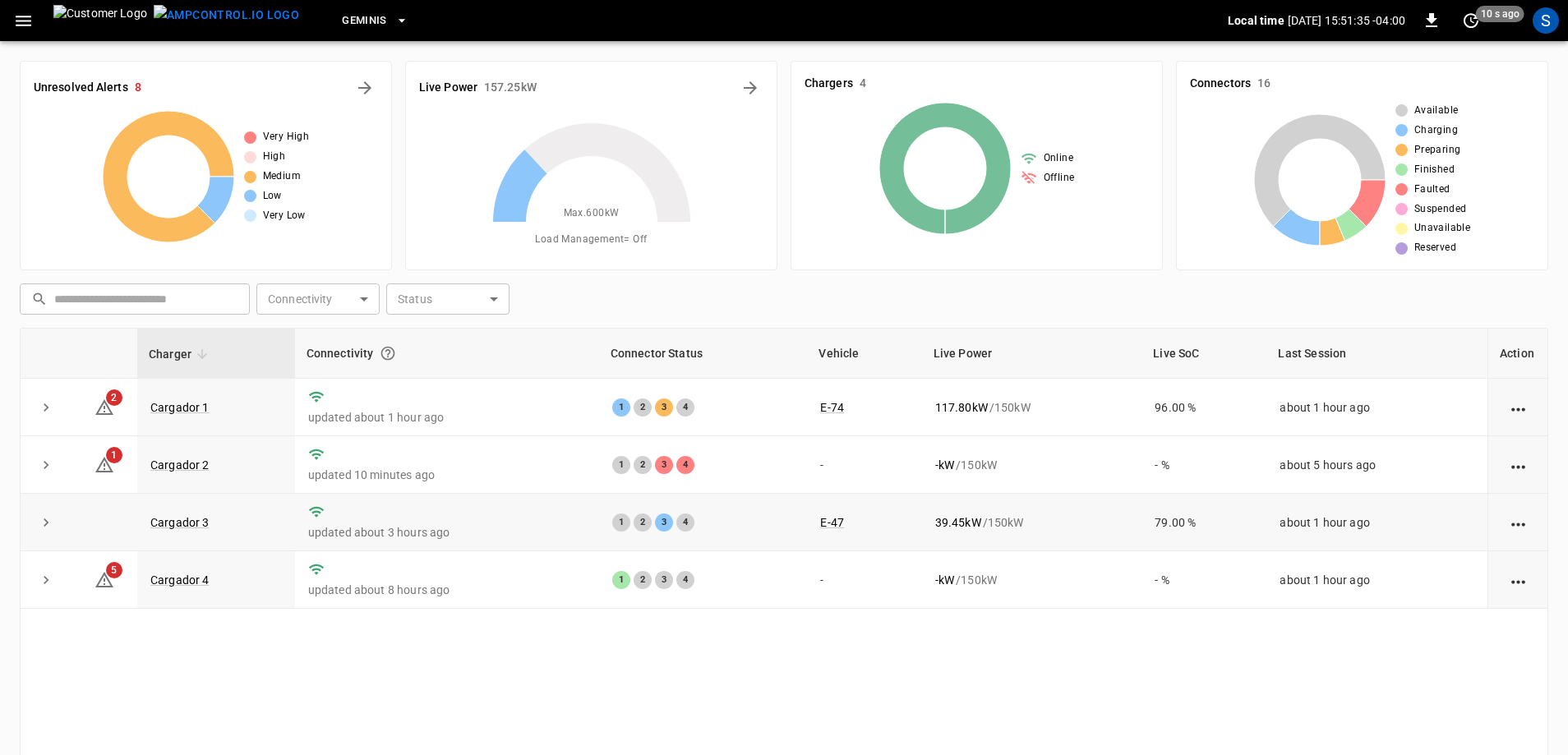
click at [208, 516] on td "Cargador 3" at bounding box center [215, 523] width 158 height 58
click at [203, 521] on link "Cargador 3" at bounding box center [180, 523] width 65 height 20
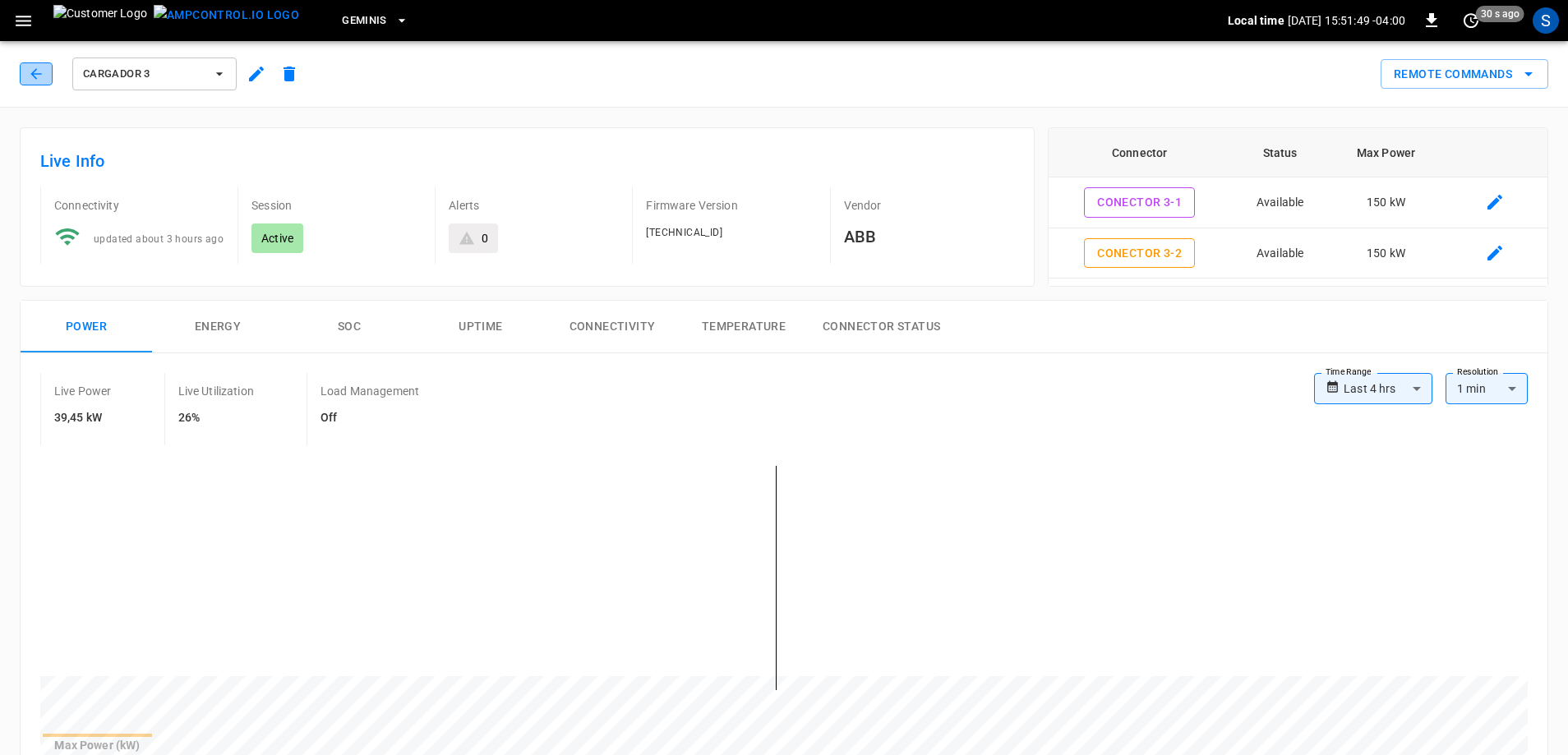
click at [43, 76] on icon "button" at bounding box center [35, 73] width 16 height 16
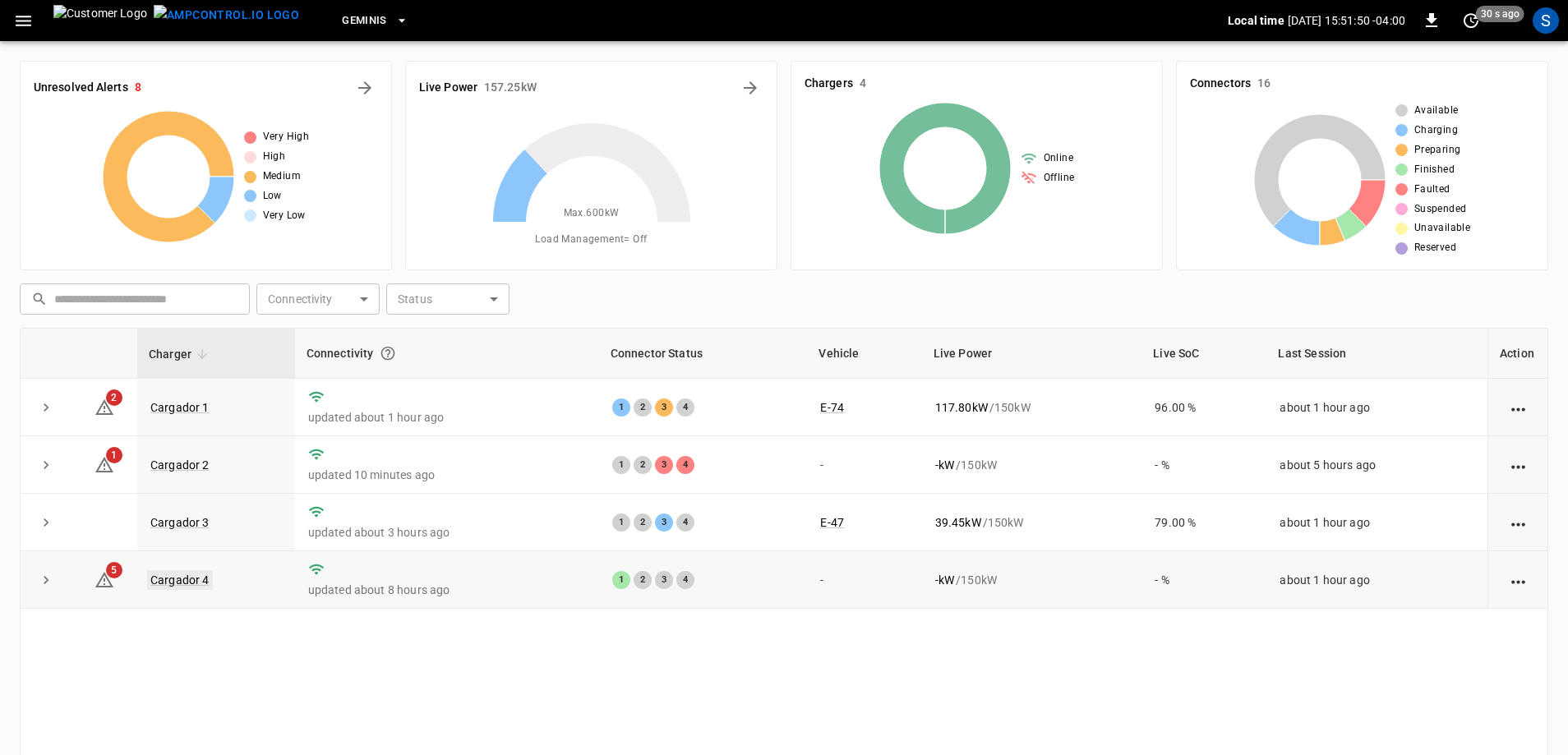
click at [176, 579] on link "Cargador 4" at bounding box center [180, 579] width 65 height 20
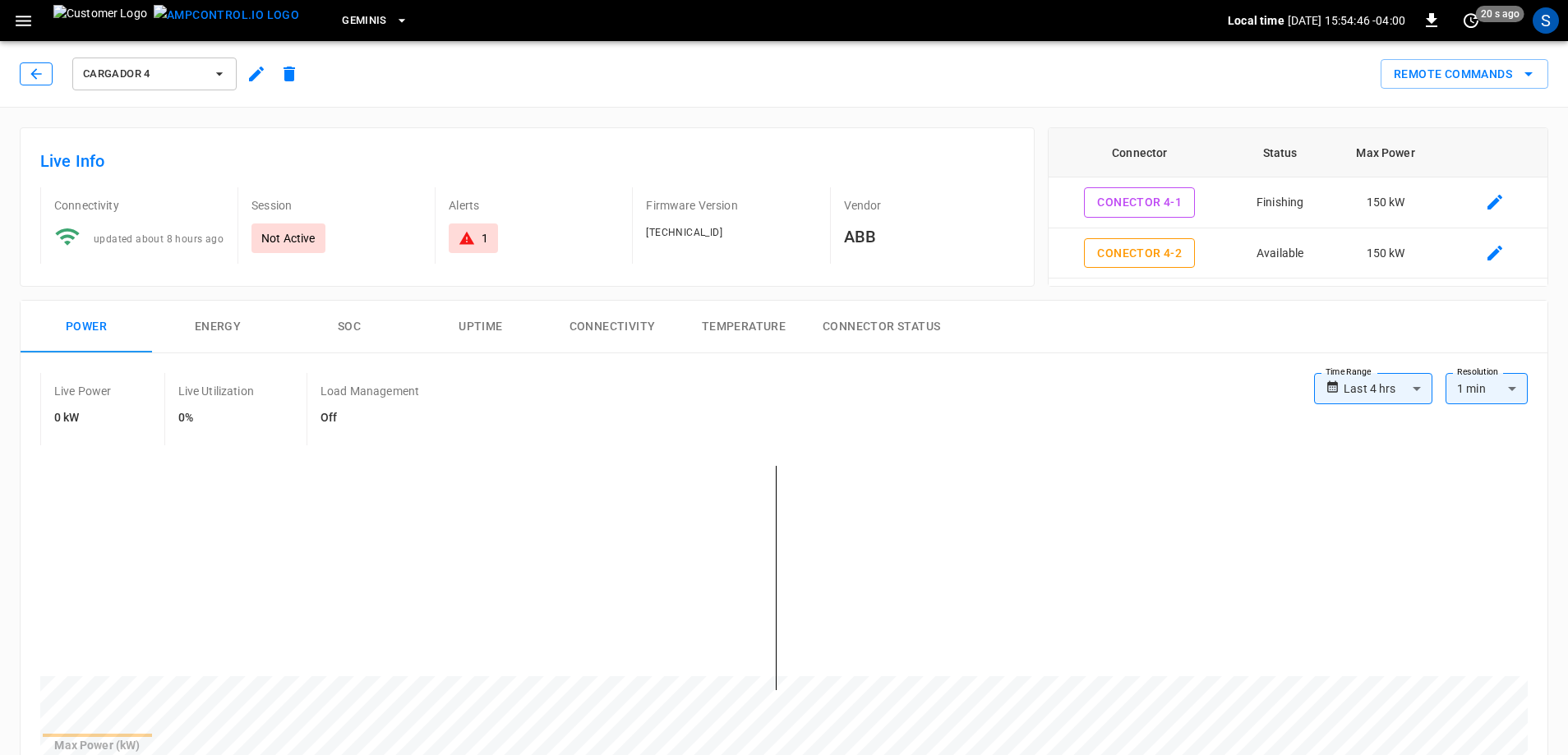
click at [28, 66] on icon "button" at bounding box center [35, 73] width 16 height 16
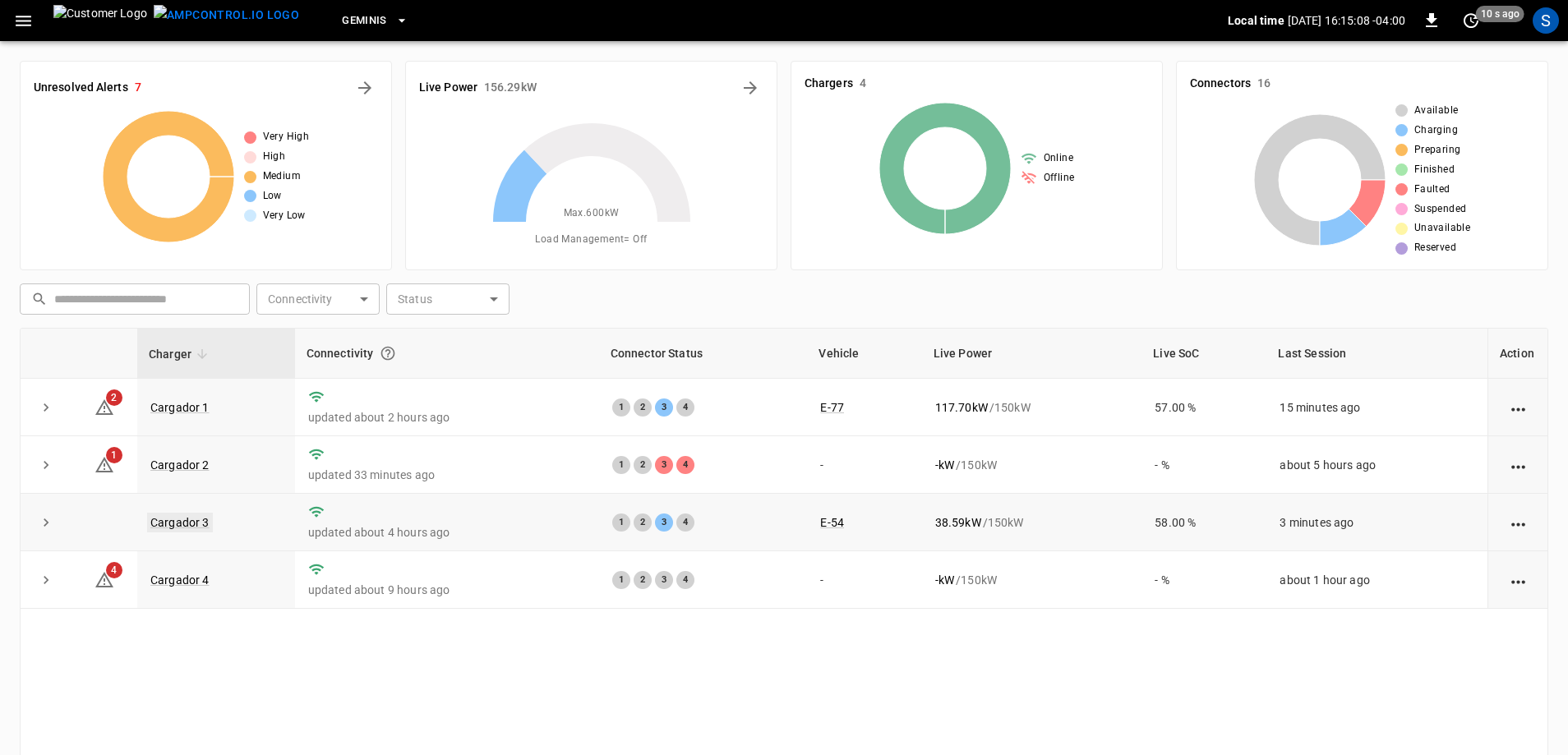
click at [190, 521] on link "Cargador 3" at bounding box center [180, 523] width 65 height 20
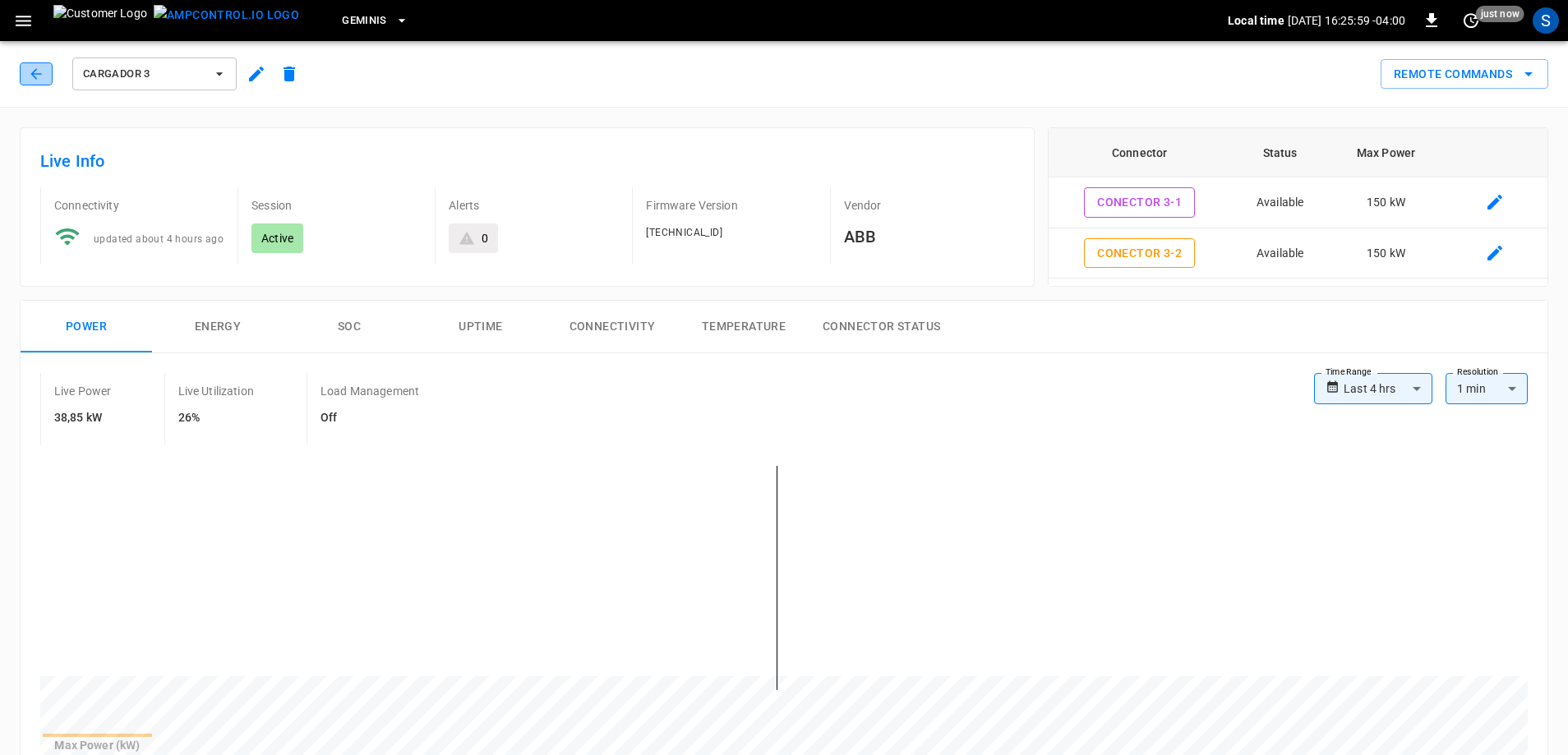
click at [39, 75] on icon "button" at bounding box center [35, 73] width 16 height 16
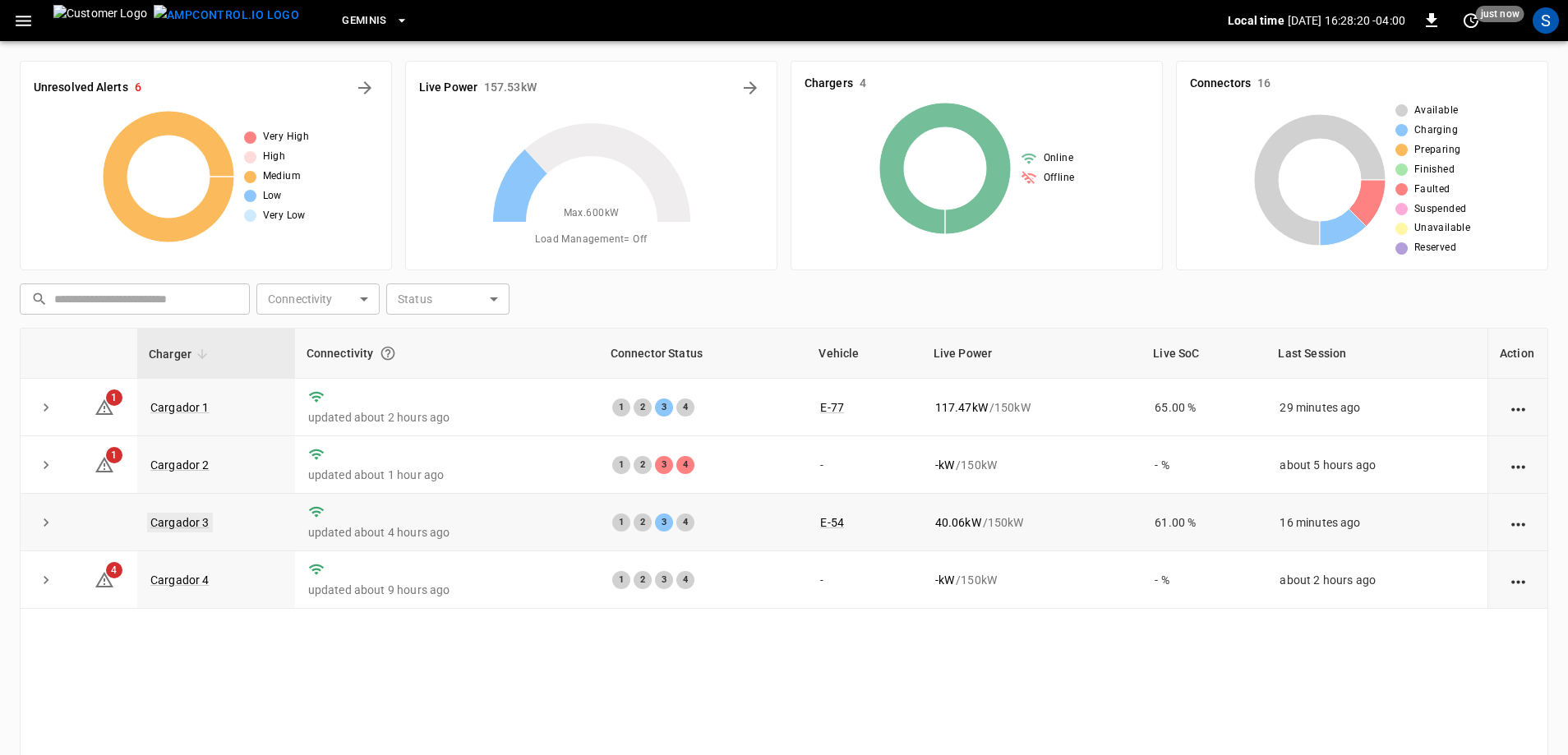
click at [199, 529] on link "Cargador 3" at bounding box center [180, 523] width 65 height 20
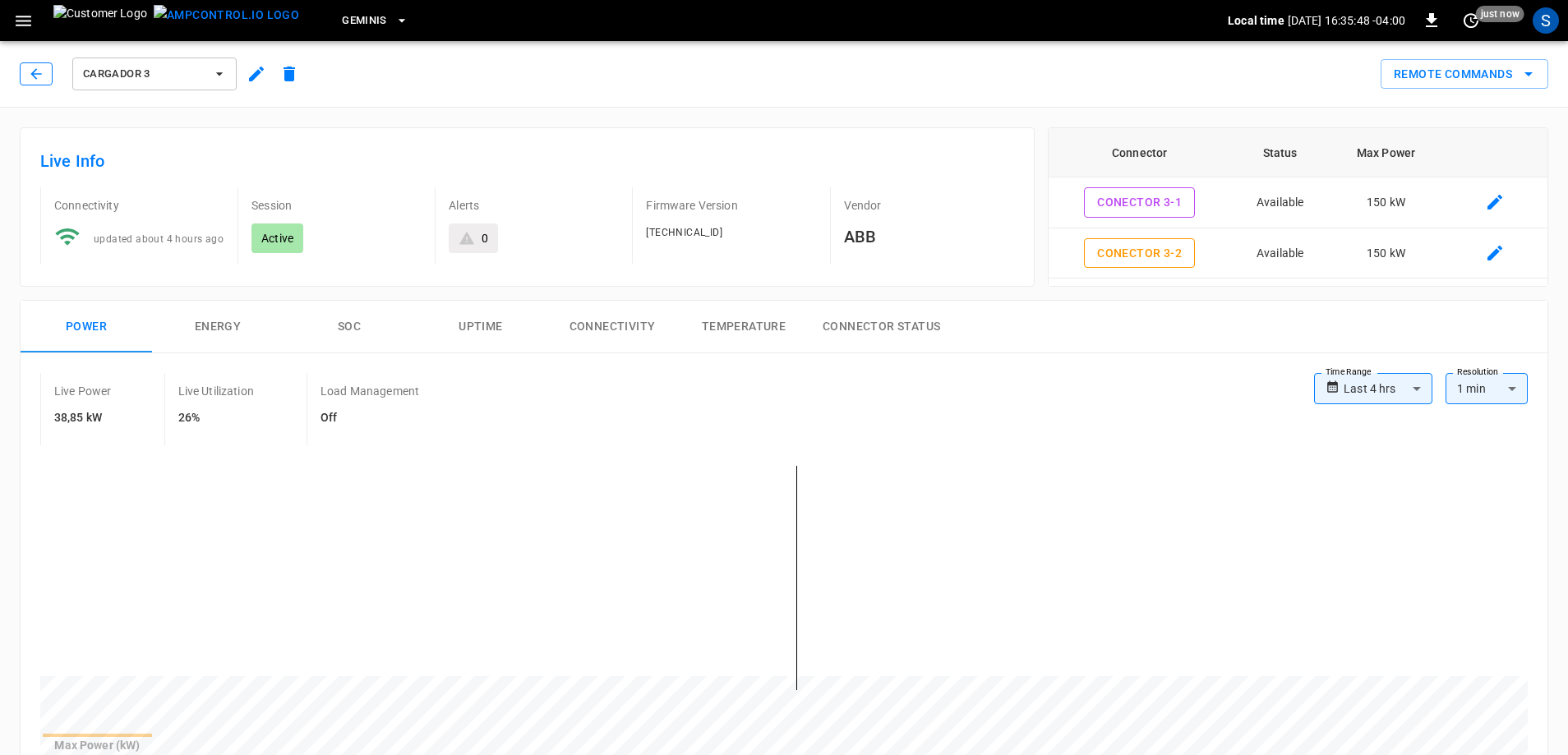
drag, startPoint x: 42, startPoint y: 76, endPoint x: 63, endPoint y: 100, distance: 31.9
click at [41, 76] on icon "button" at bounding box center [35, 73] width 16 height 16
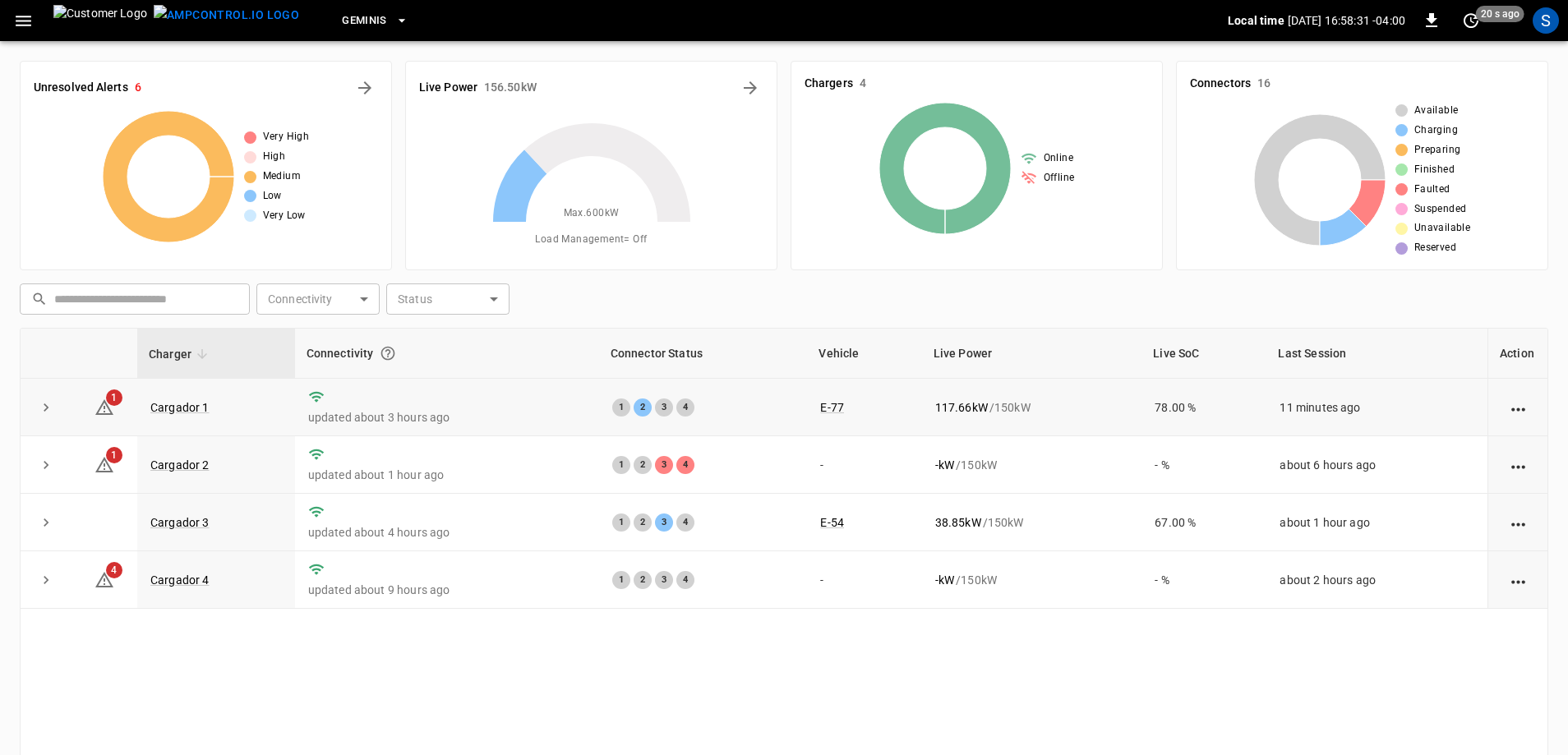
click at [756, 406] on div "1 2 3 4" at bounding box center [703, 407] width 183 height 18
